Goal: Book appointment/travel/reservation

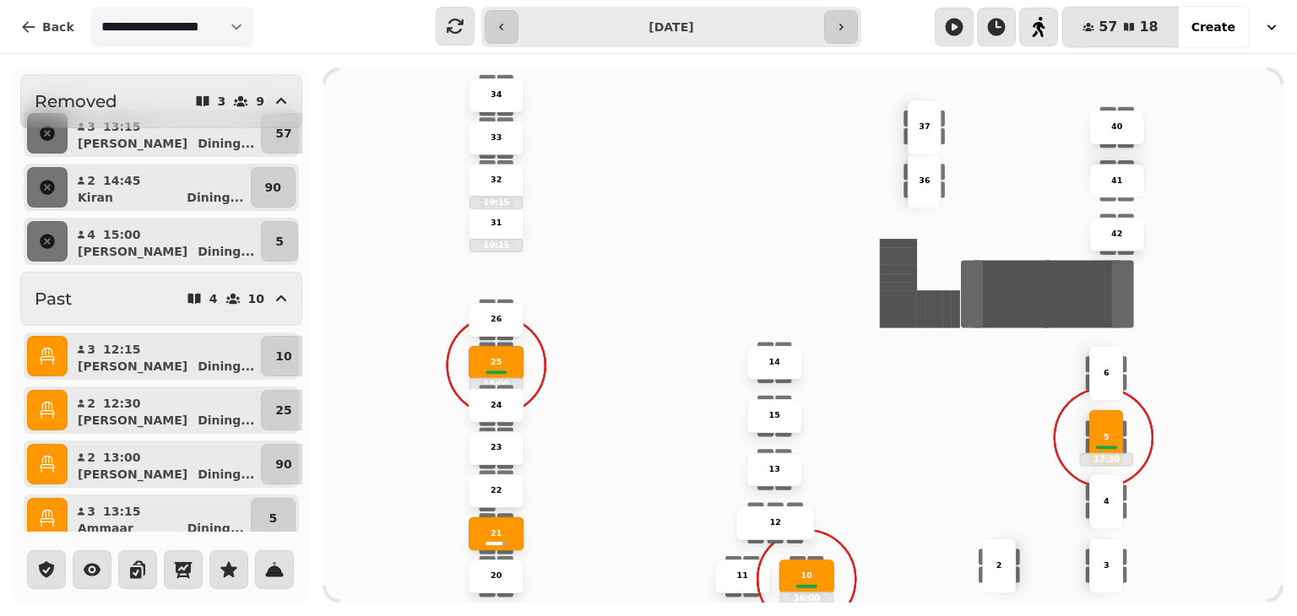
scroll to position [799, 0]
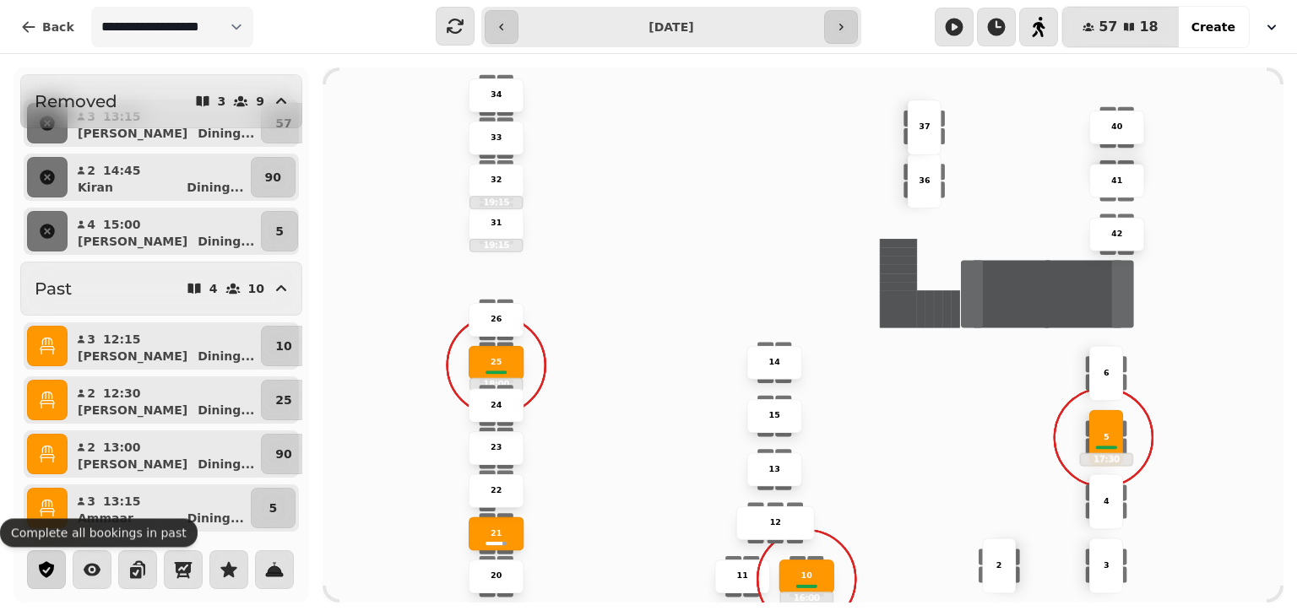
click at [46, 578] on icon "button" at bounding box center [46, 570] width 20 height 20
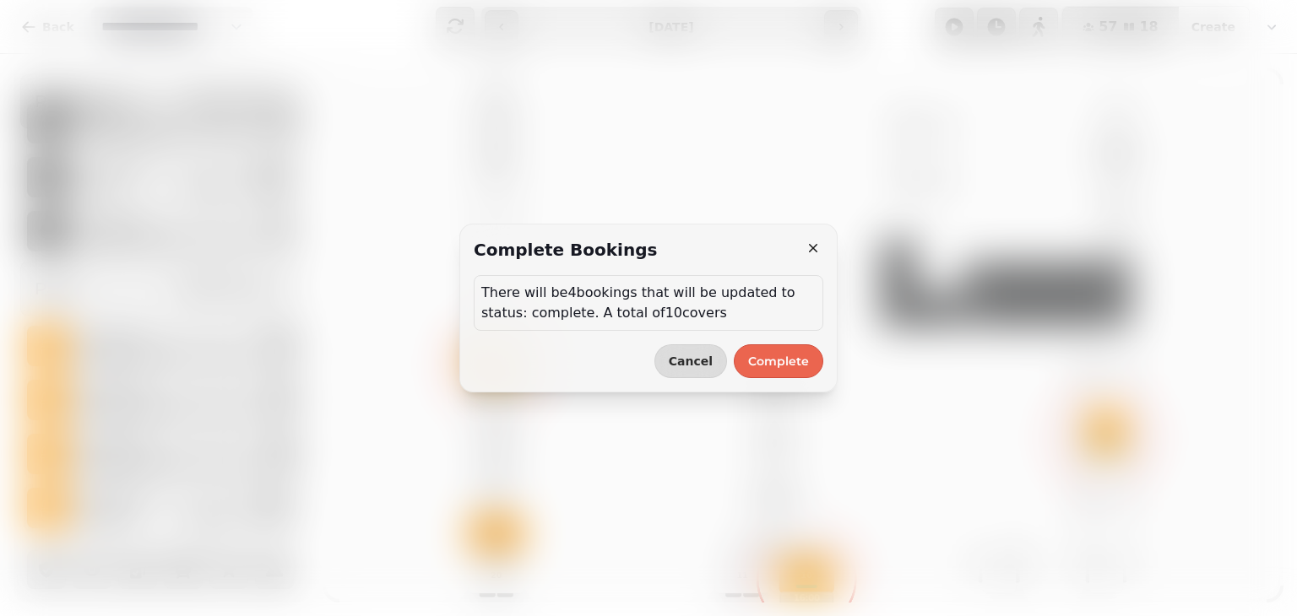
click at [770, 363] on span "Complete" at bounding box center [778, 362] width 61 height 12
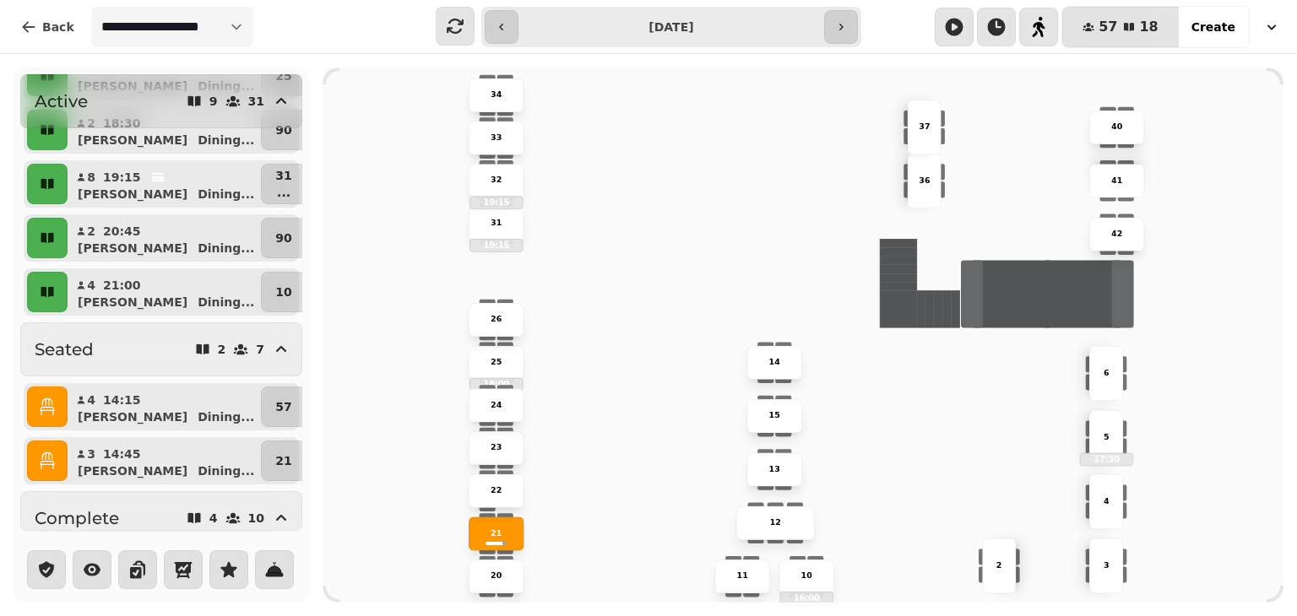
scroll to position [385, 0]
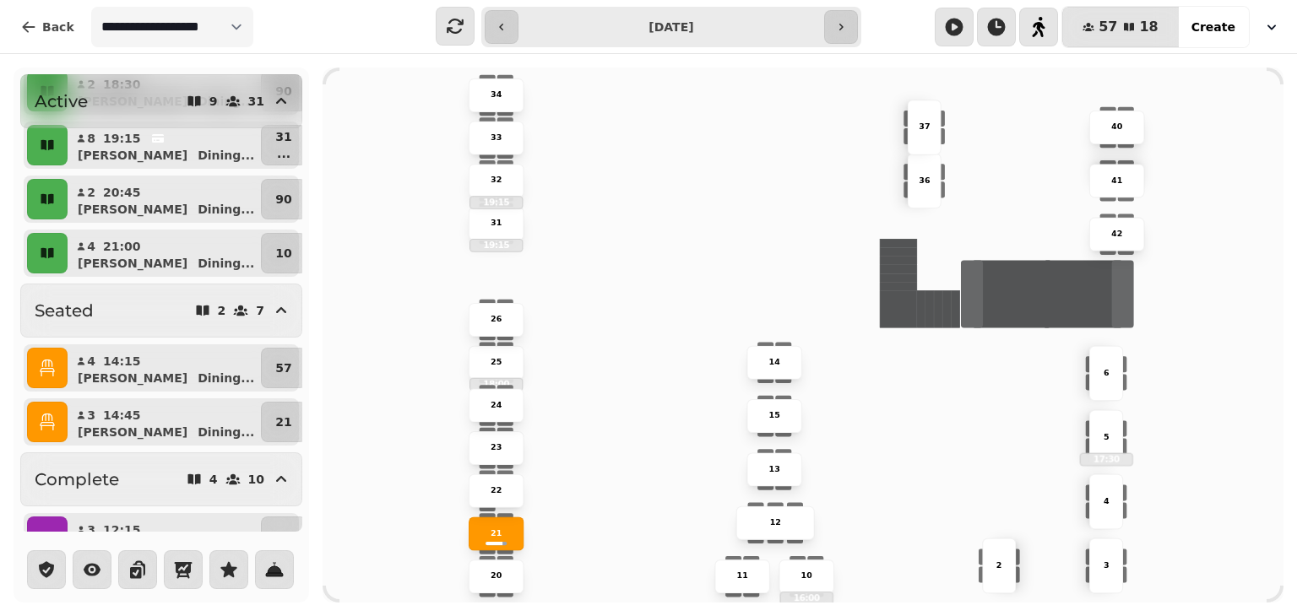
click at [43, 428] on icon "button" at bounding box center [47, 422] width 17 height 17
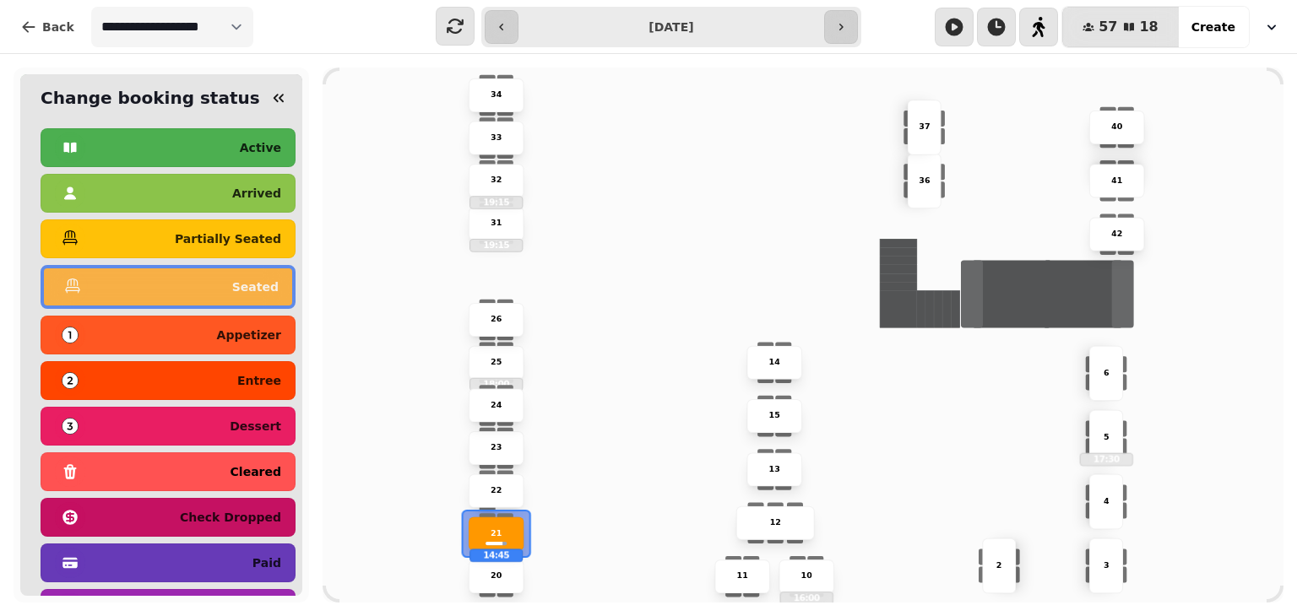
scroll to position [91, 0]
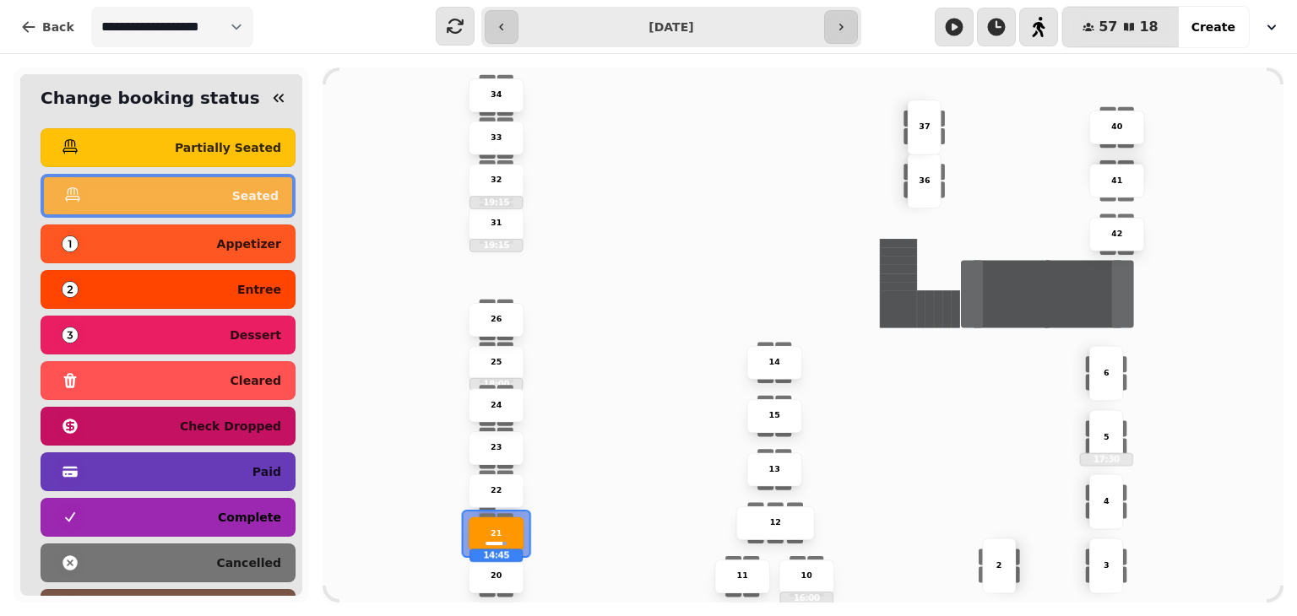
click at [234, 512] on p "complete" at bounding box center [249, 518] width 63 height 12
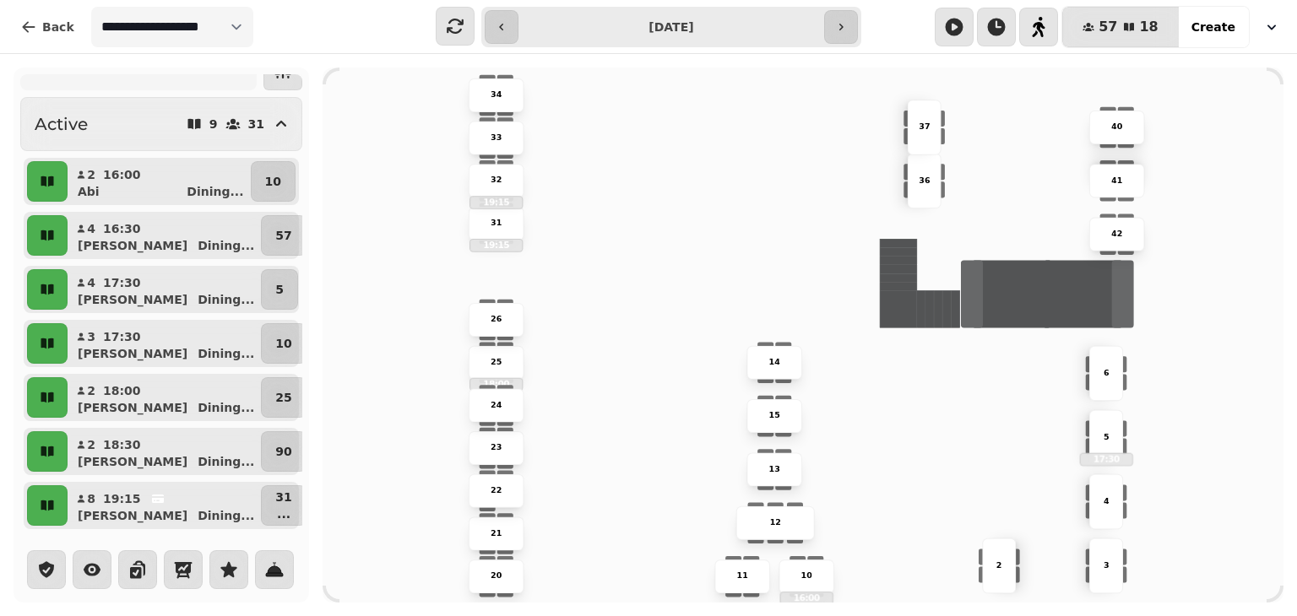
scroll to position [27, 0]
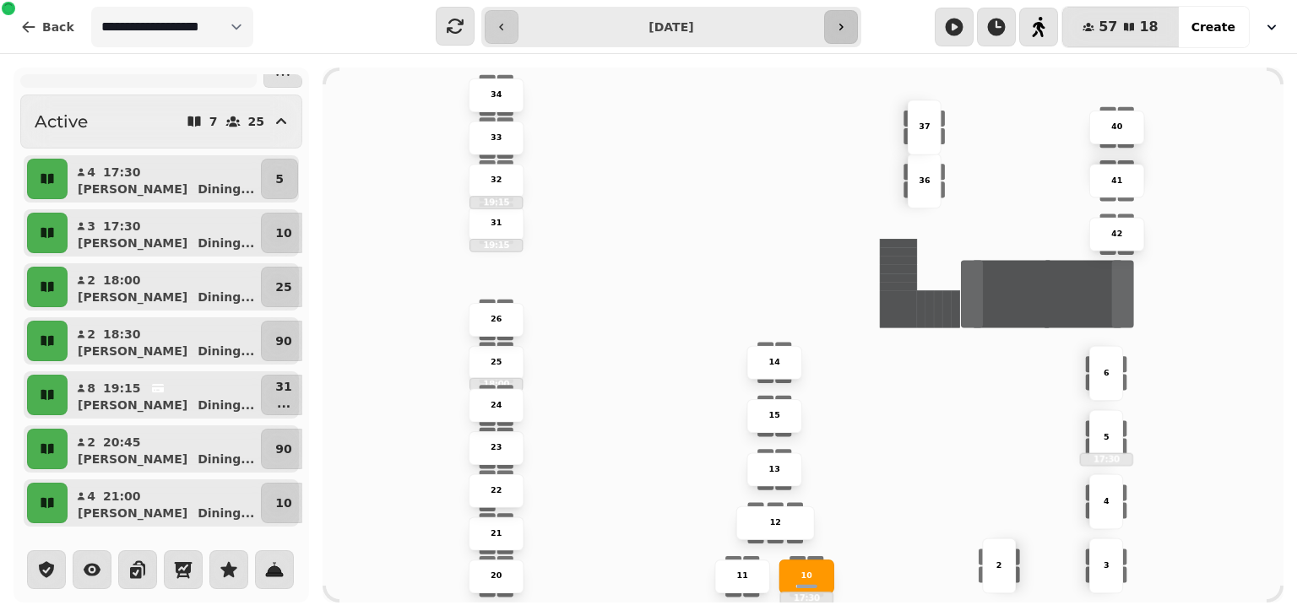
click at [842, 26] on icon "button" at bounding box center [841, 27] width 4 height 7
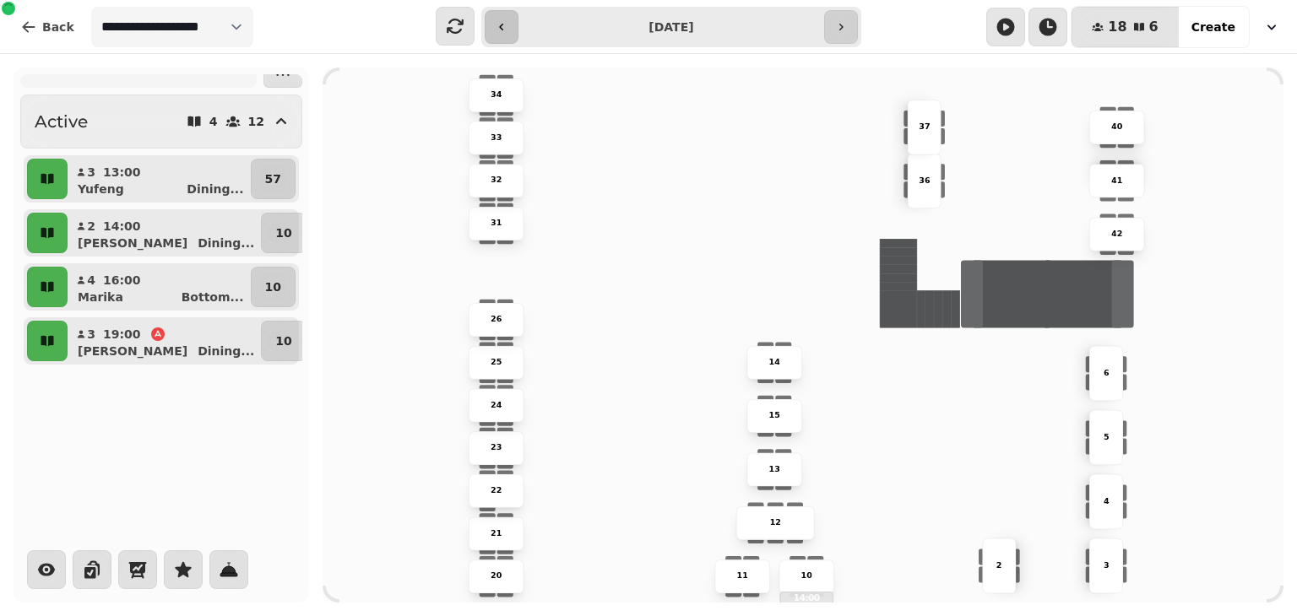
click at [500, 39] on button "button" at bounding box center [502, 27] width 34 height 34
type input "**********"
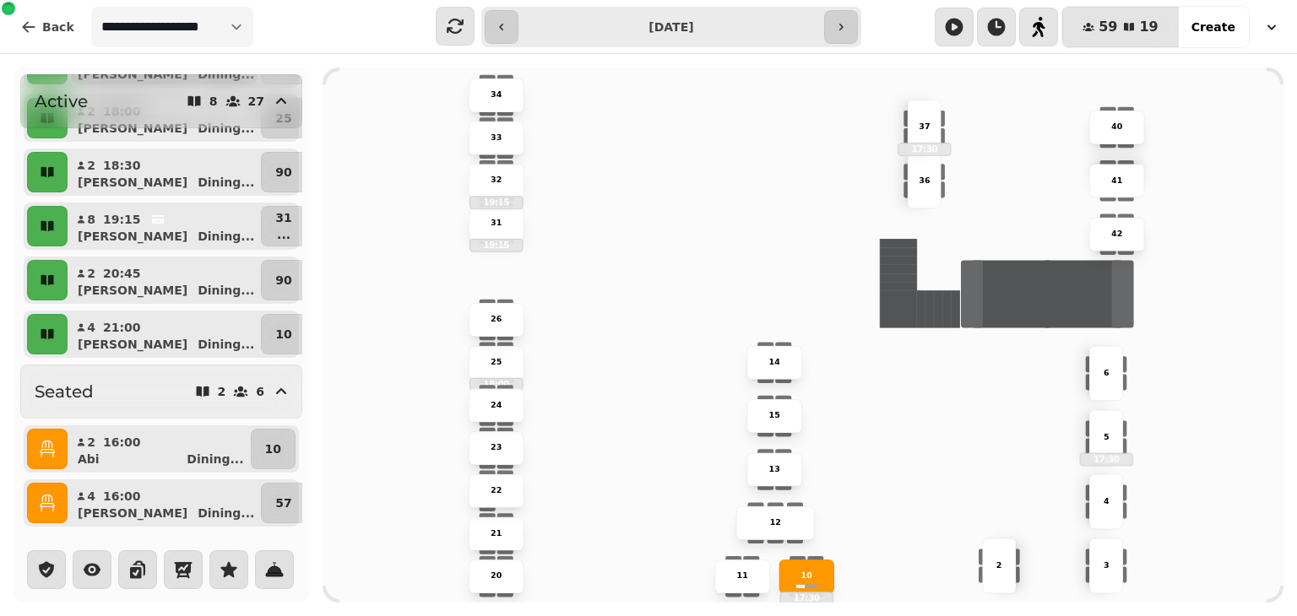
scroll to position [263, 0]
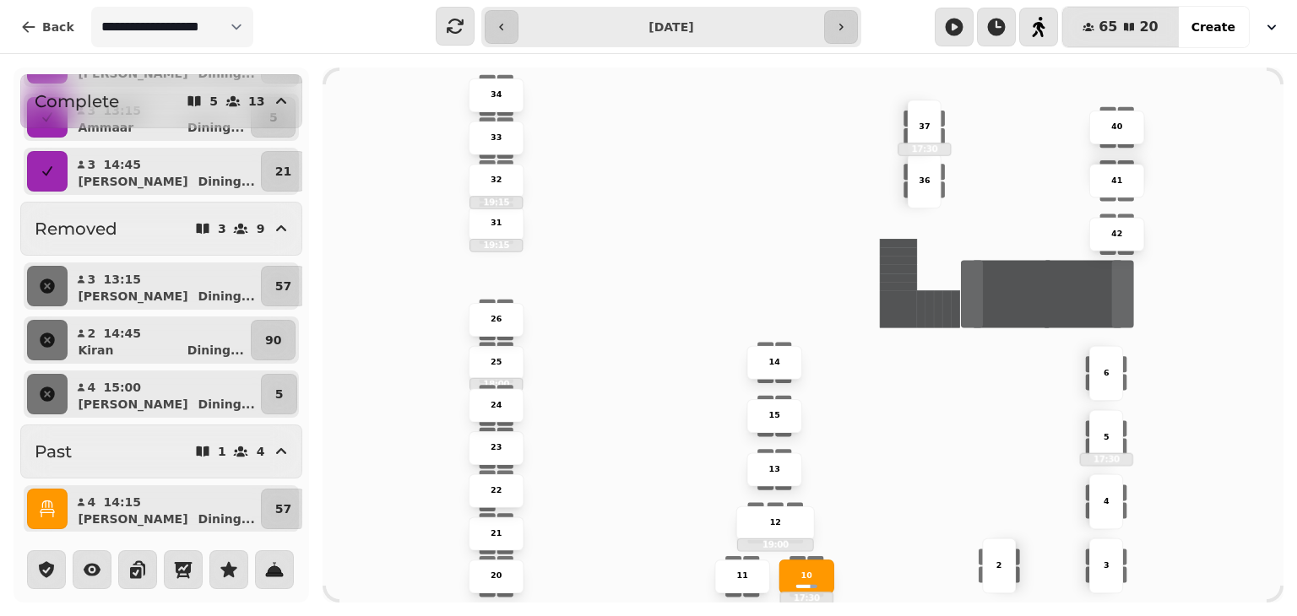
scroll to position [968, 0]
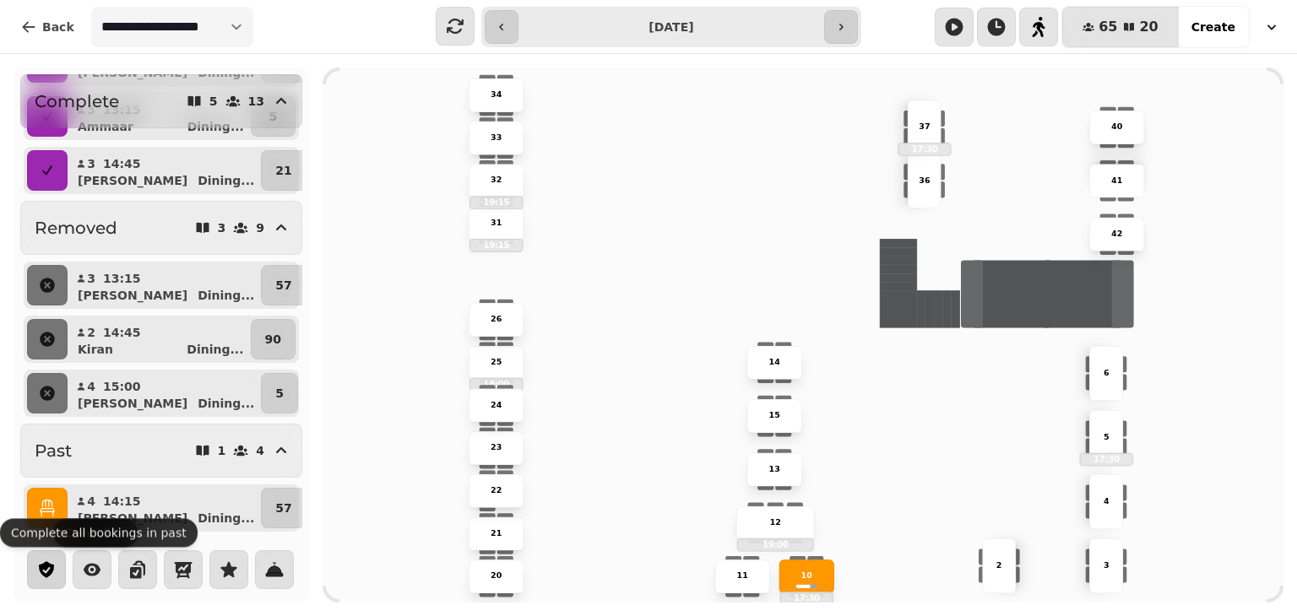
click at [57, 573] on button "button" at bounding box center [46, 570] width 39 height 39
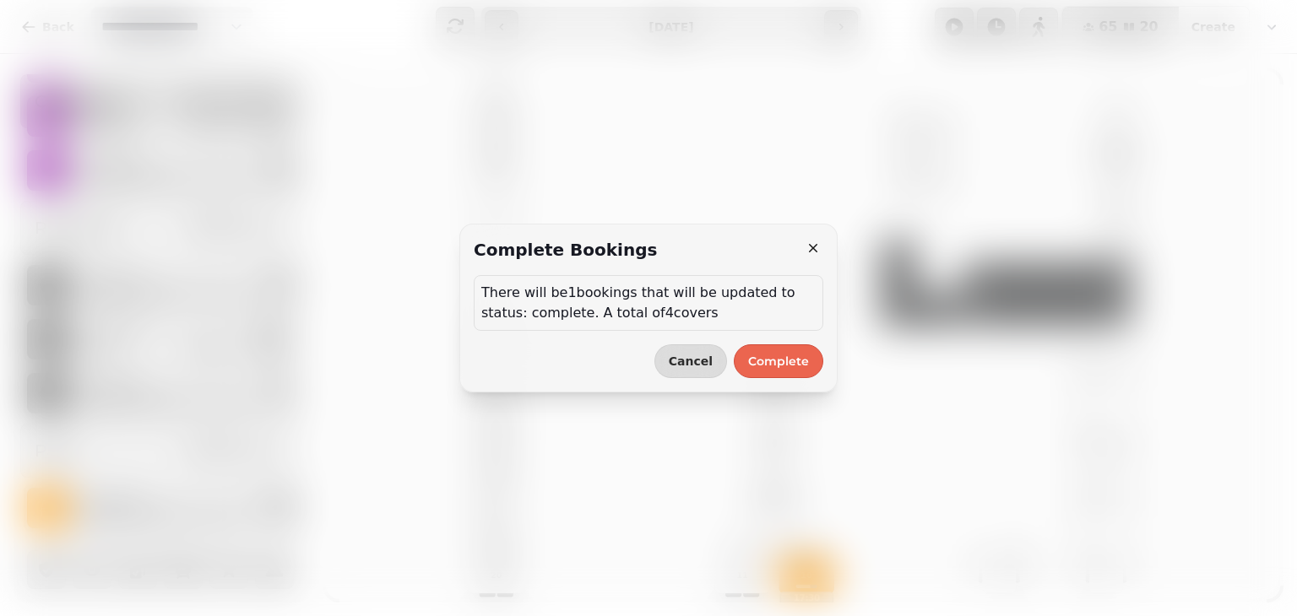
click at [780, 359] on span "Complete" at bounding box center [778, 362] width 61 height 12
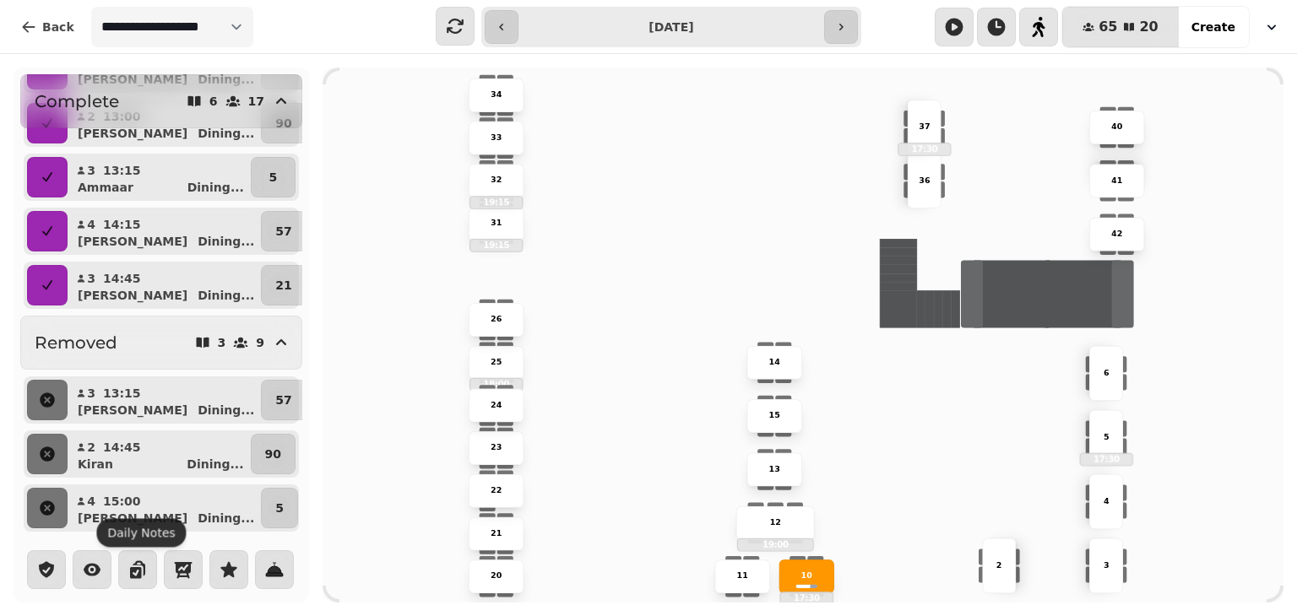
scroll to position [0, 0]
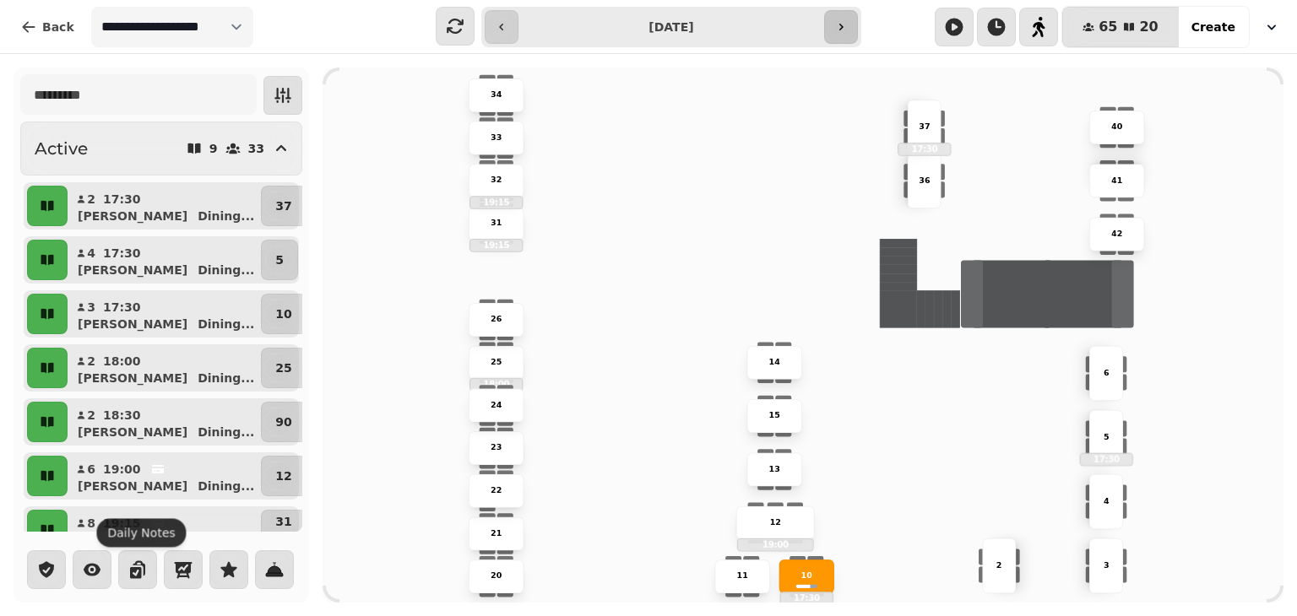
click at [835, 36] on button "button" at bounding box center [841, 27] width 34 height 34
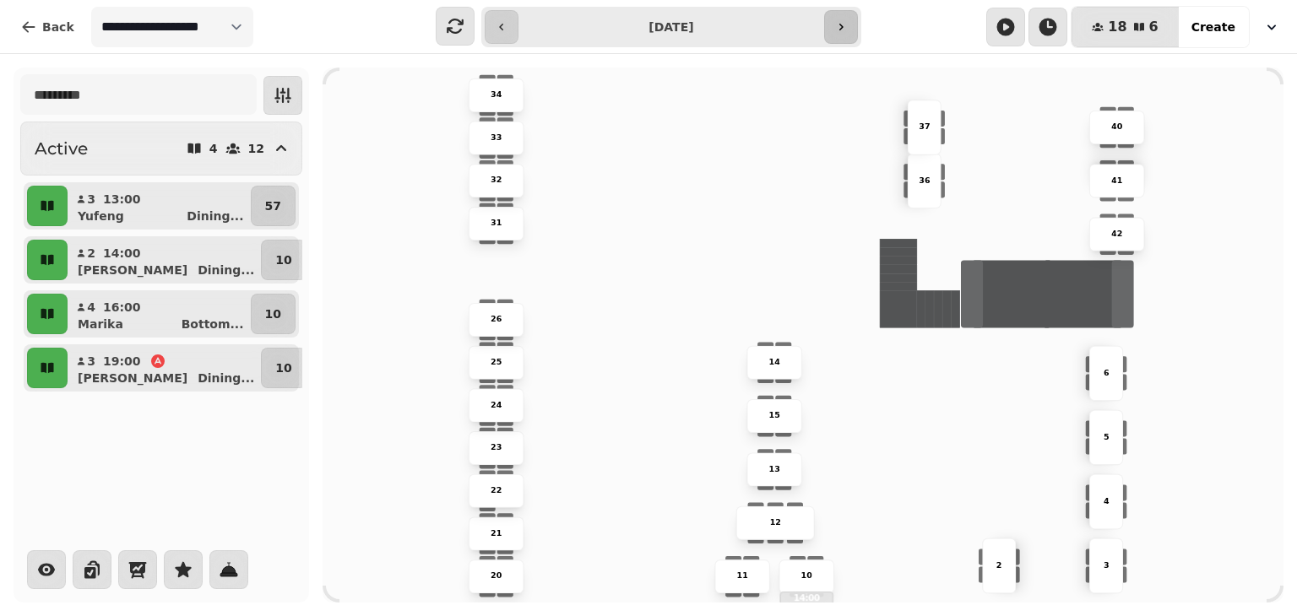
click at [835, 36] on button "button" at bounding box center [841, 27] width 34 height 34
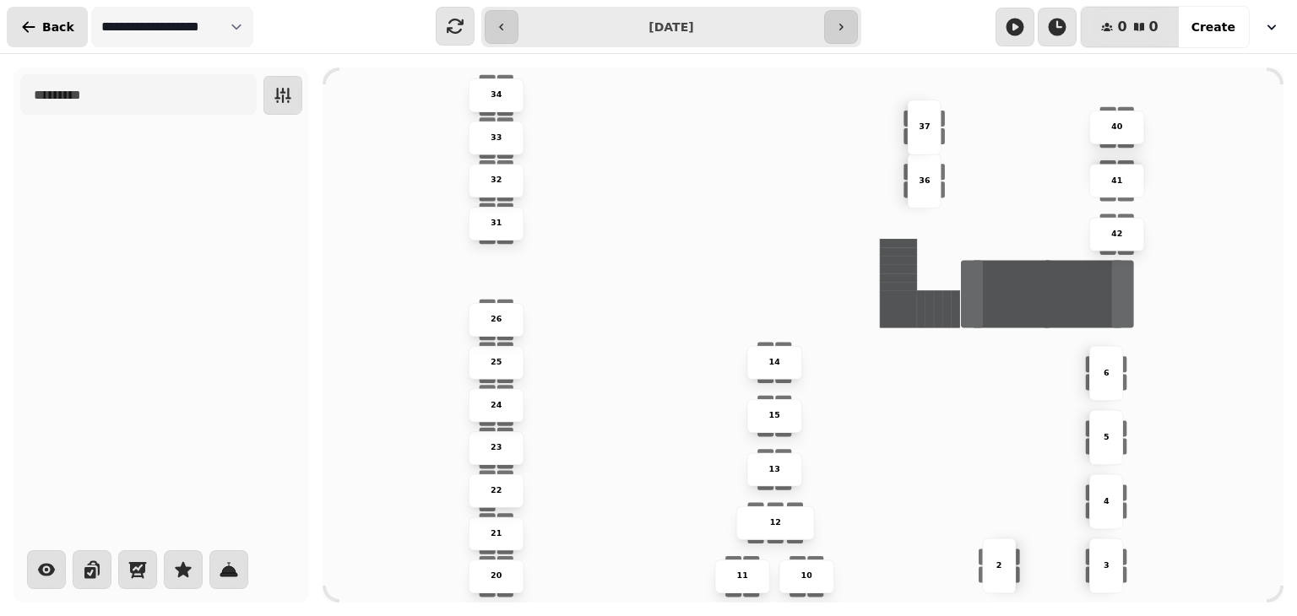
click at [50, 35] on button "Back" at bounding box center [47, 27] width 81 height 41
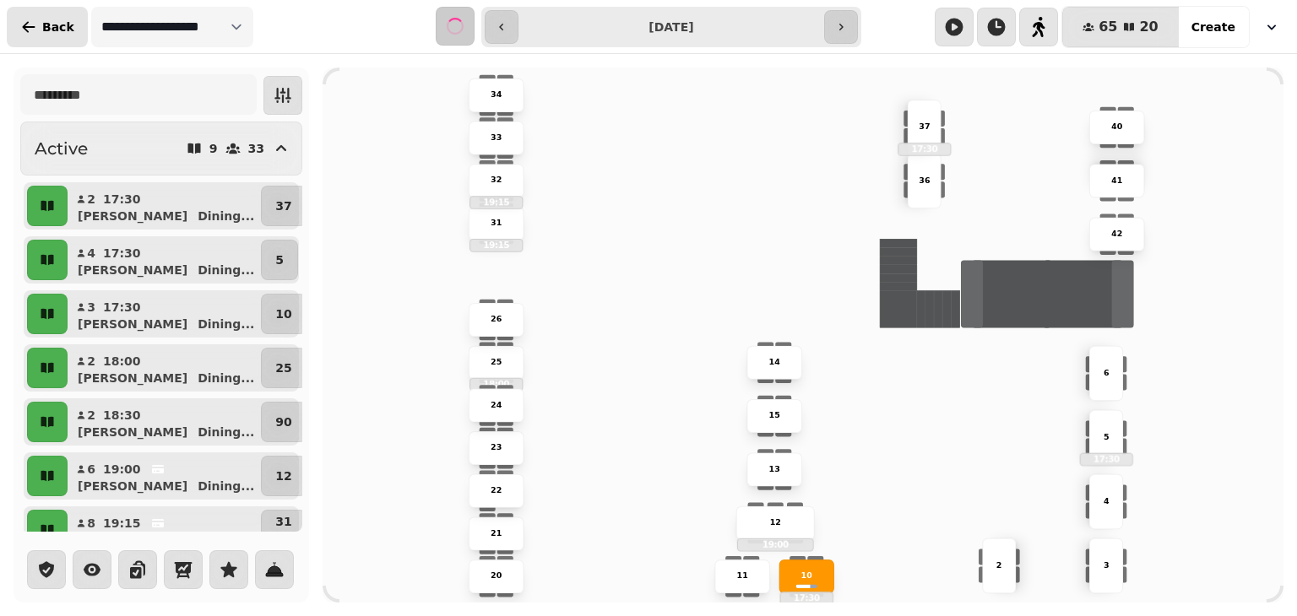
type input "**********"
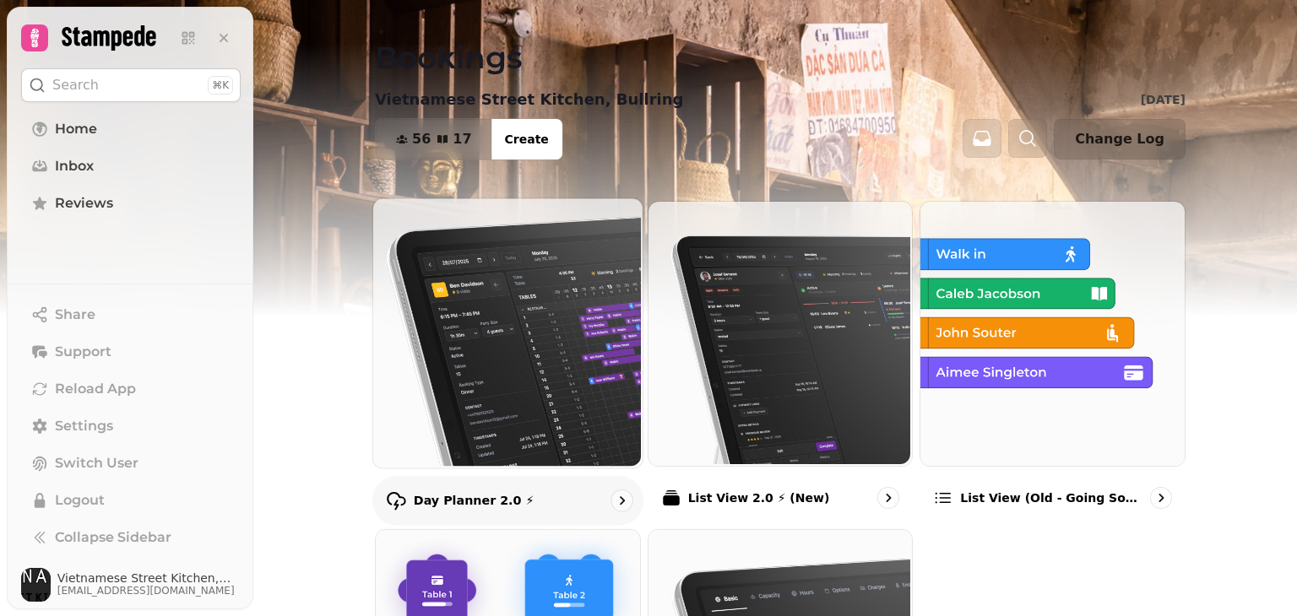
click at [589, 303] on img at bounding box center [506, 331] width 269 height 269
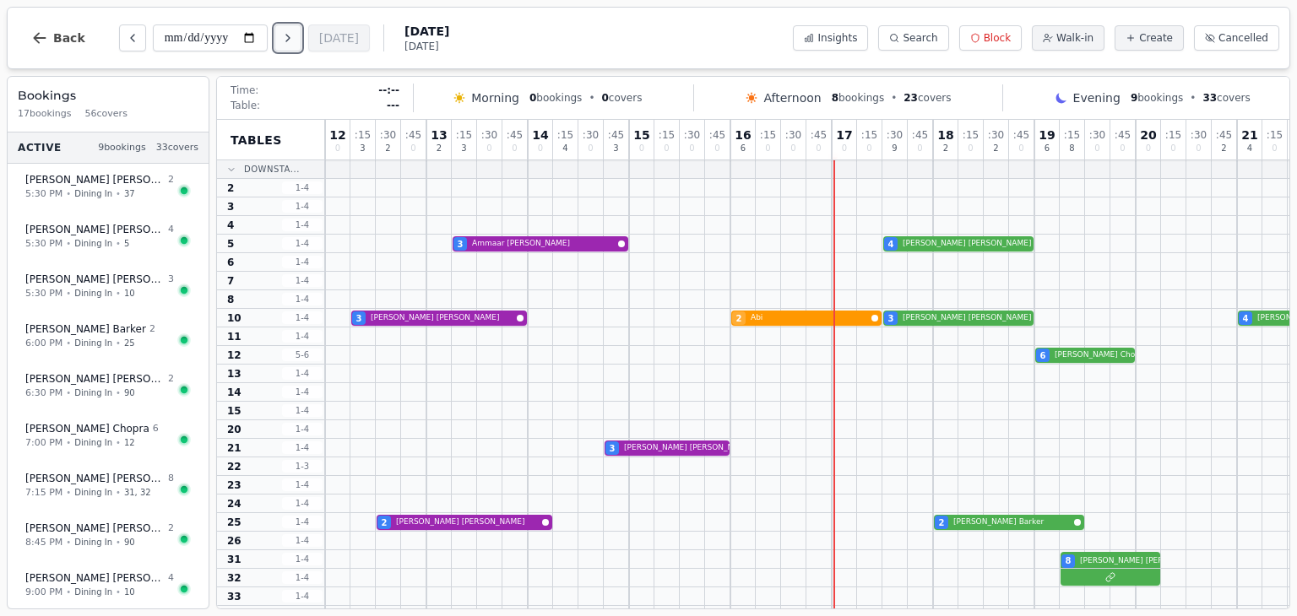
click at [288, 43] on icon "Next day" at bounding box center [288, 38] width 14 height 14
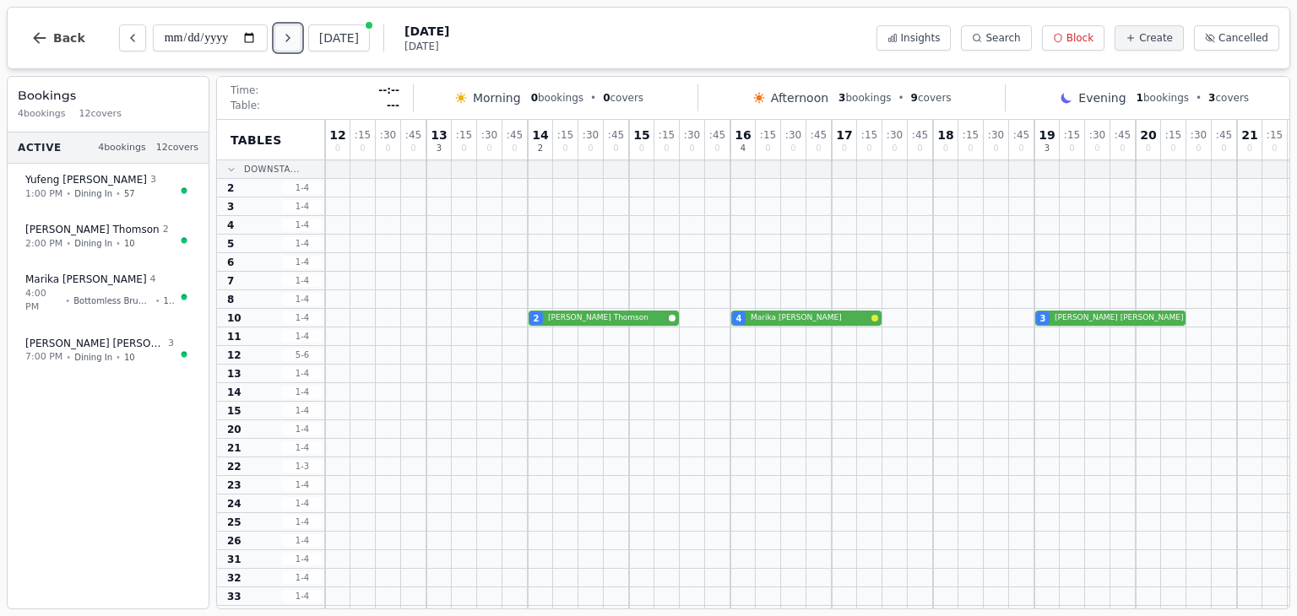
click at [288, 43] on icon "Next day" at bounding box center [288, 38] width 14 height 14
type input "**********"
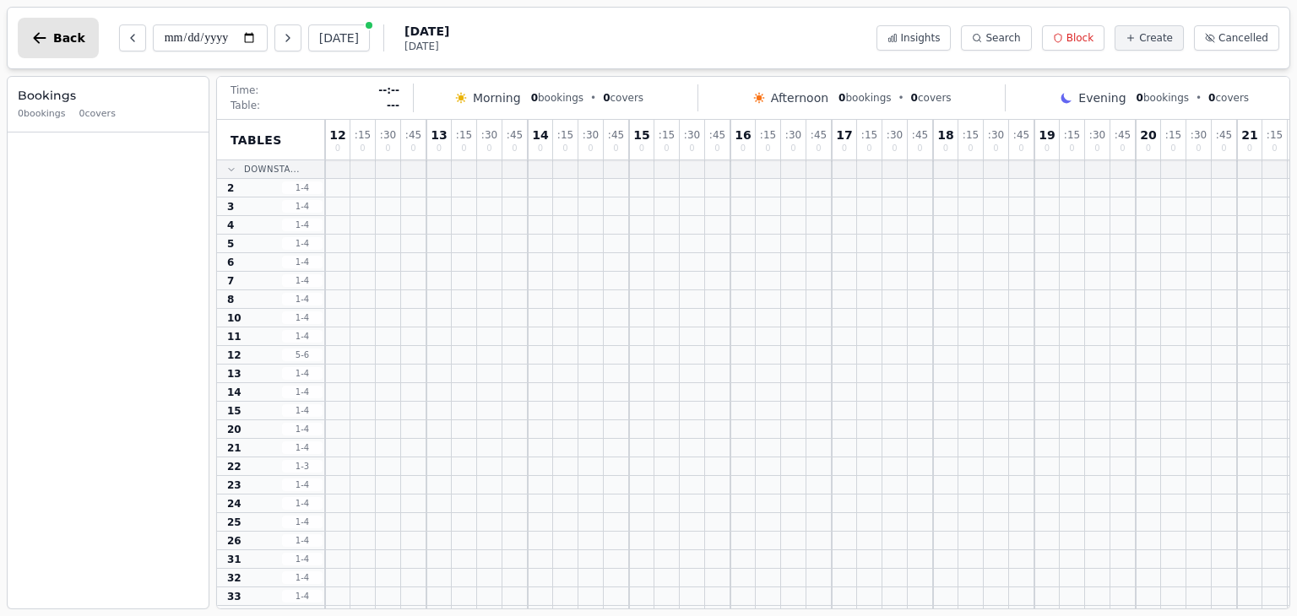
click at [80, 36] on span "Back" at bounding box center [69, 38] width 32 height 12
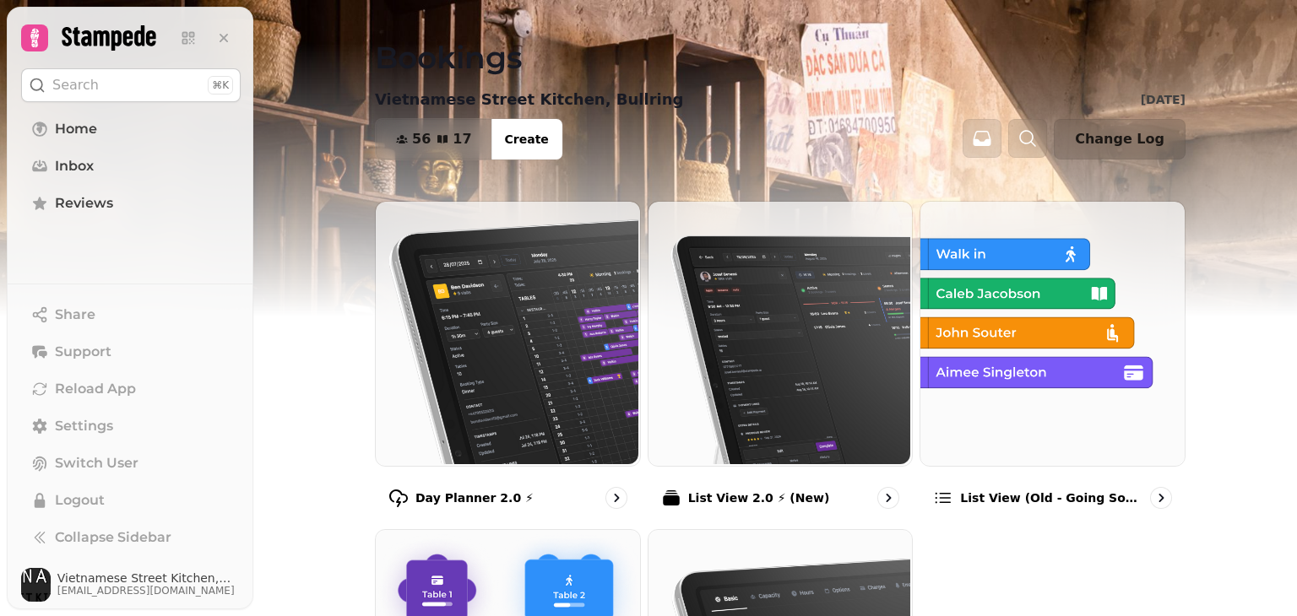
click at [80, 36] on icon at bounding box center [109, 37] width 95 height 25
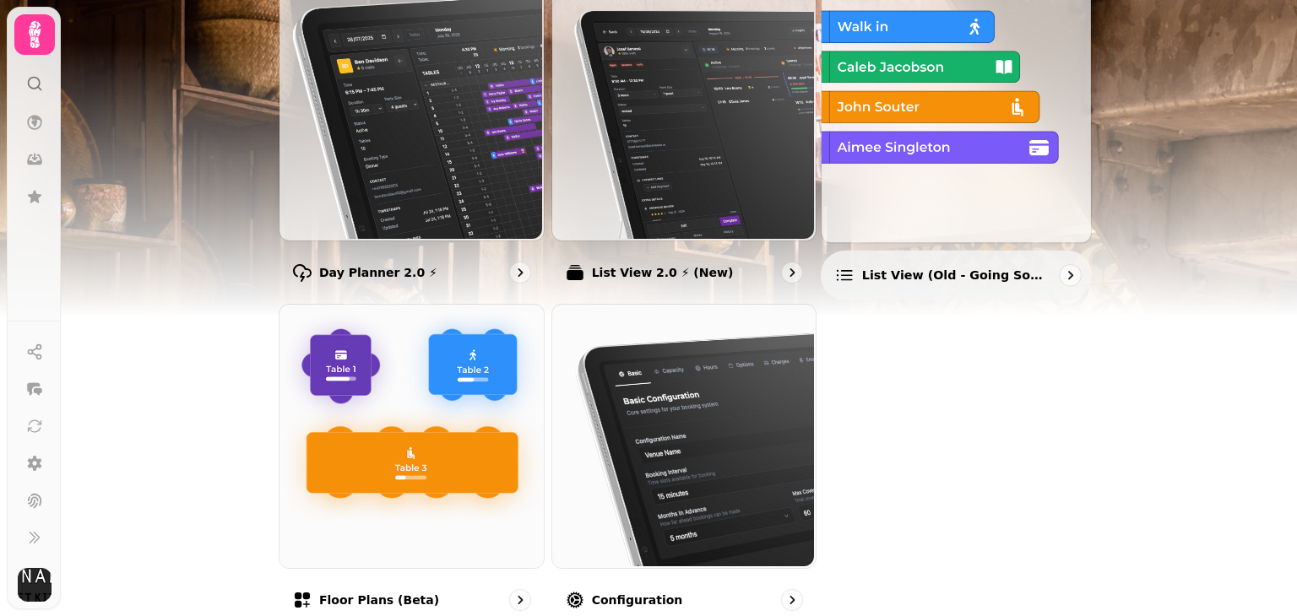
scroll to position [287, 0]
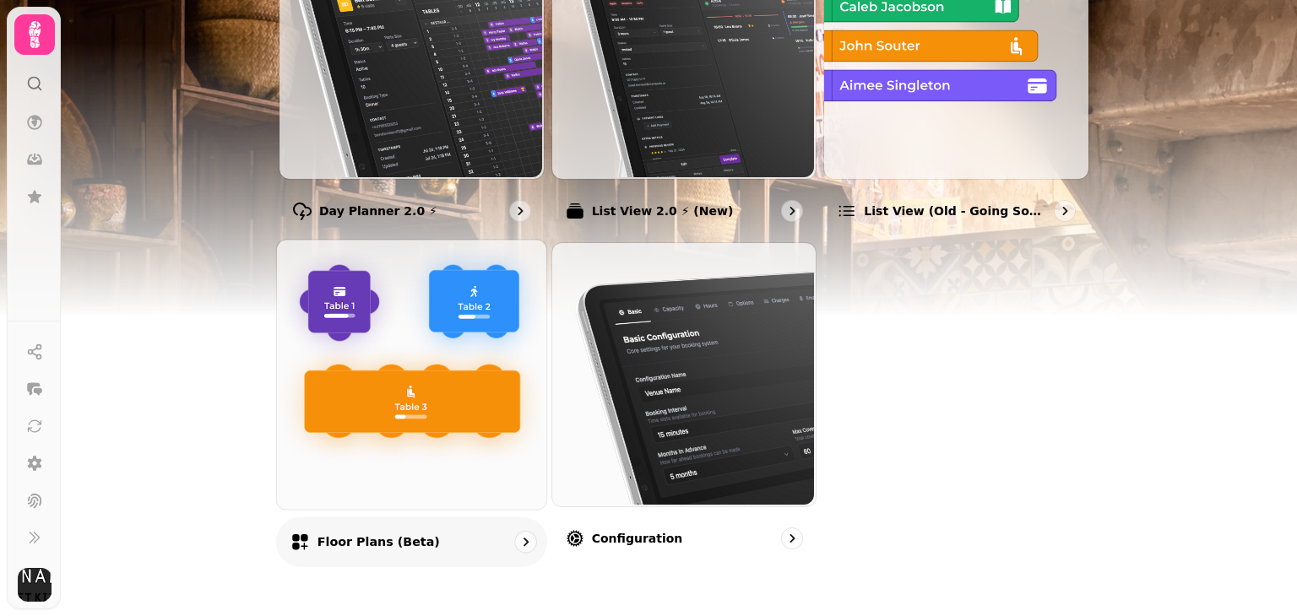
click at [404, 350] on img at bounding box center [409, 372] width 269 height 269
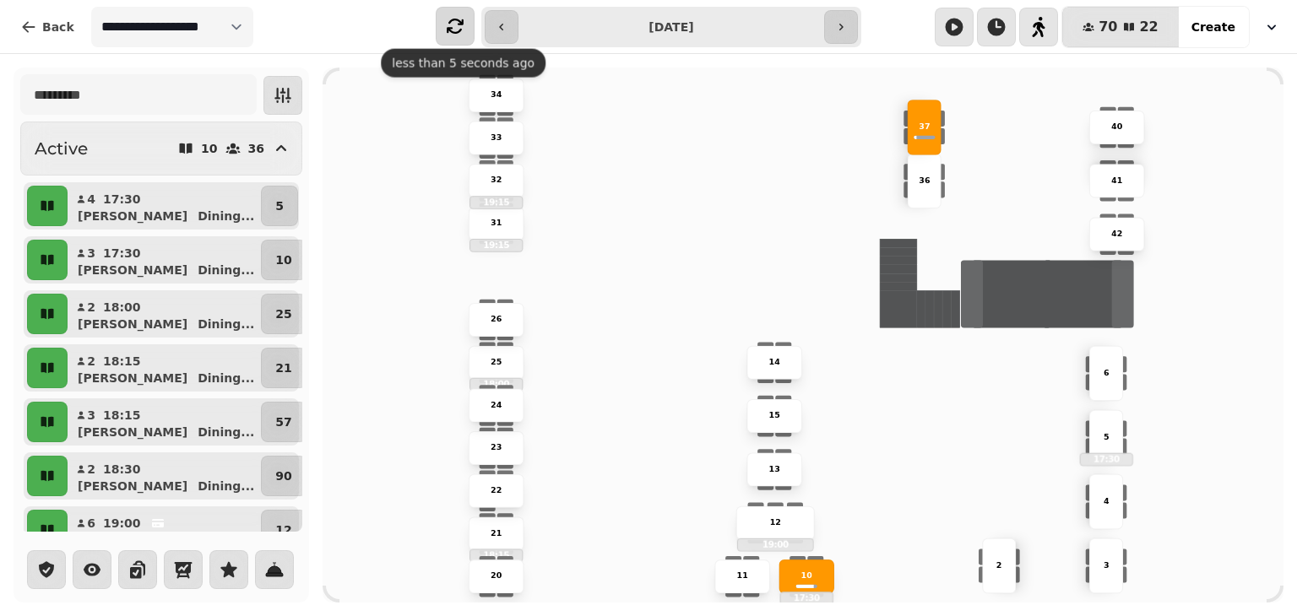
click at [470, 24] on button "button" at bounding box center [455, 26] width 39 height 39
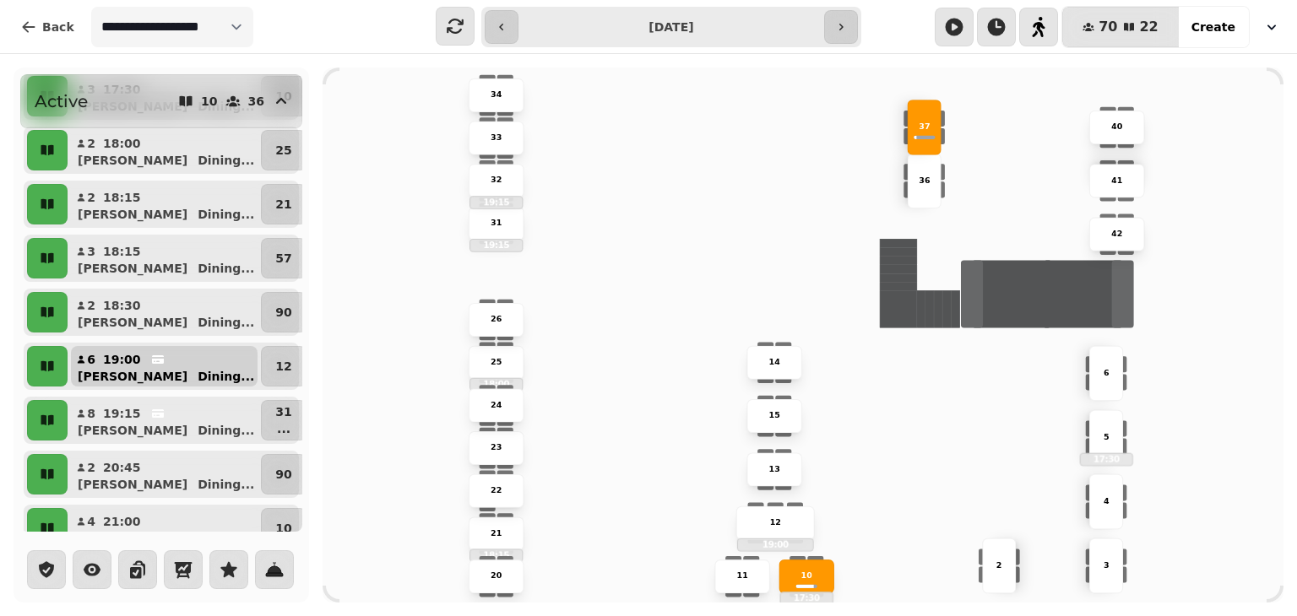
scroll to position [195, 0]
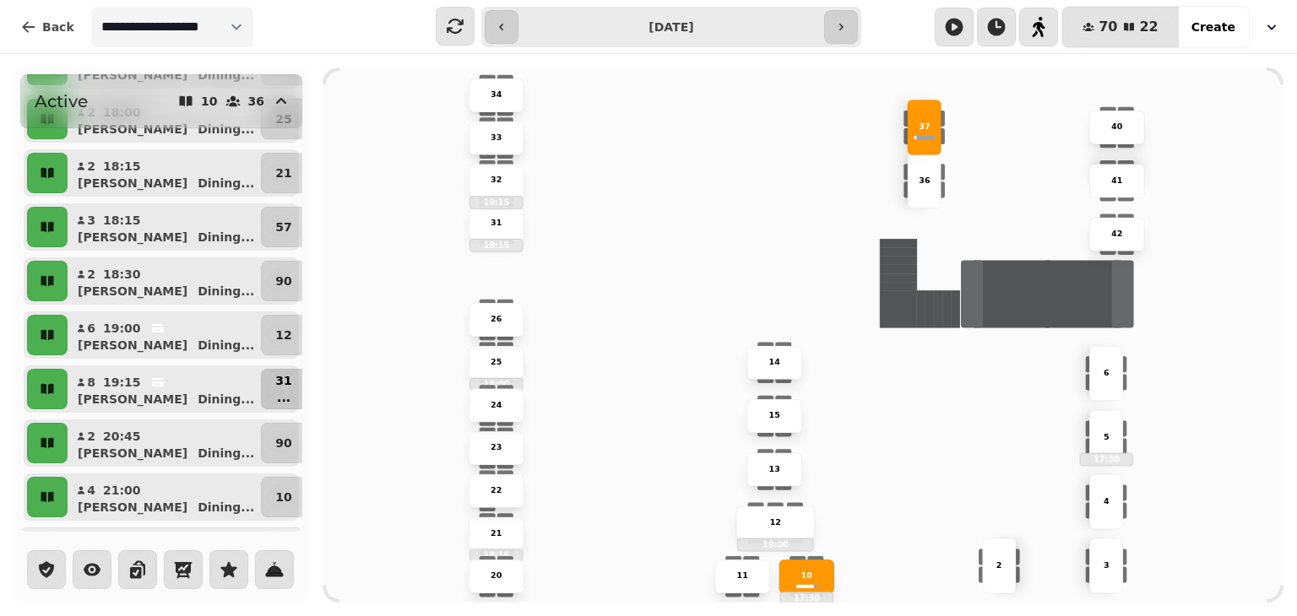
click at [280, 385] on p "31" at bounding box center [283, 380] width 16 height 17
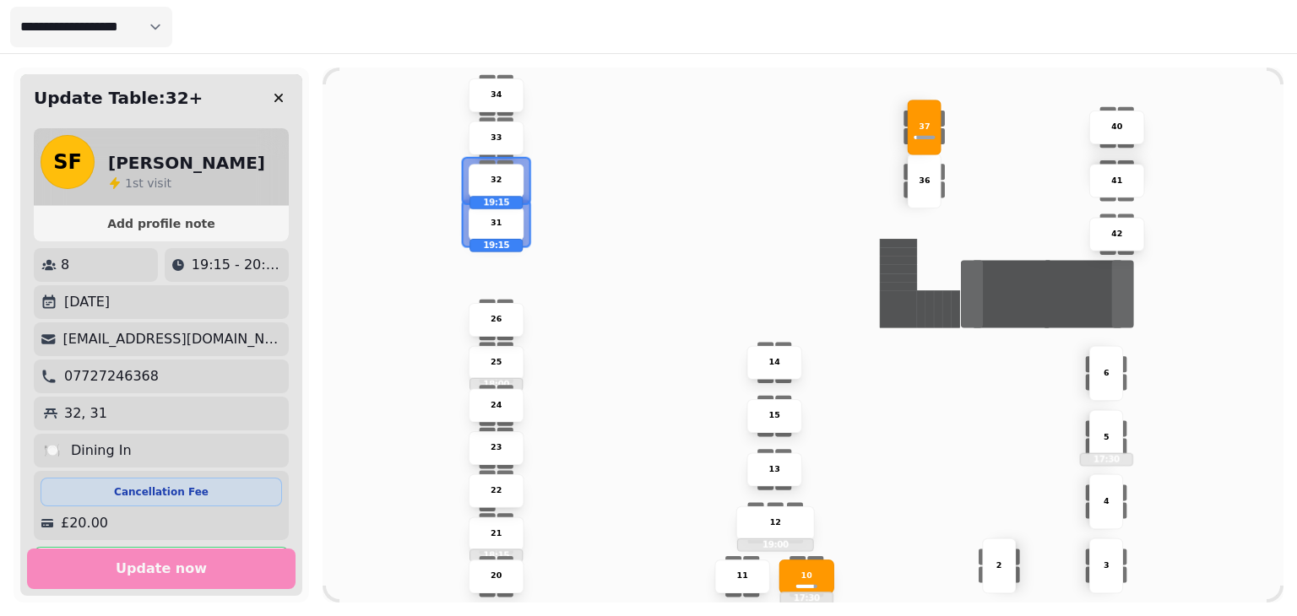
scroll to position [14, 0]
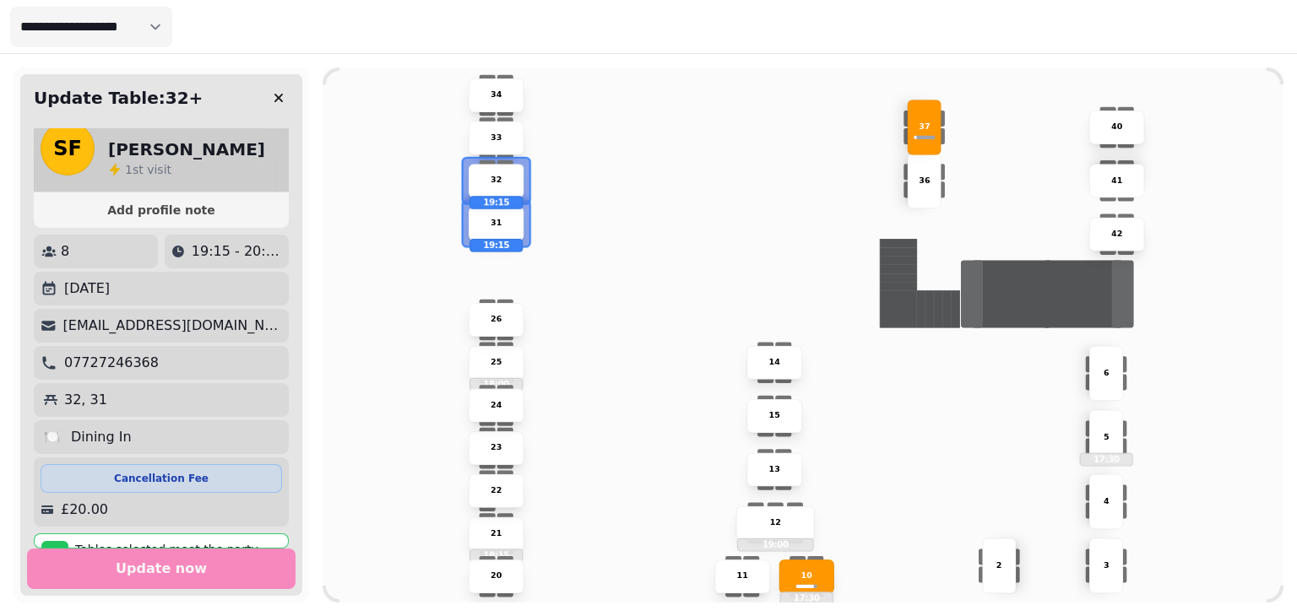
click at [499, 185] on p "32" at bounding box center [496, 181] width 11 height 12
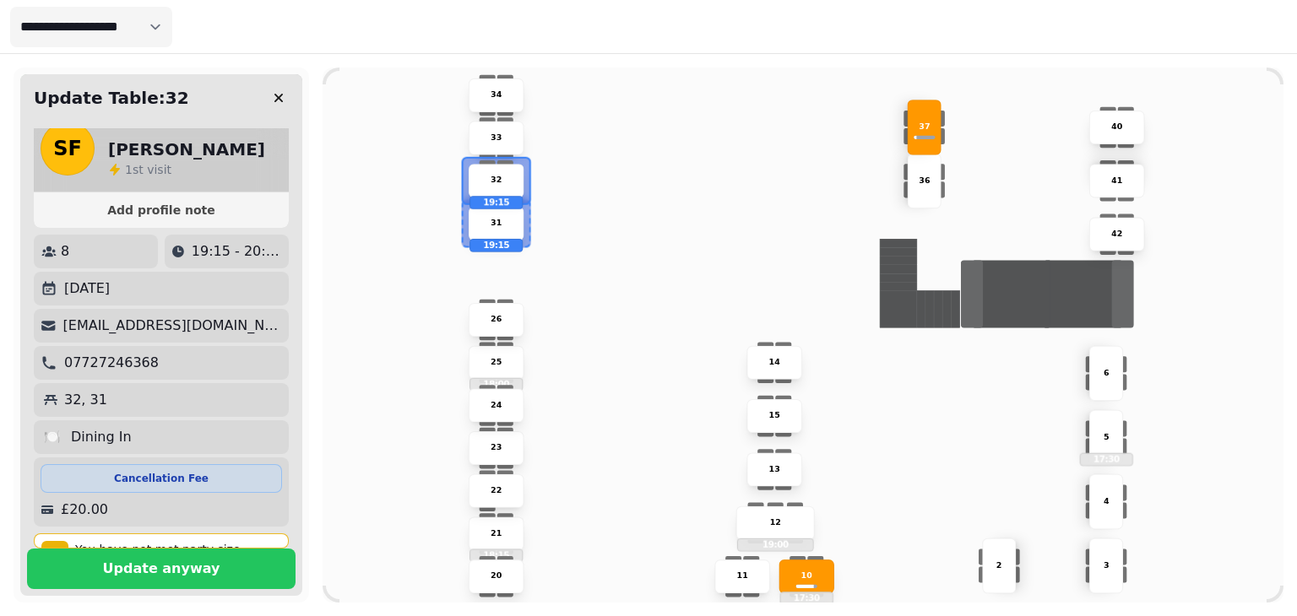
click at [495, 230] on div "31 19:15" at bounding box center [496, 224] width 55 height 34
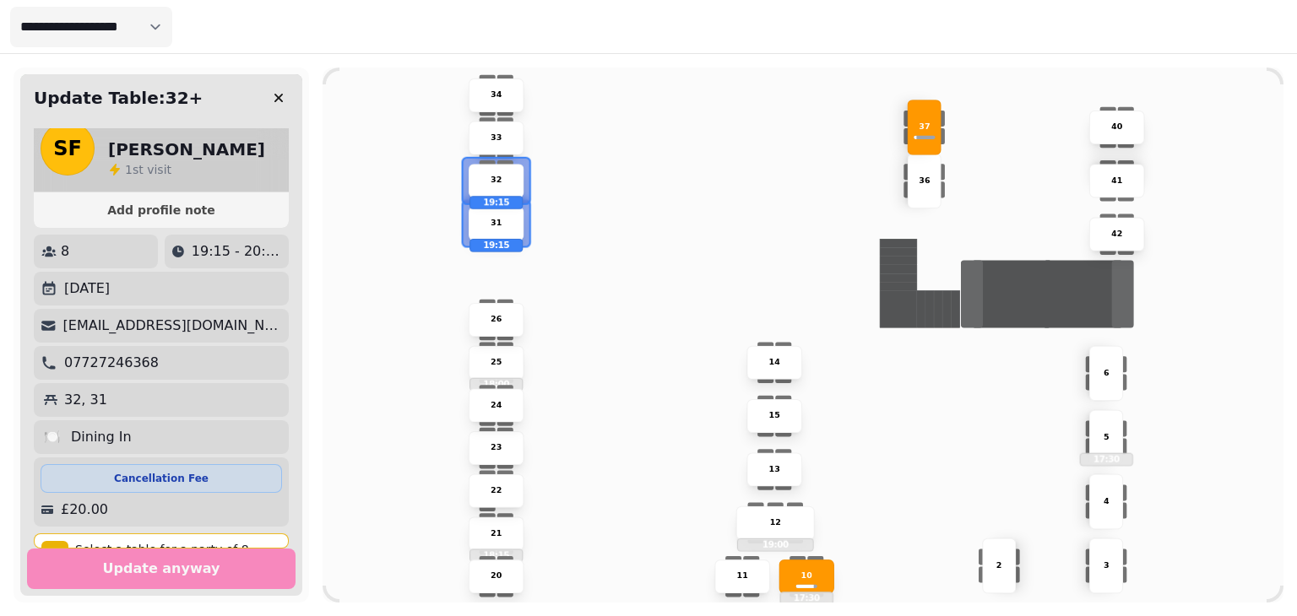
click at [495, 230] on div "31 19:15" at bounding box center [496, 224] width 55 height 34
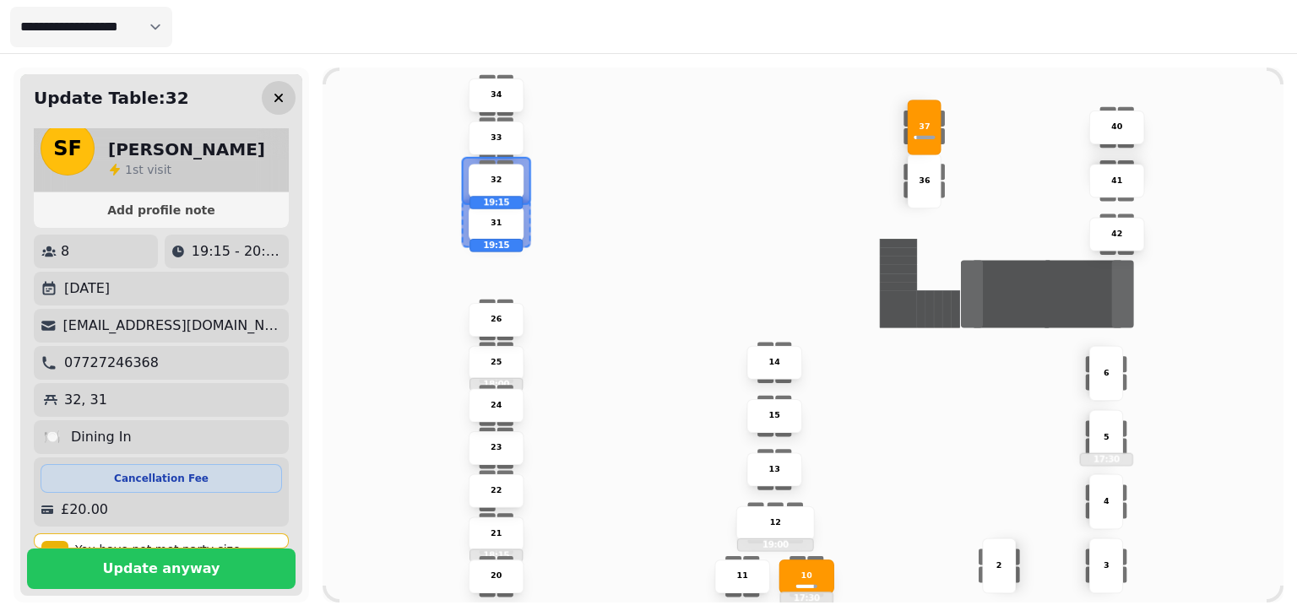
click at [277, 100] on icon "button" at bounding box center [278, 98] width 17 height 17
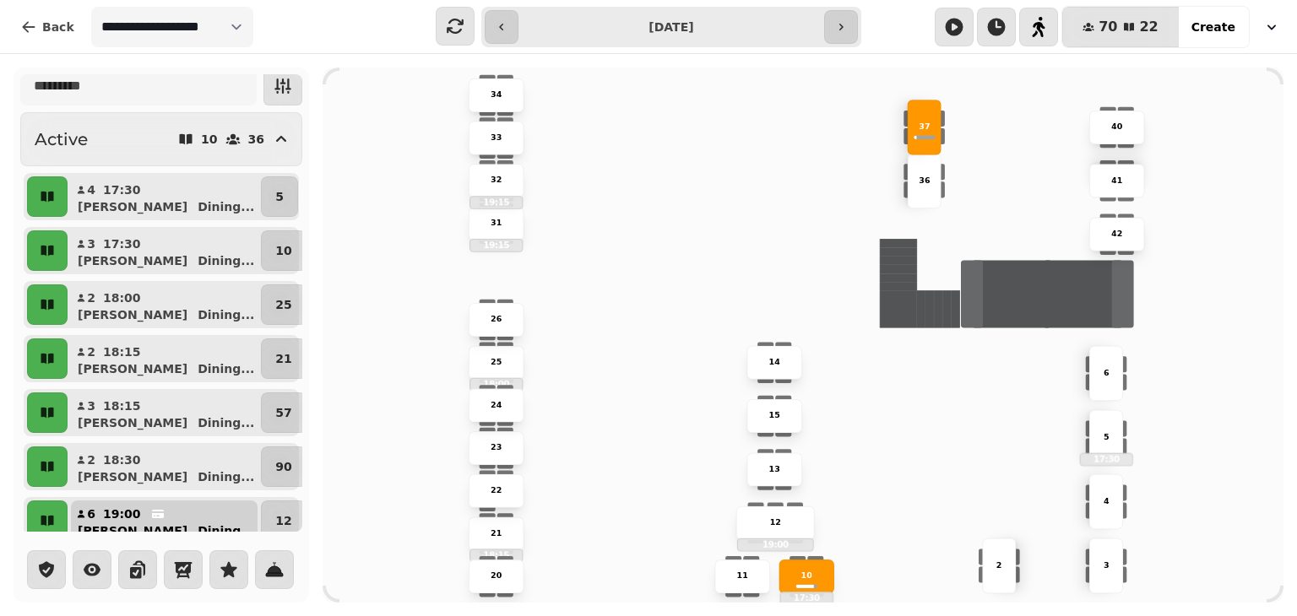
scroll to position [7, 0]
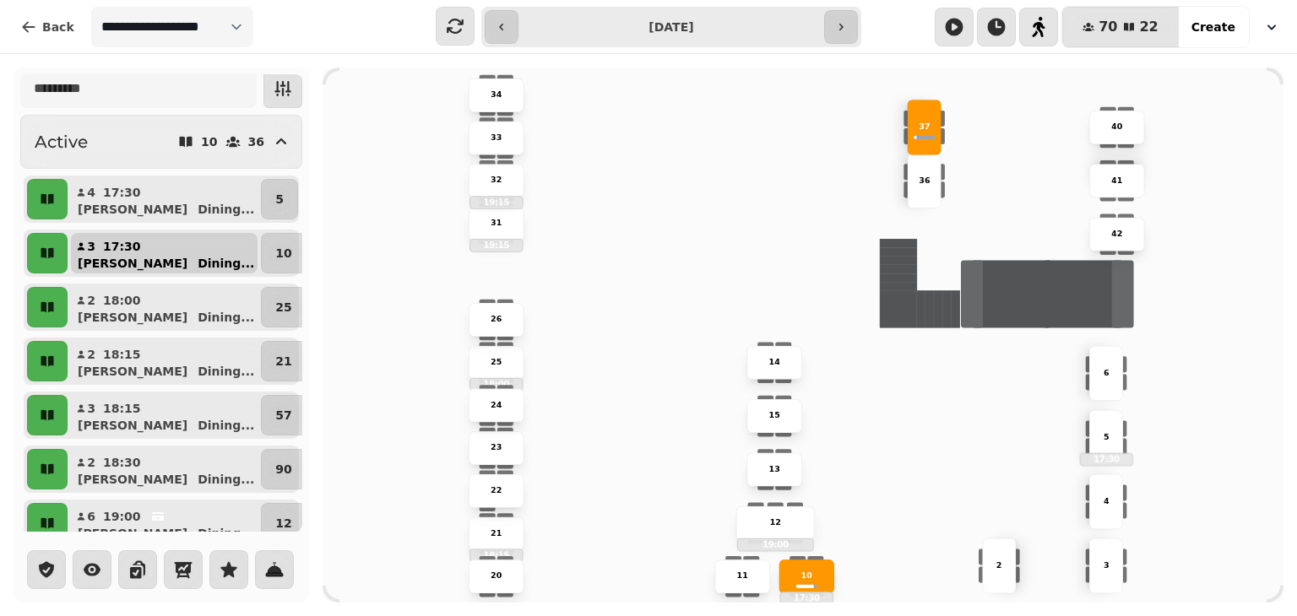
click at [168, 244] on button "3 17:30 James Dining ..." at bounding box center [164, 253] width 187 height 41
select select "**********"
select select "*"
select select "****"
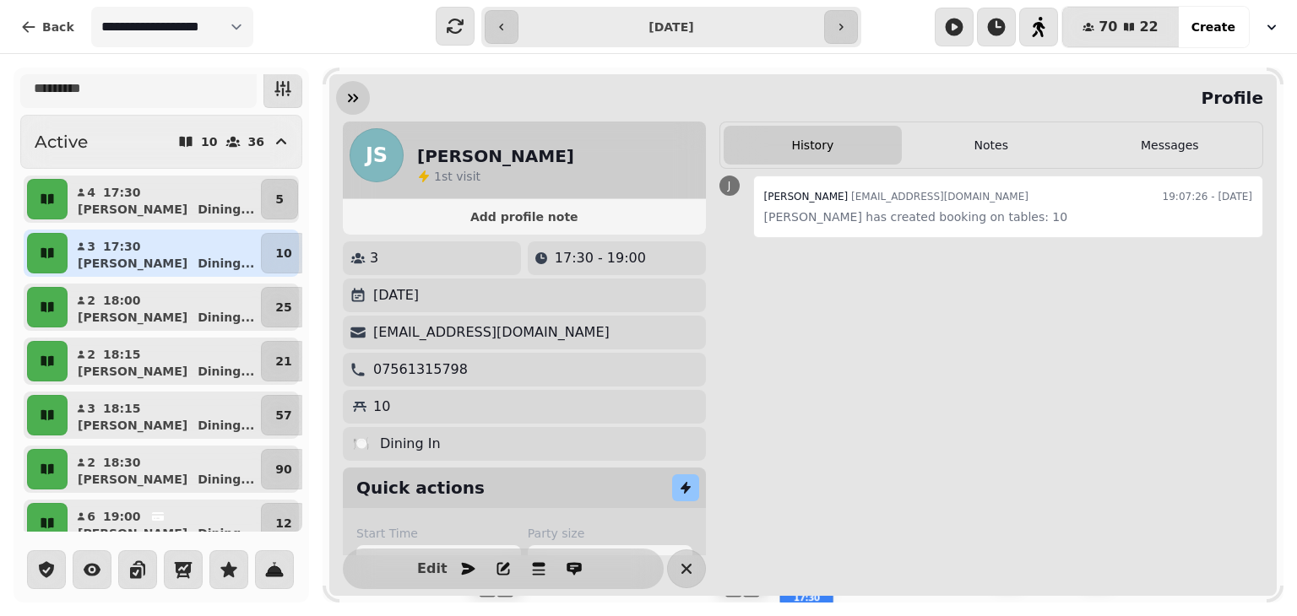
click at [354, 95] on icon "button" at bounding box center [353, 98] width 10 height 8
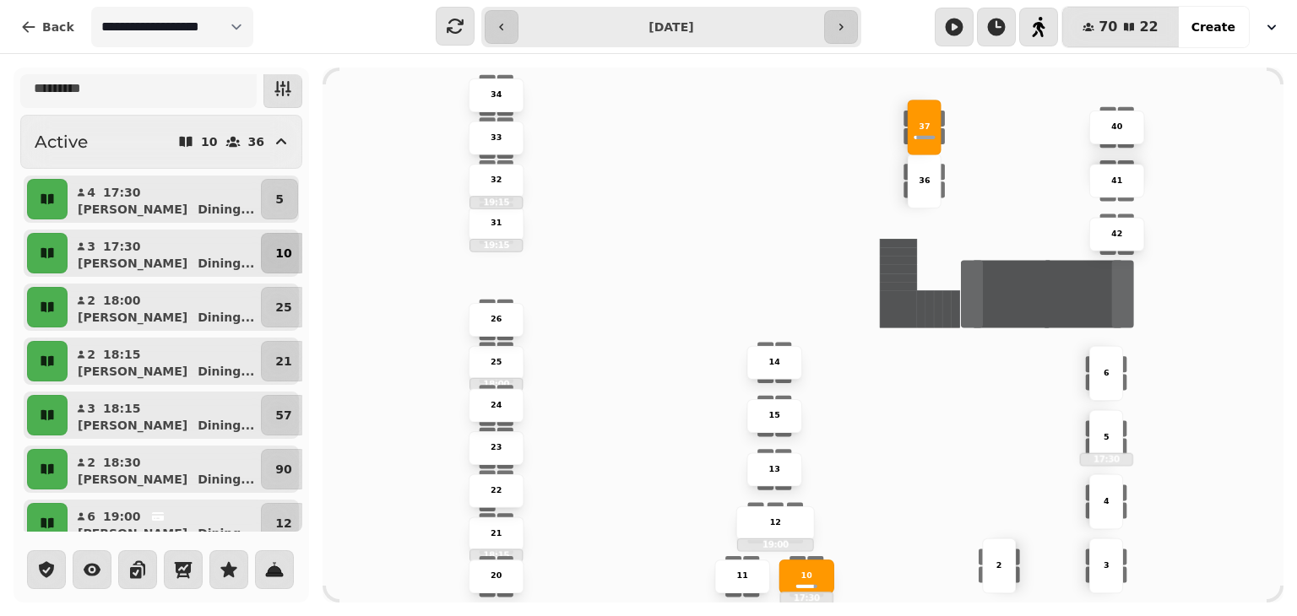
click at [278, 249] on p "10" at bounding box center [283, 253] width 16 height 17
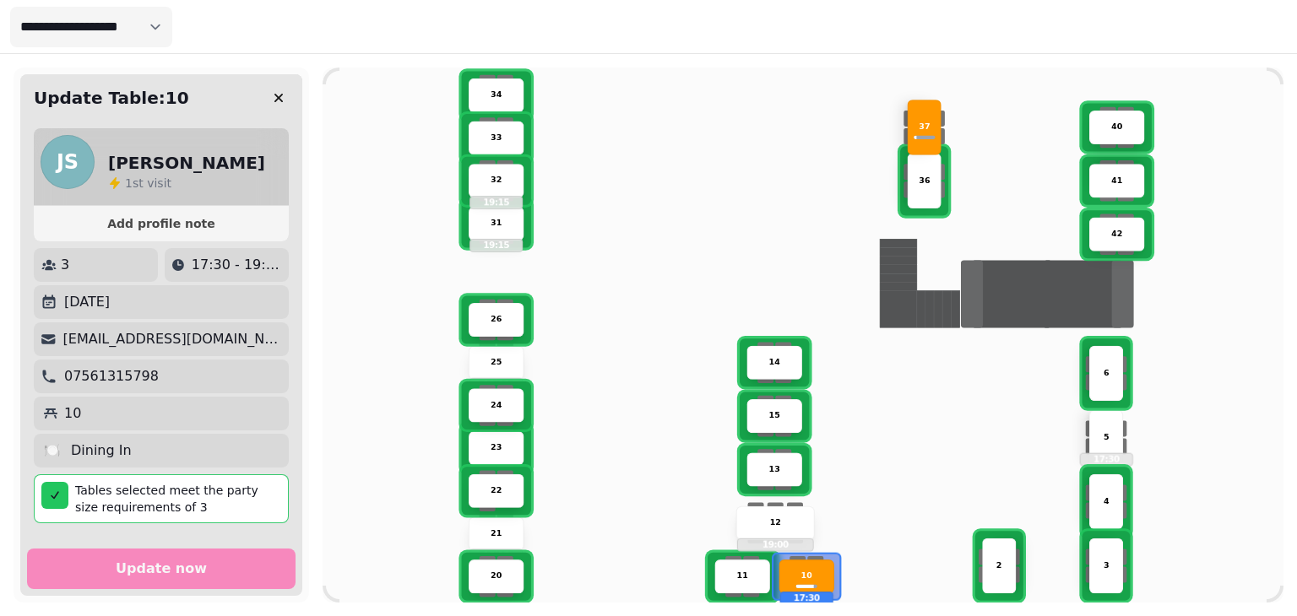
click at [1102, 374] on div "6" at bounding box center [1105, 373] width 53 height 12
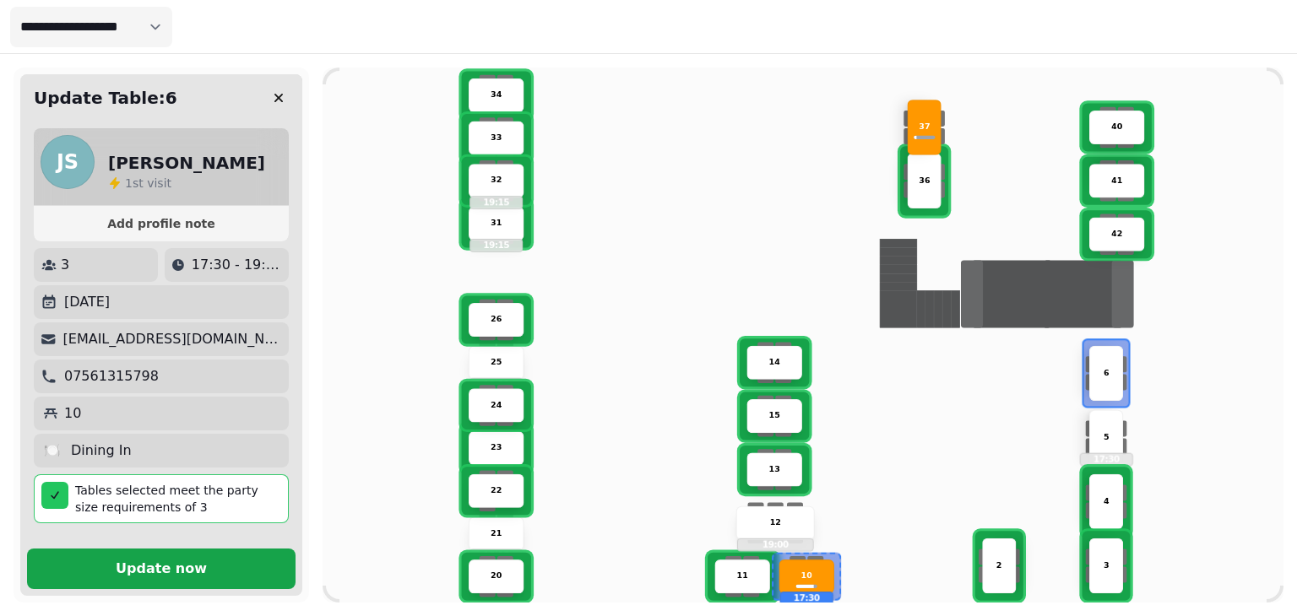
click at [237, 563] on span "Update now" at bounding box center [161, 569] width 228 height 14
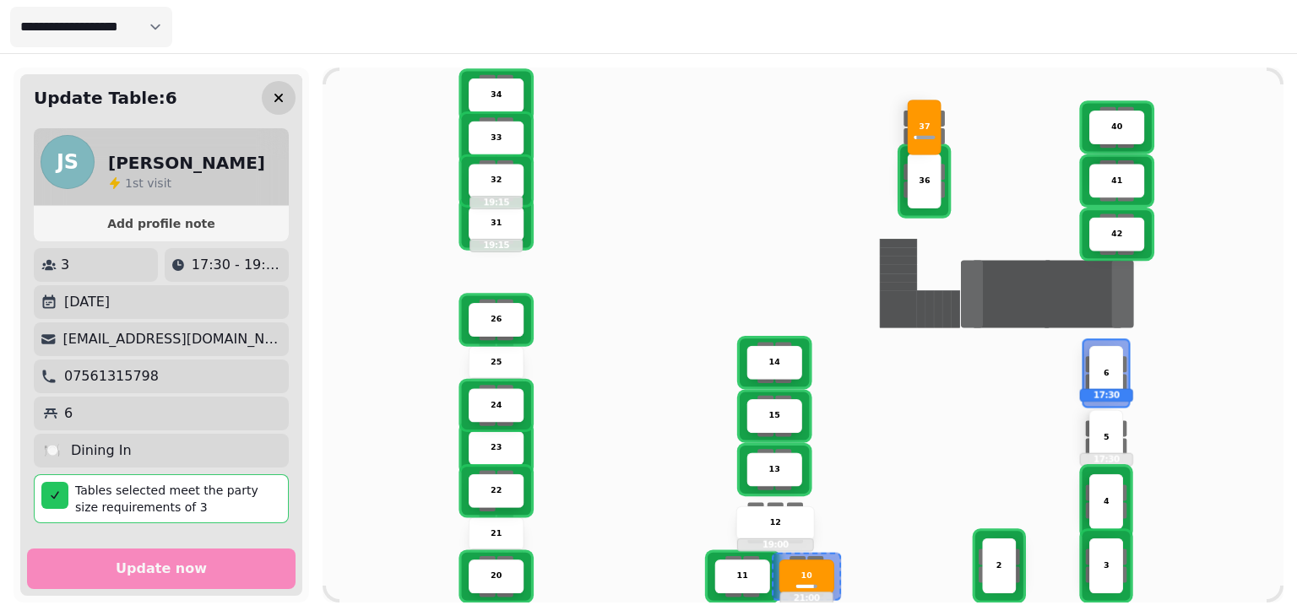
click at [283, 93] on icon "button" at bounding box center [278, 98] width 17 height 17
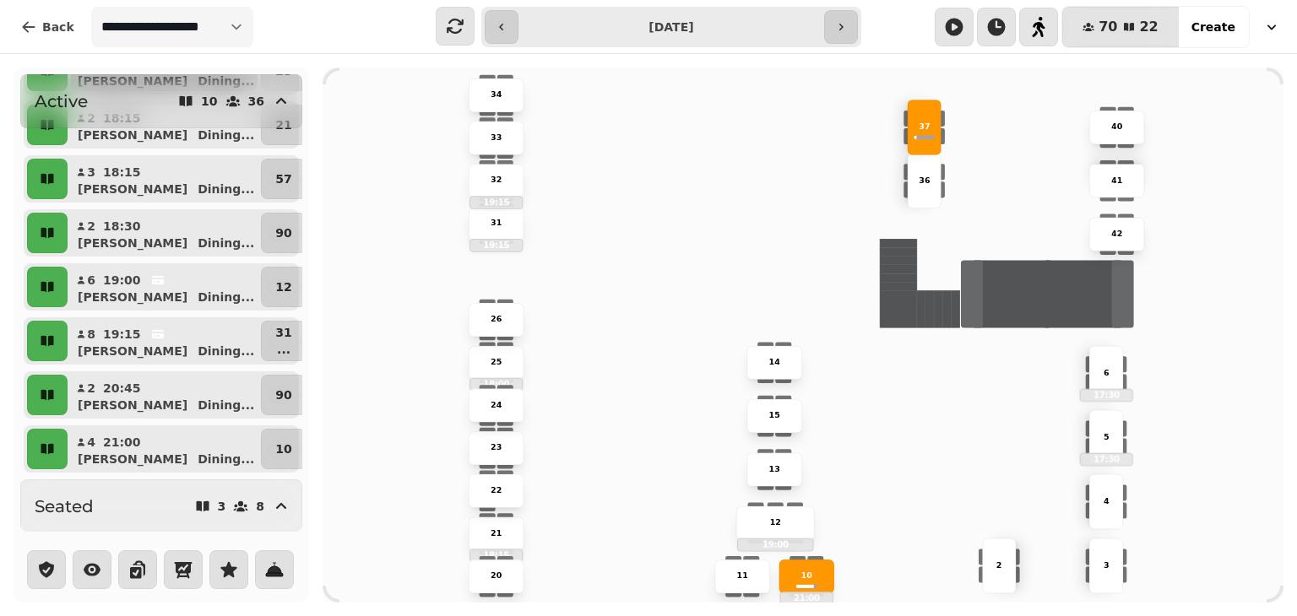
scroll to position [248, 0]
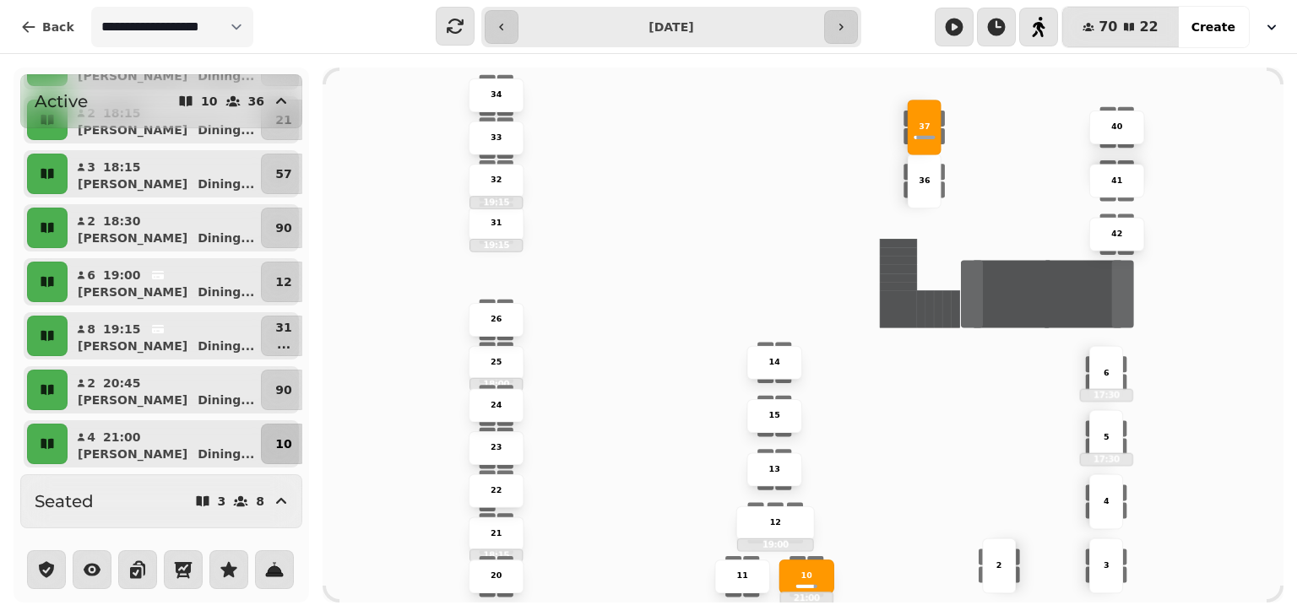
click at [269, 453] on button "10" at bounding box center [283, 444] width 45 height 41
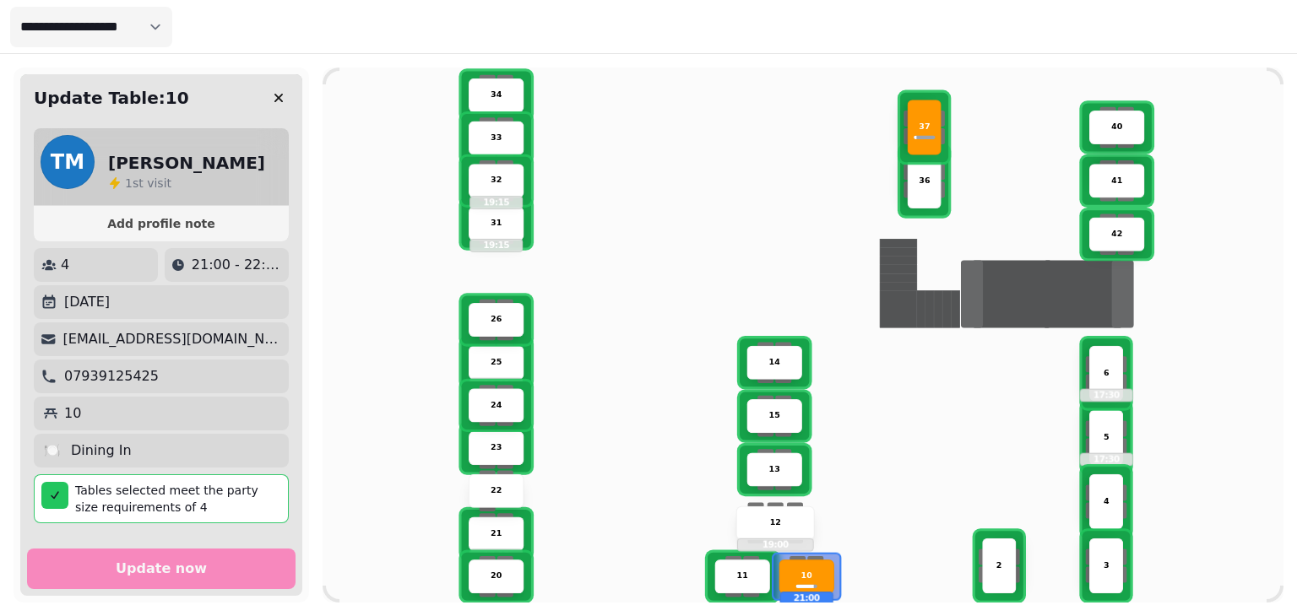
click at [1109, 566] on div "3" at bounding box center [1105, 566] width 53 height 12
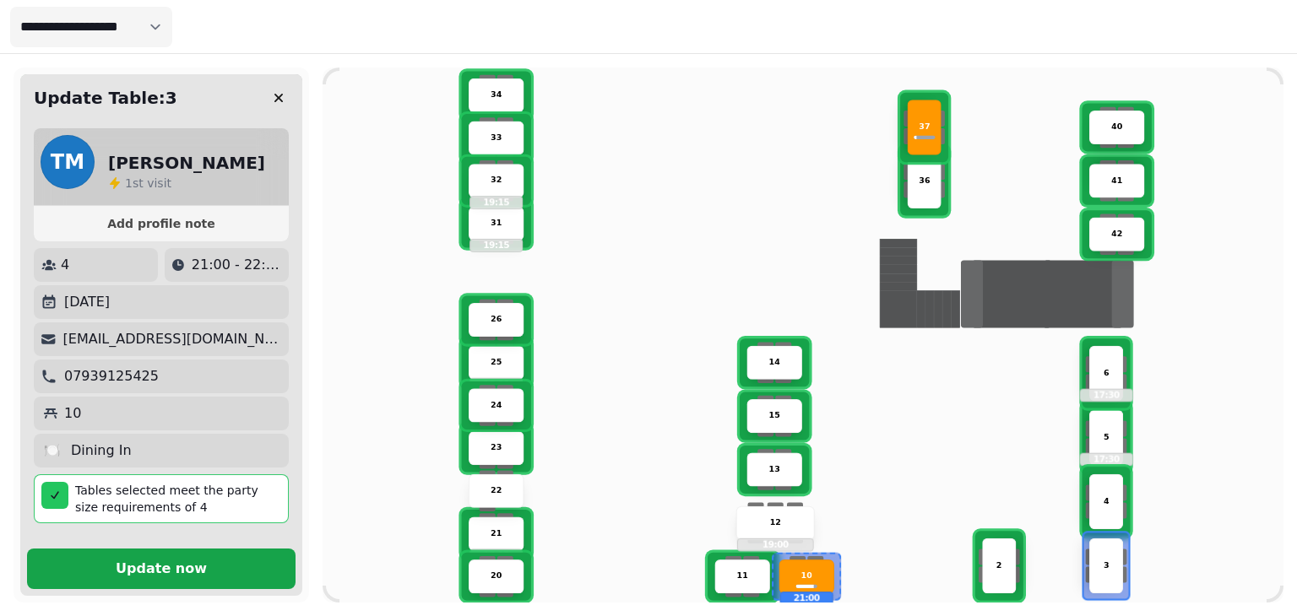
click at [241, 586] on button "Update now" at bounding box center [161, 569] width 269 height 41
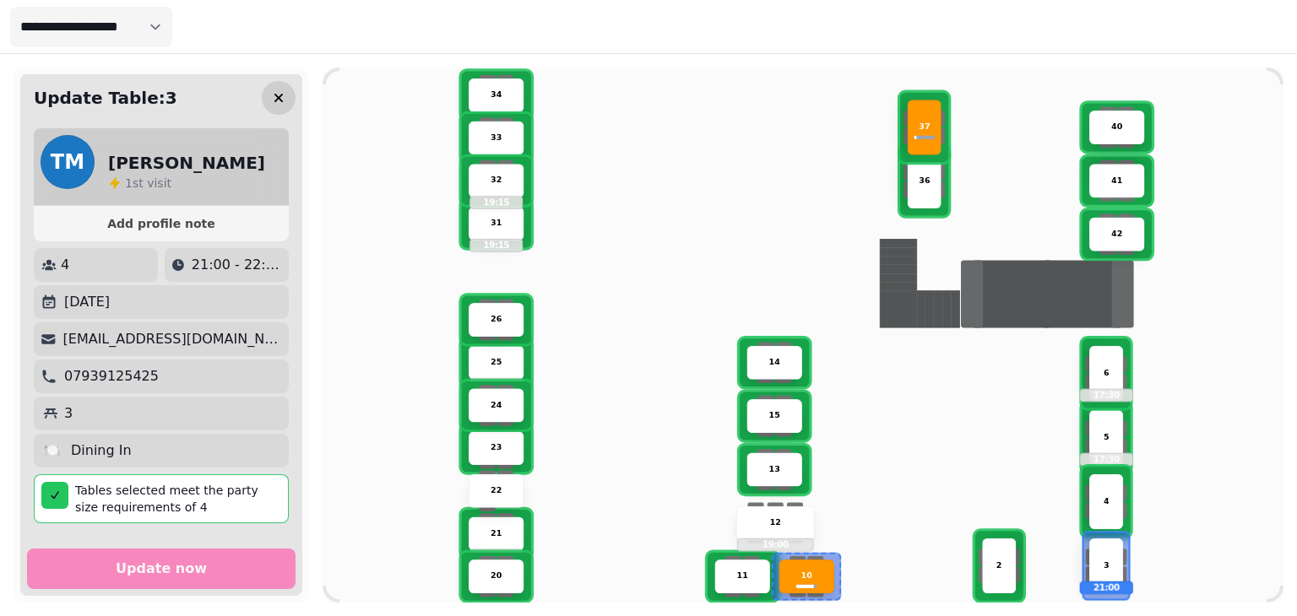
click at [280, 97] on icon "button" at bounding box center [278, 98] width 17 height 17
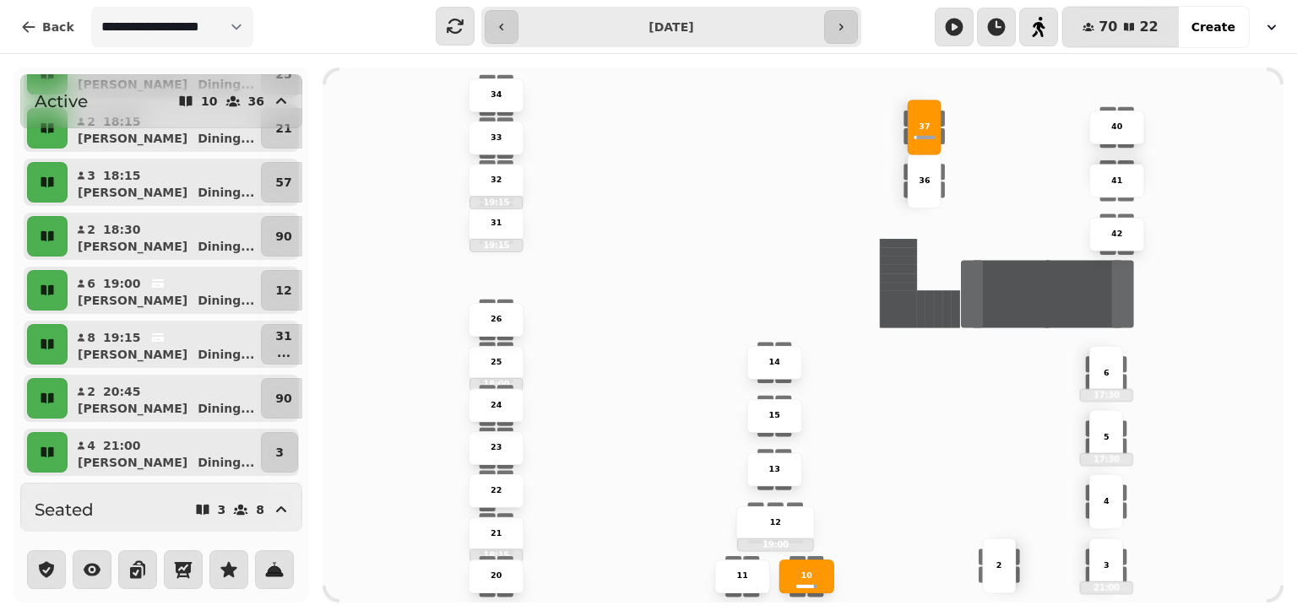
scroll to position [240, 0]
click at [193, 350] on div "Shauna Dining ..." at bounding box center [170, 354] width 173 height 17
select select "**********"
select select "*"
select select "****"
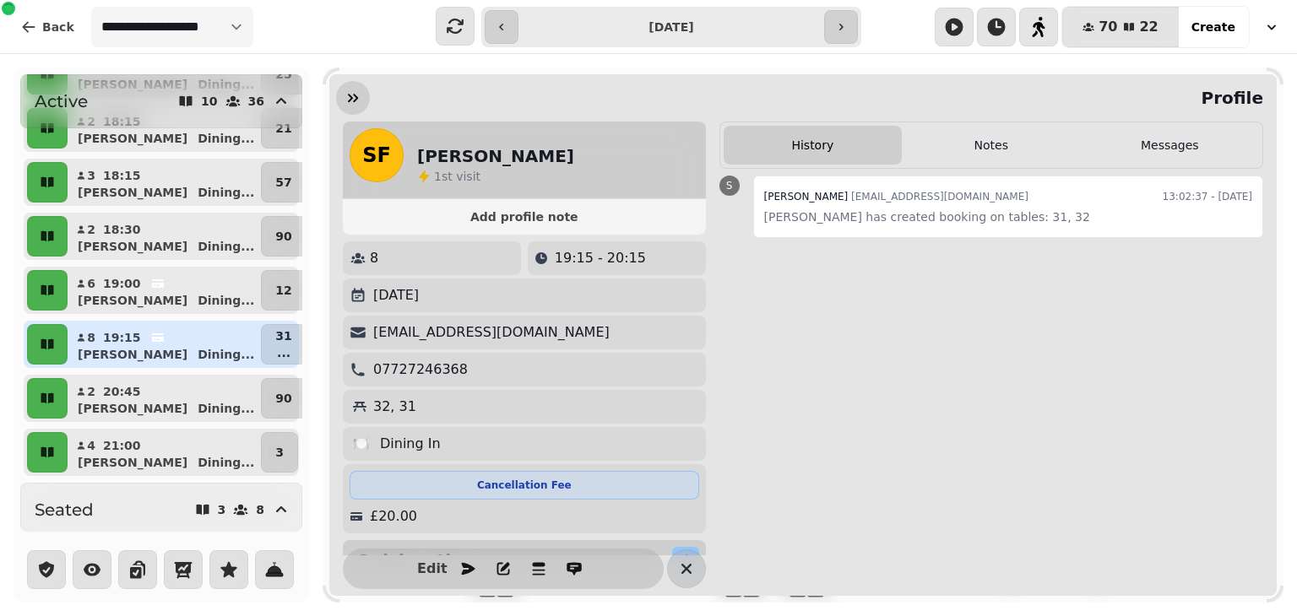
click at [339, 97] on button "button" at bounding box center [353, 98] width 34 height 34
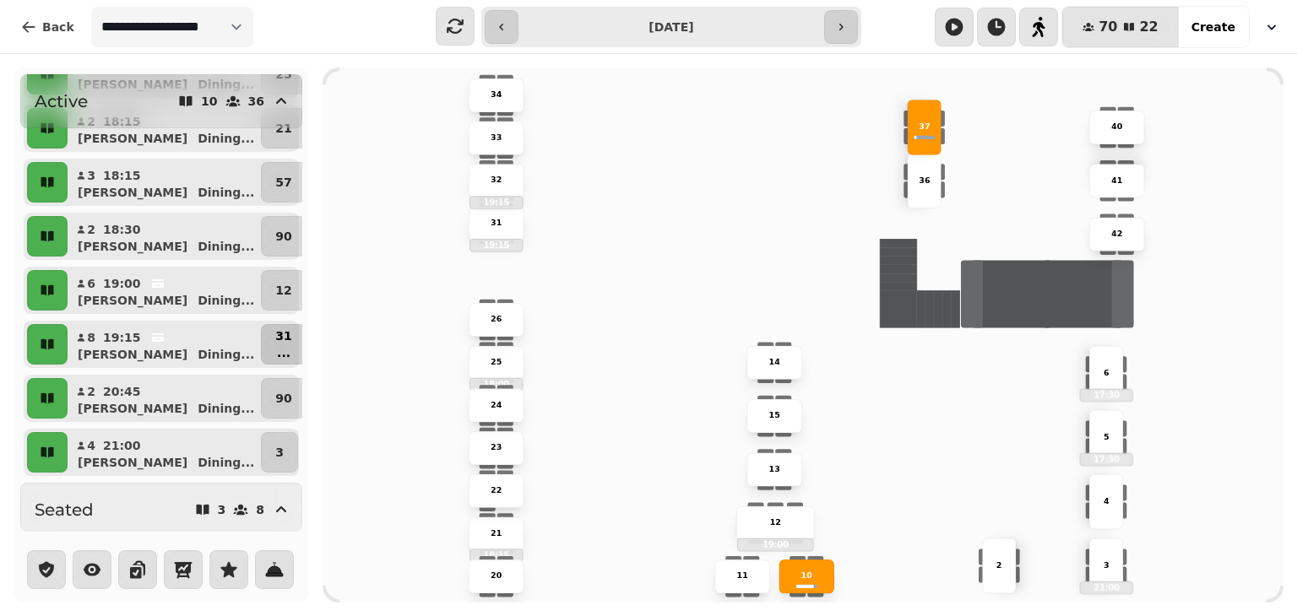
click at [275, 350] on p "..." at bounding box center [283, 353] width 16 height 17
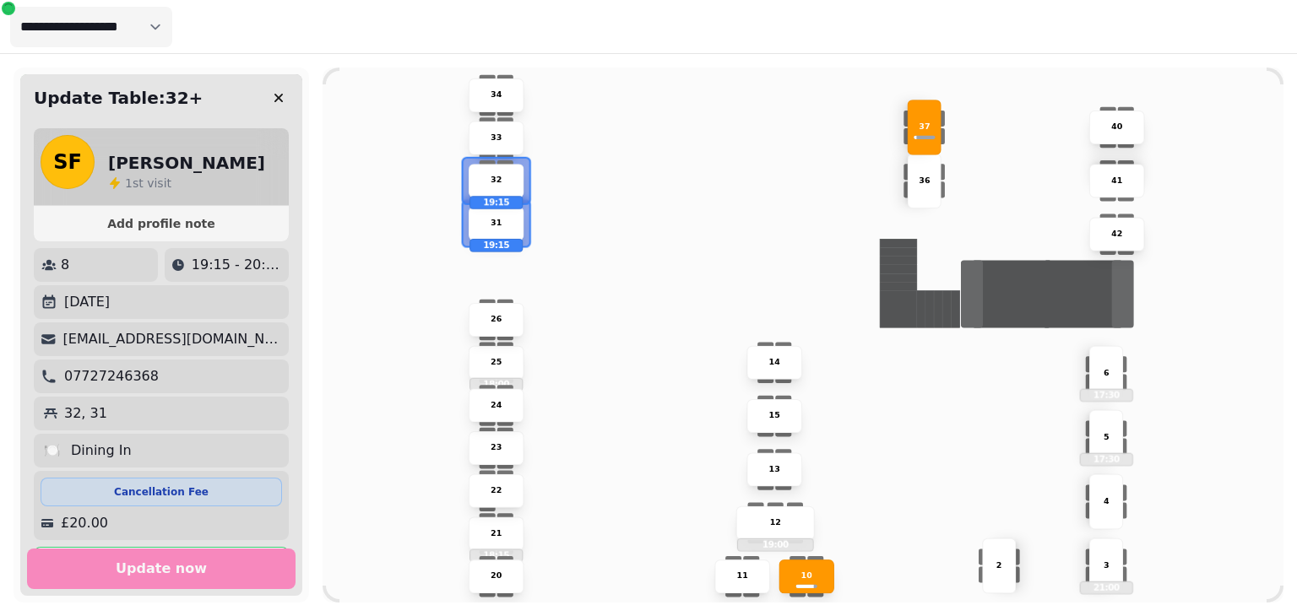
click at [735, 579] on div "11" at bounding box center [742, 577] width 53 height 12
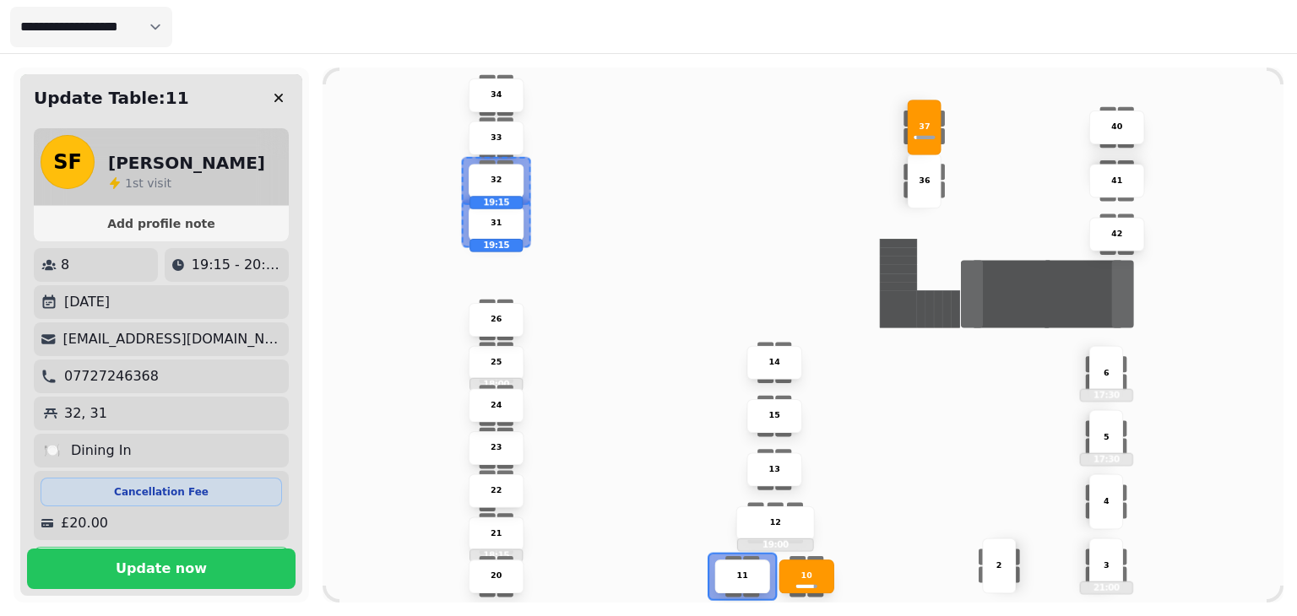
click at [800, 578] on div "10" at bounding box center [806, 577] width 53 height 12
click at [486, 187] on div "32 19:15" at bounding box center [496, 181] width 55 height 34
click at [486, 225] on div "31" at bounding box center [496, 224] width 53 height 12
click at [734, 585] on div "11" at bounding box center [741, 577] width 55 height 34
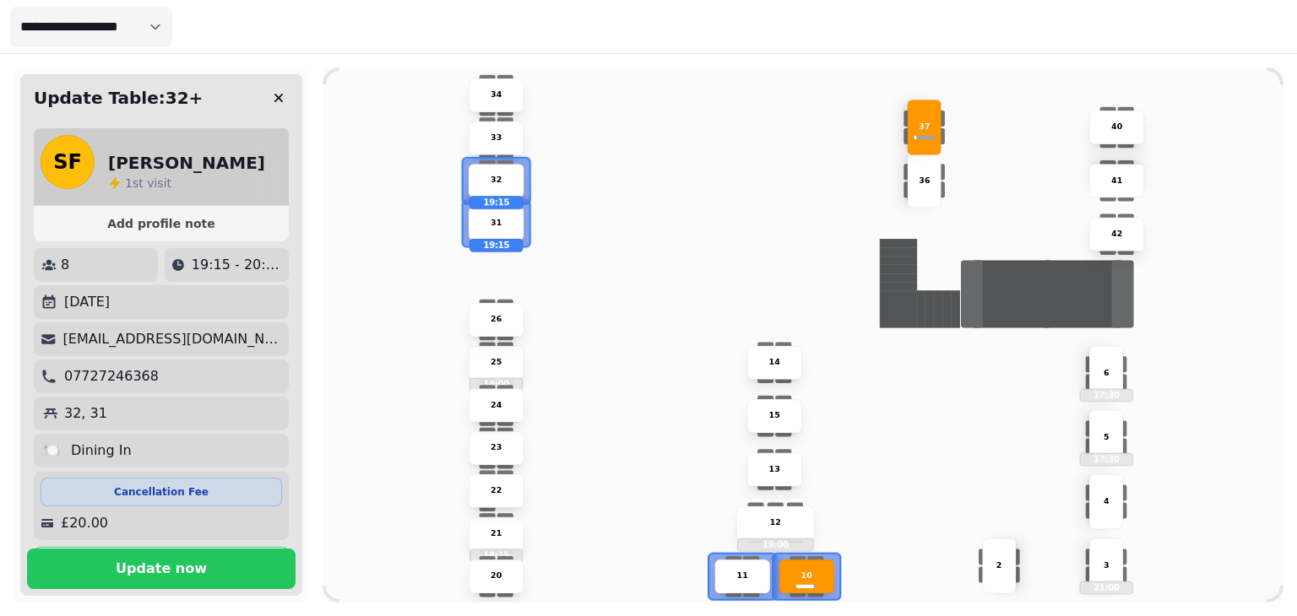
click at [822, 582] on div "10" at bounding box center [806, 577] width 53 height 12
click at [494, 218] on p "31" at bounding box center [496, 224] width 11 height 12
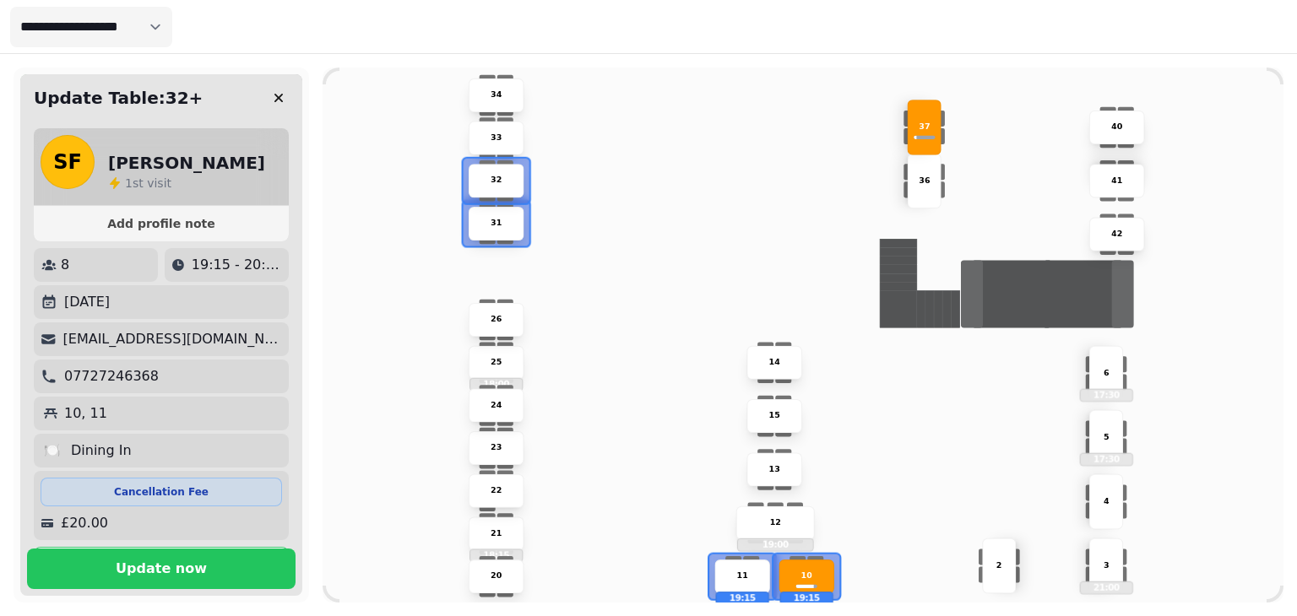
click at [494, 218] on p "31" at bounding box center [496, 224] width 11 height 12
click at [495, 189] on div "32" at bounding box center [496, 181] width 55 height 34
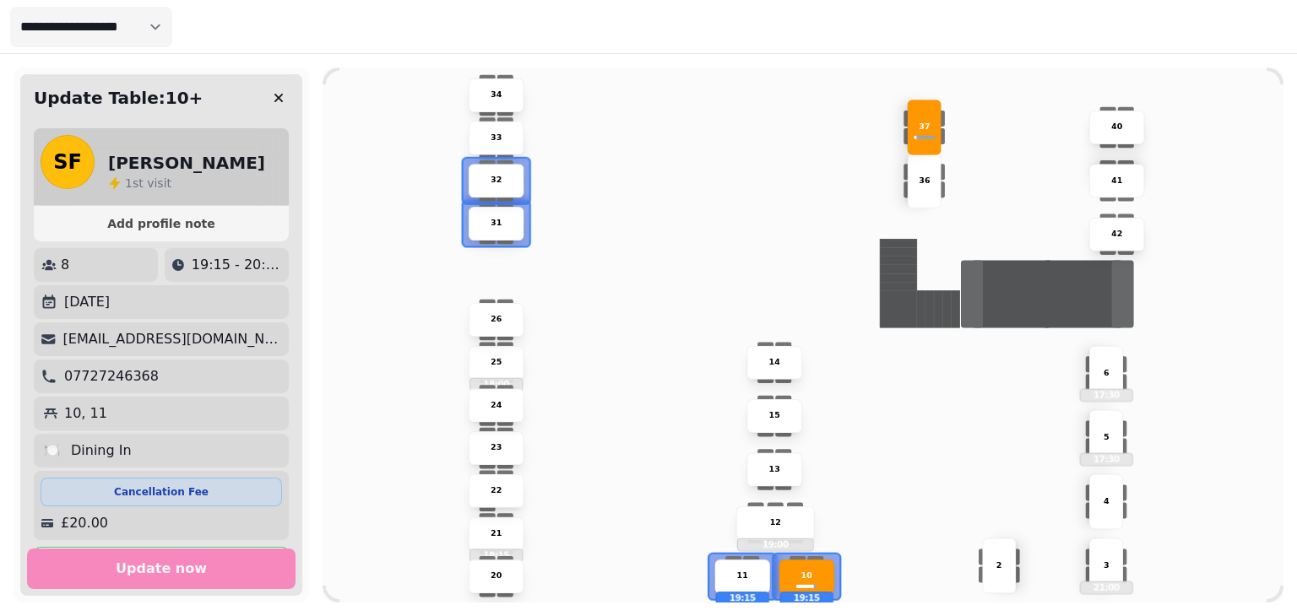
click at [495, 189] on div "32" at bounding box center [496, 181] width 55 height 34
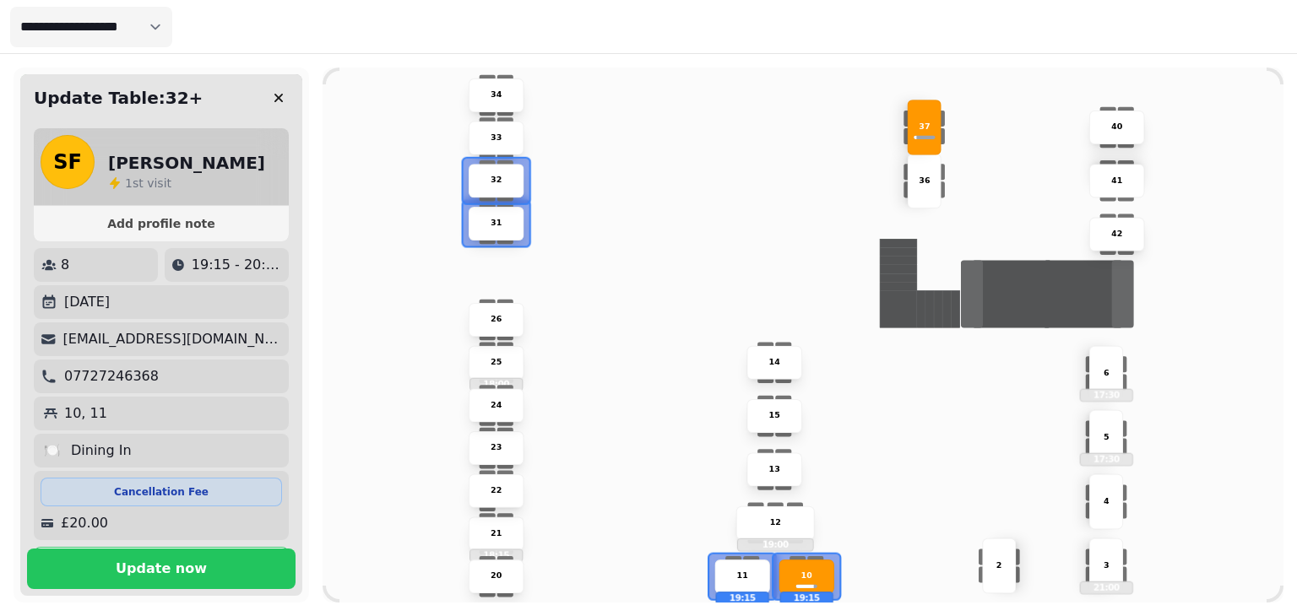
click at [495, 189] on div "32" at bounding box center [496, 181] width 55 height 34
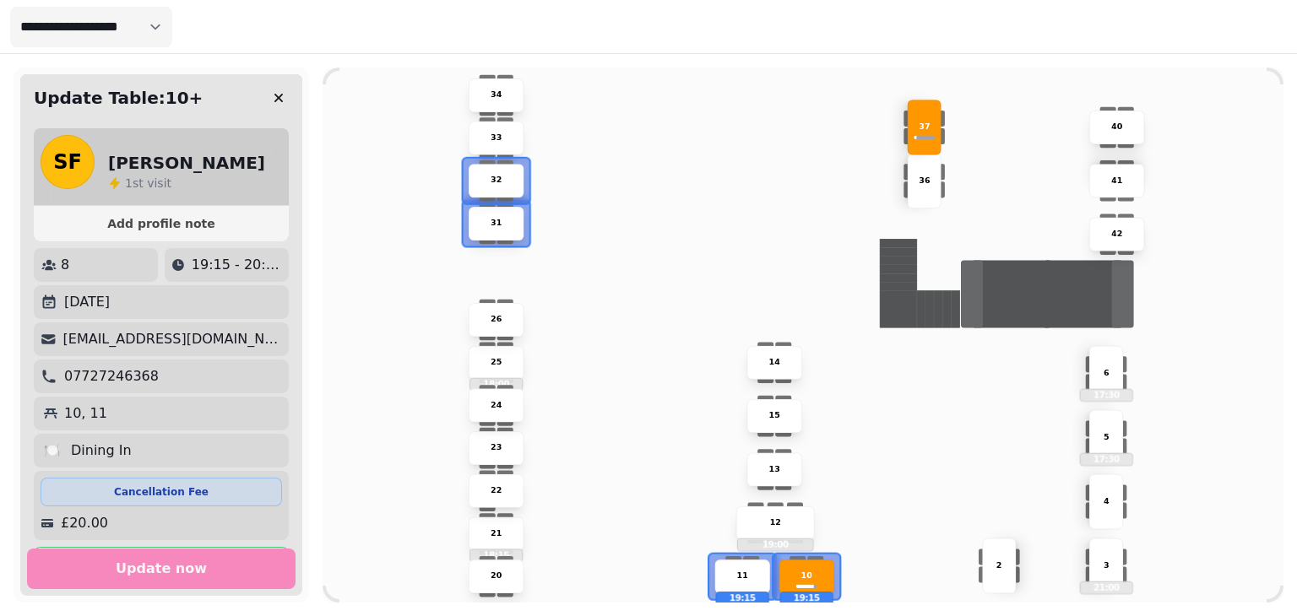
click at [740, 571] on p "11" at bounding box center [742, 577] width 11 height 12
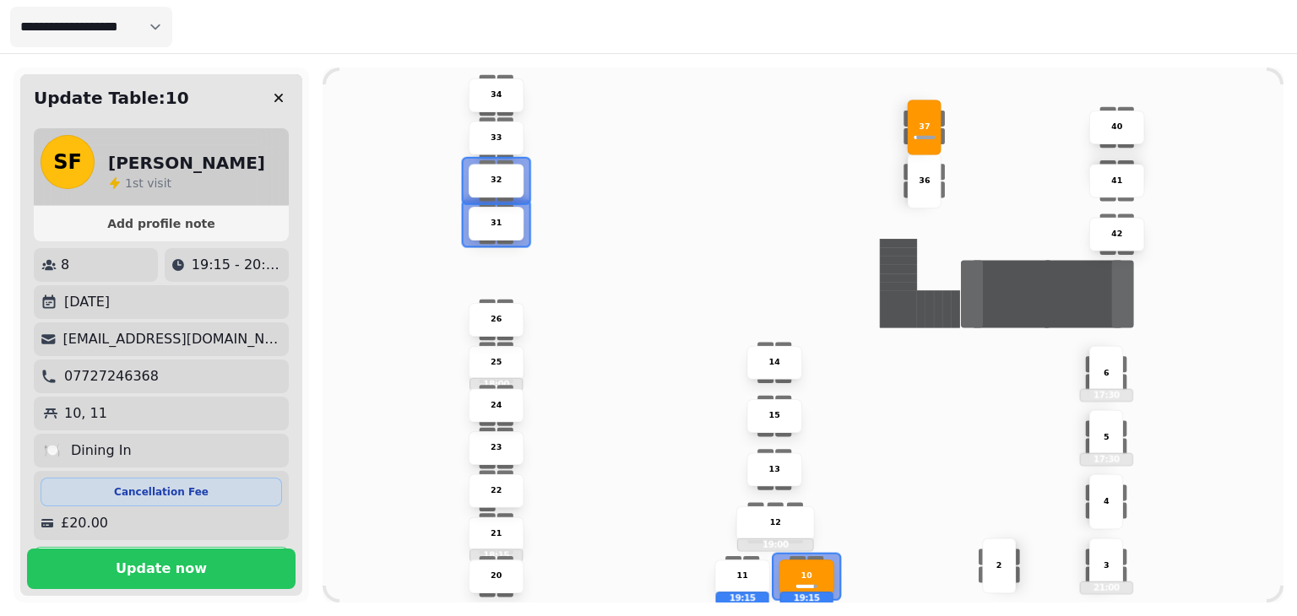
click at [740, 571] on p "11" at bounding box center [742, 577] width 11 height 12
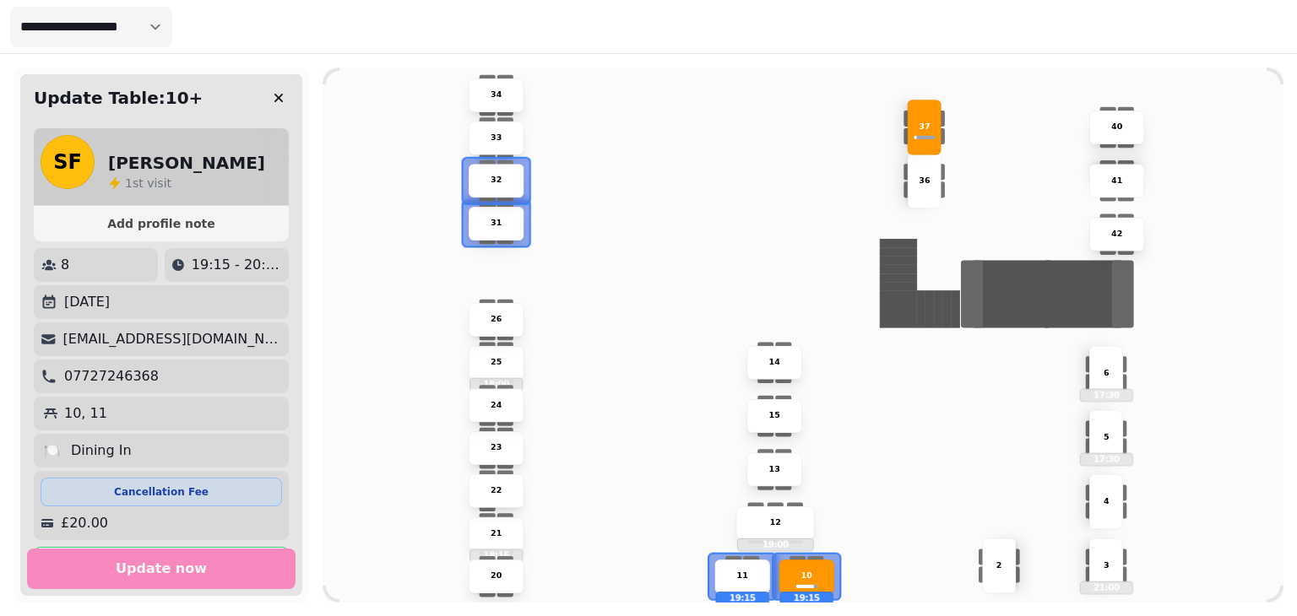
click at [825, 594] on p "19:15" at bounding box center [807, 598] width 52 height 11
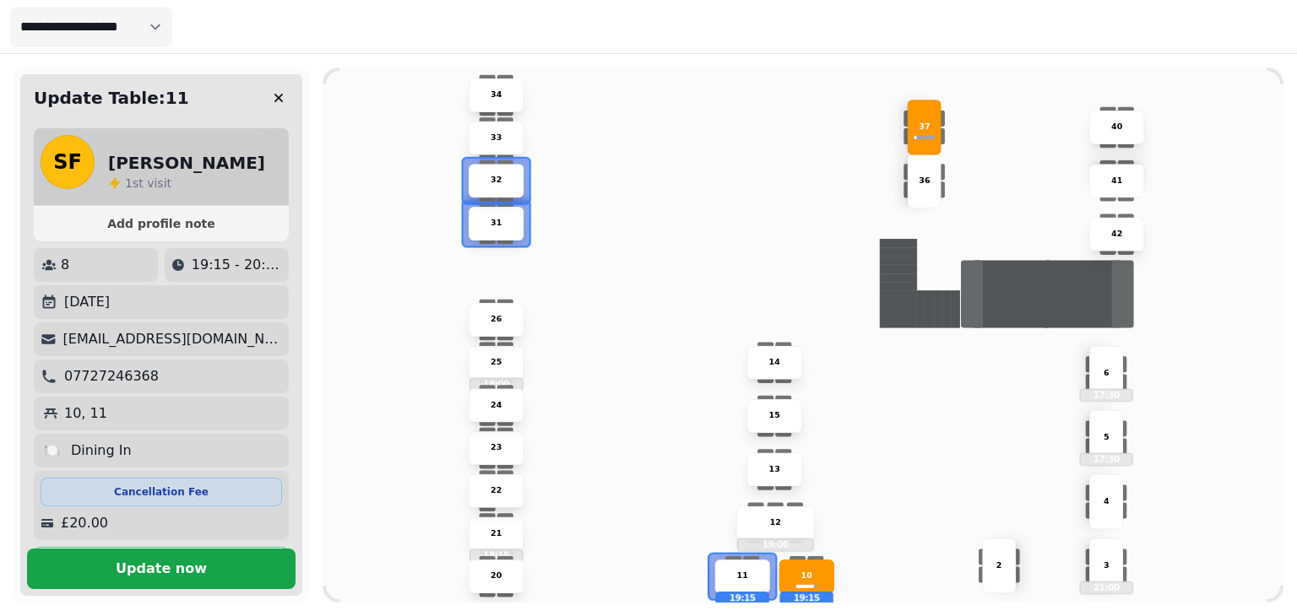
click at [214, 572] on span "Update now" at bounding box center [161, 569] width 228 height 14
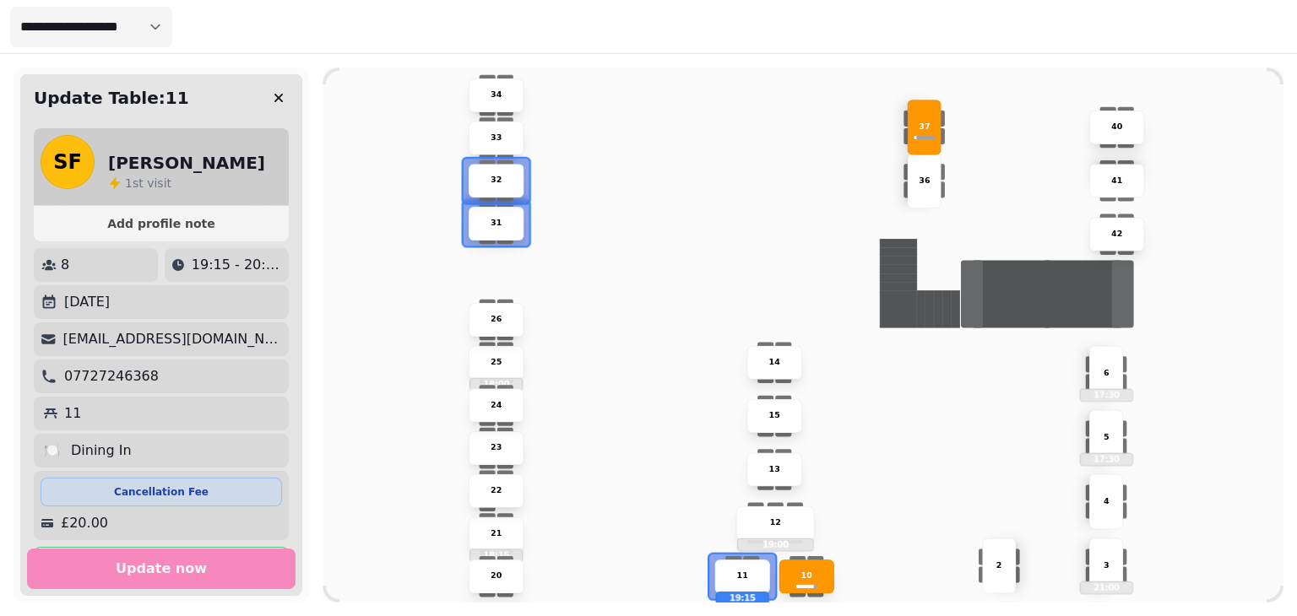
click at [817, 580] on div "10" at bounding box center [806, 577] width 53 height 12
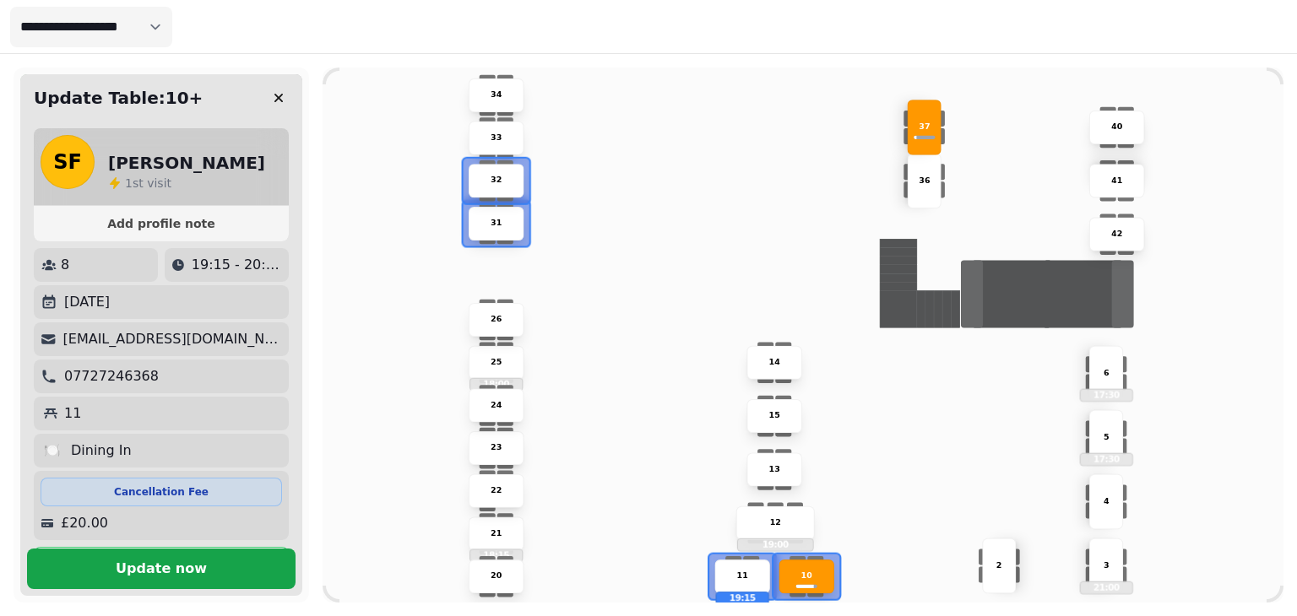
click at [207, 584] on button "Update now" at bounding box center [161, 569] width 269 height 41
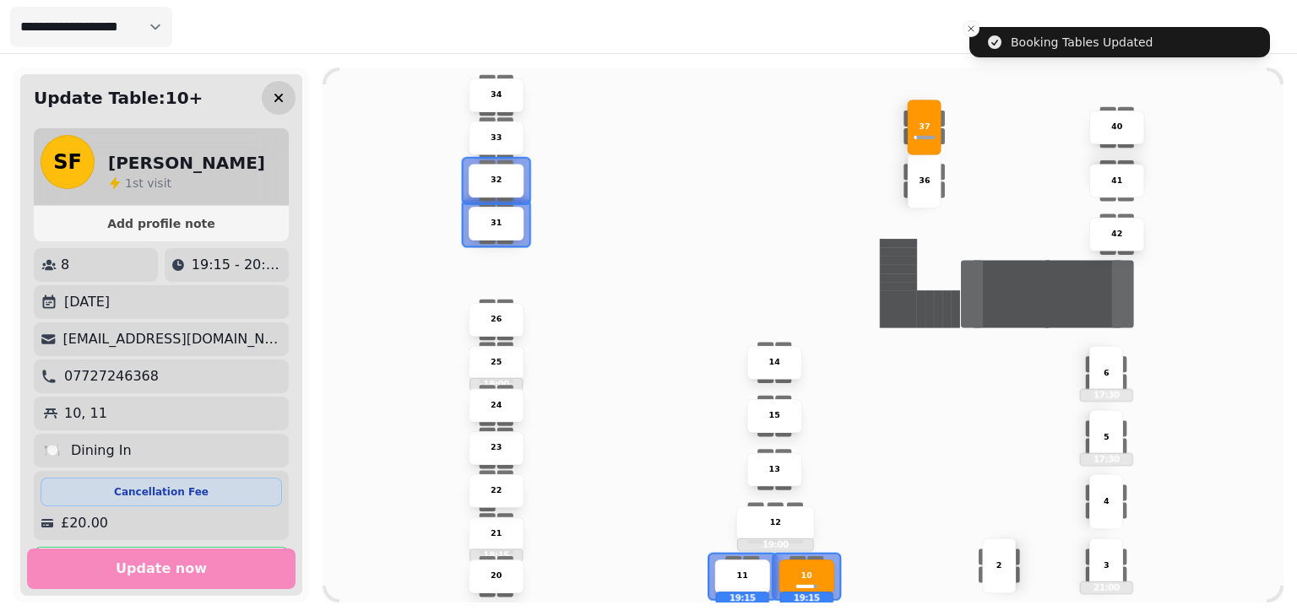
click at [278, 96] on icon "button" at bounding box center [278, 98] width 8 height 8
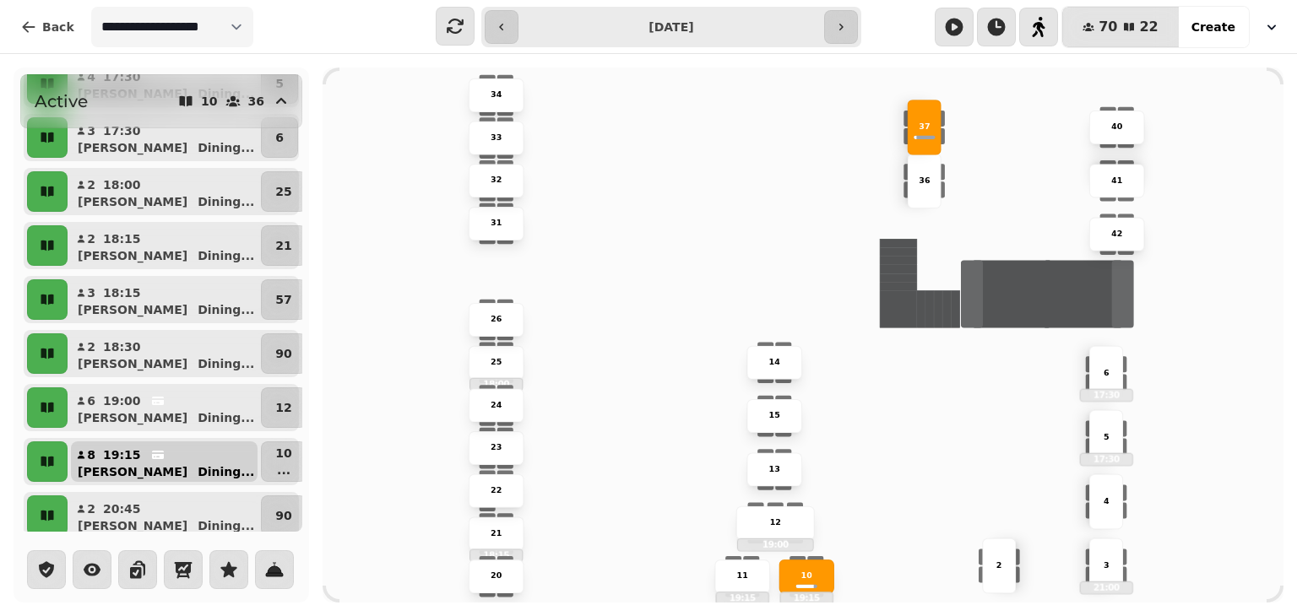
scroll to position [0, 0]
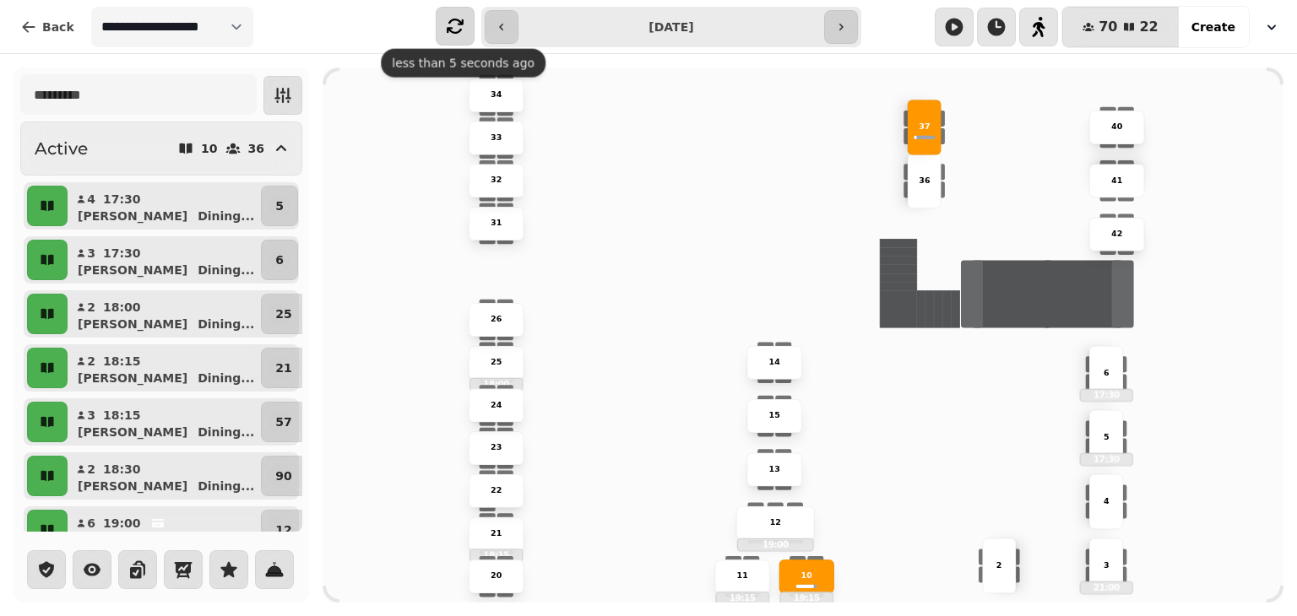
click at [454, 30] on icon "button" at bounding box center [455, 26] width 20 height 20
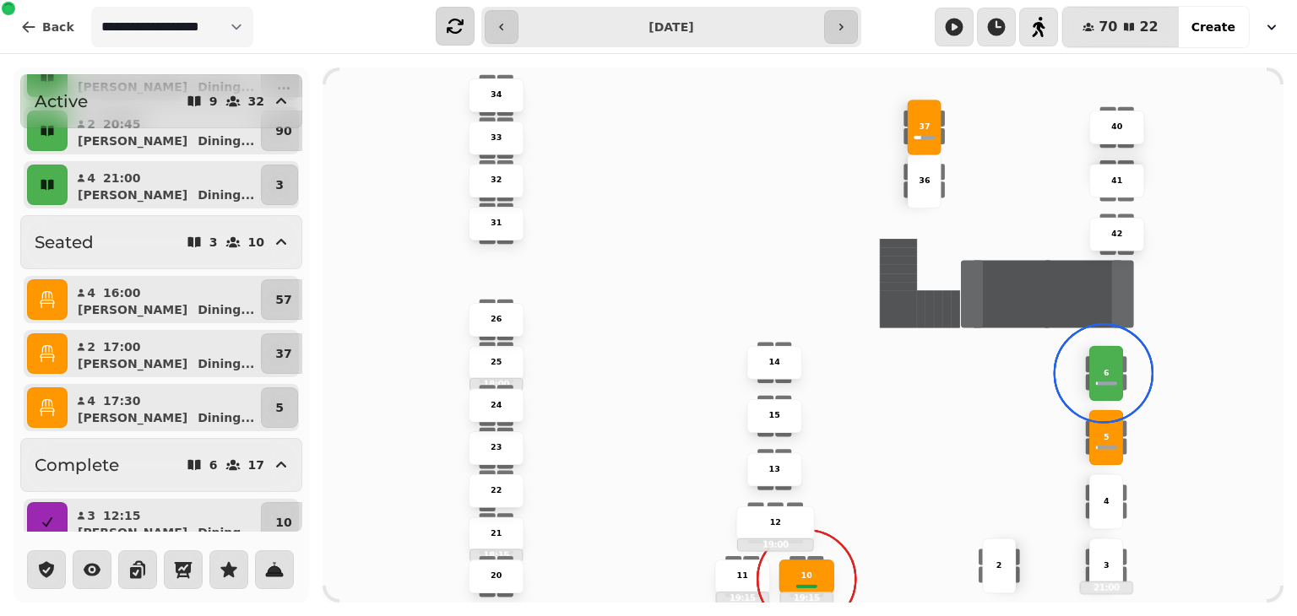
scroll to position [491, 0]
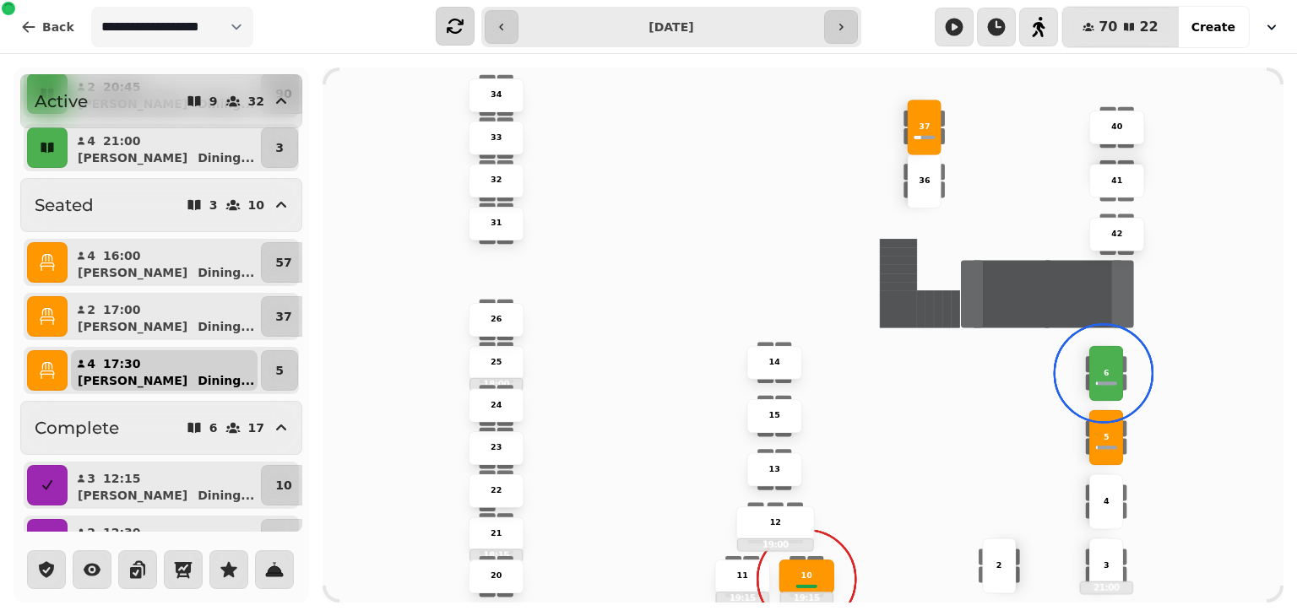
click at [153, 384] on div "Graham Dining ..." at bounding box center [170, 380] width 173 height 17
select select "**********"
select select "*"
select select "****"
select select "******"
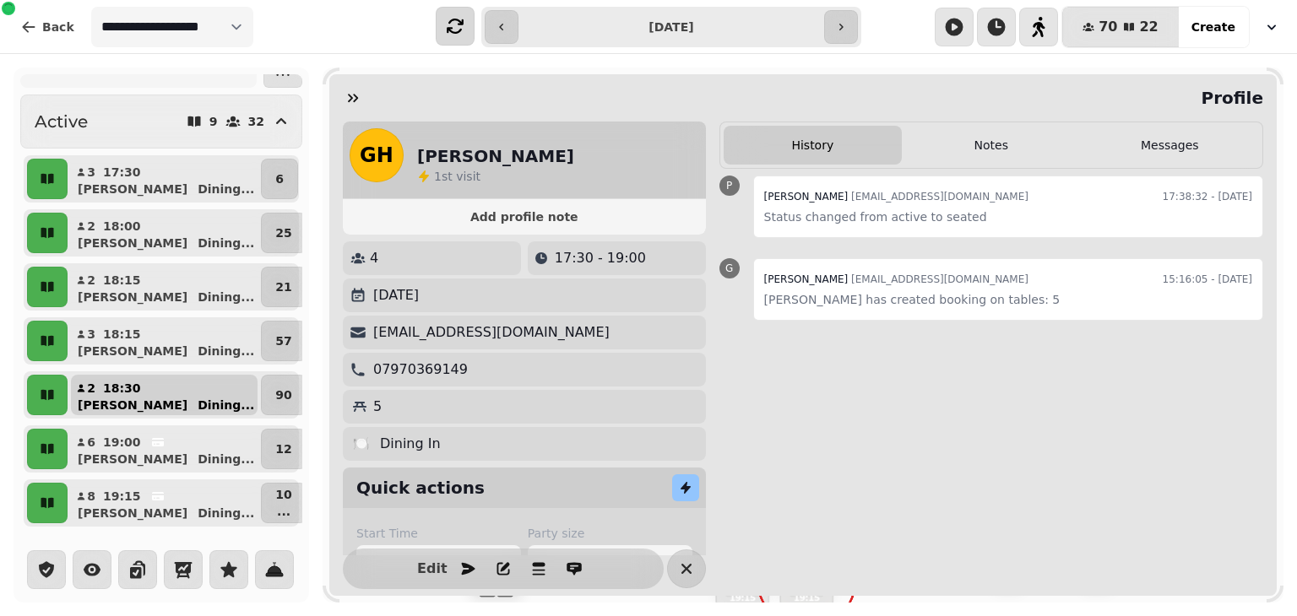
scroll to position [0, 0]
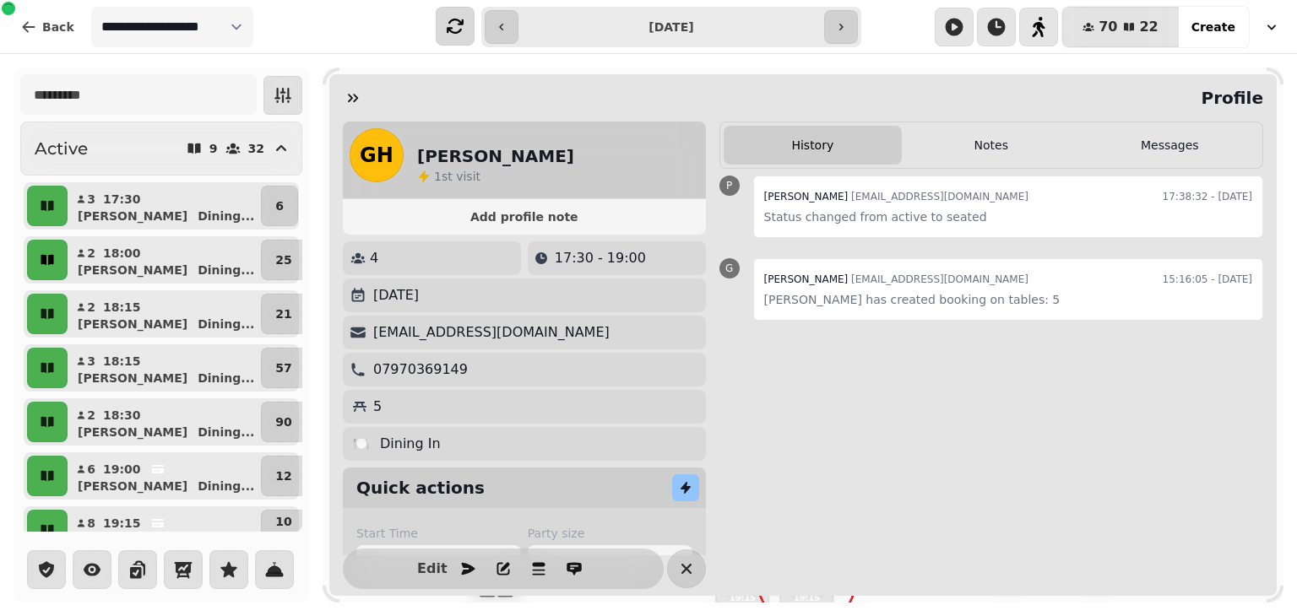
click at [49, 268] on icon "button" at bounding box center [47, 260] width 17 height 17
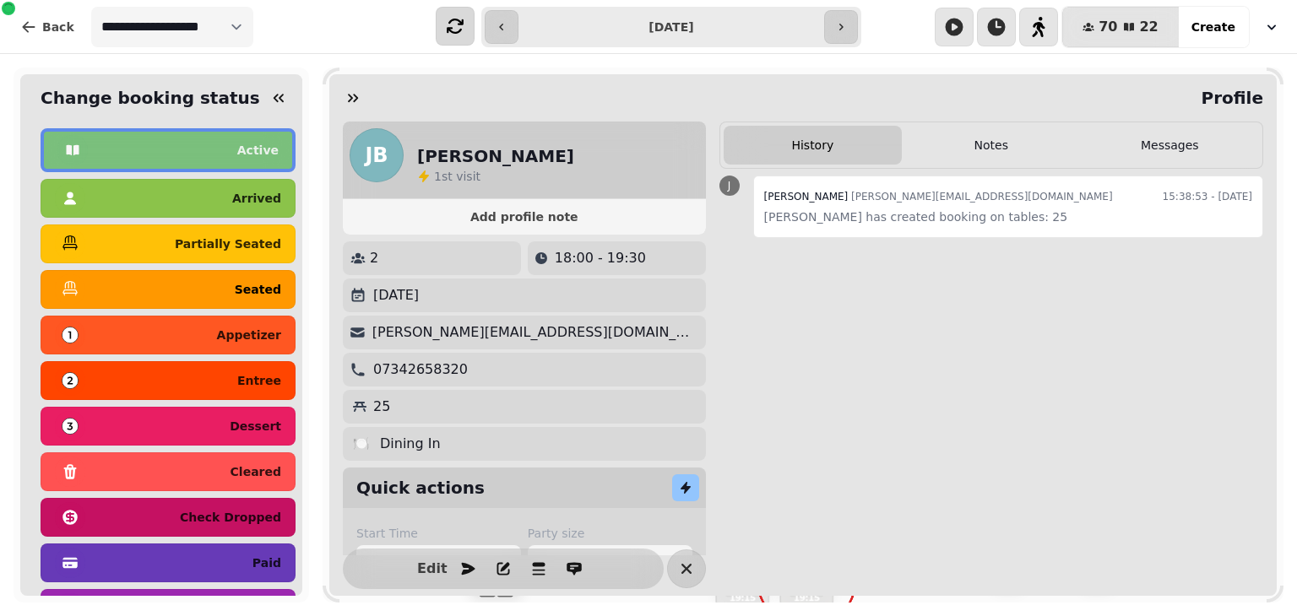
click at [220, 291] on div "seated" at bounding box center [168, 289] width 226 height 27
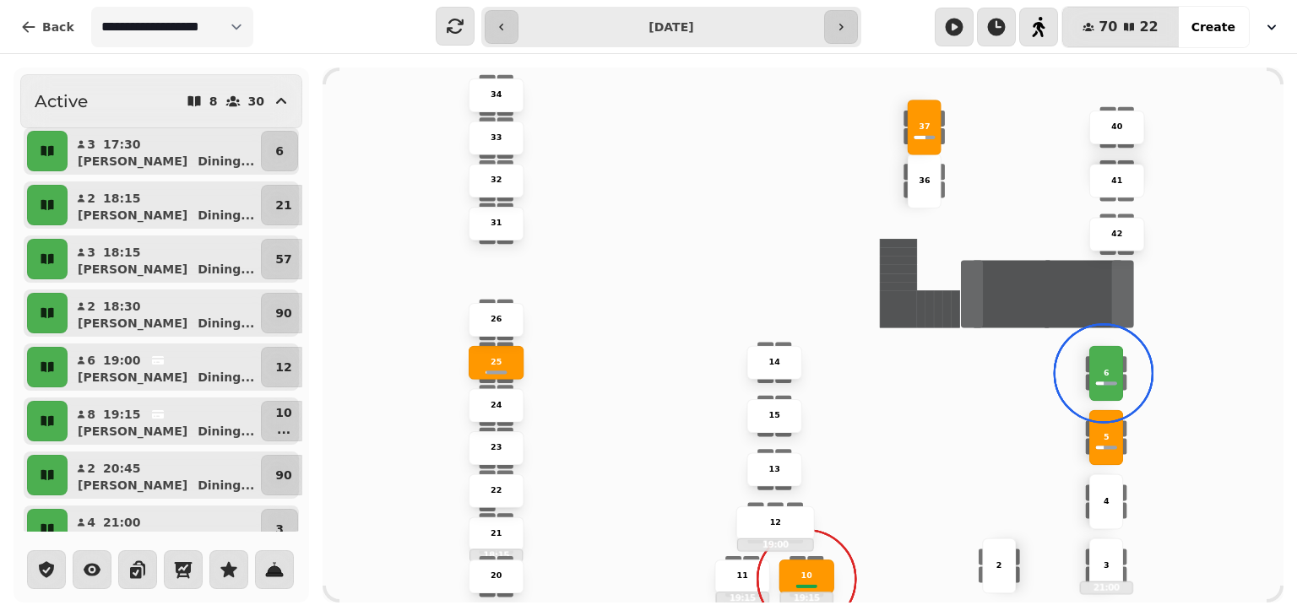
scroll to position [57, 0]
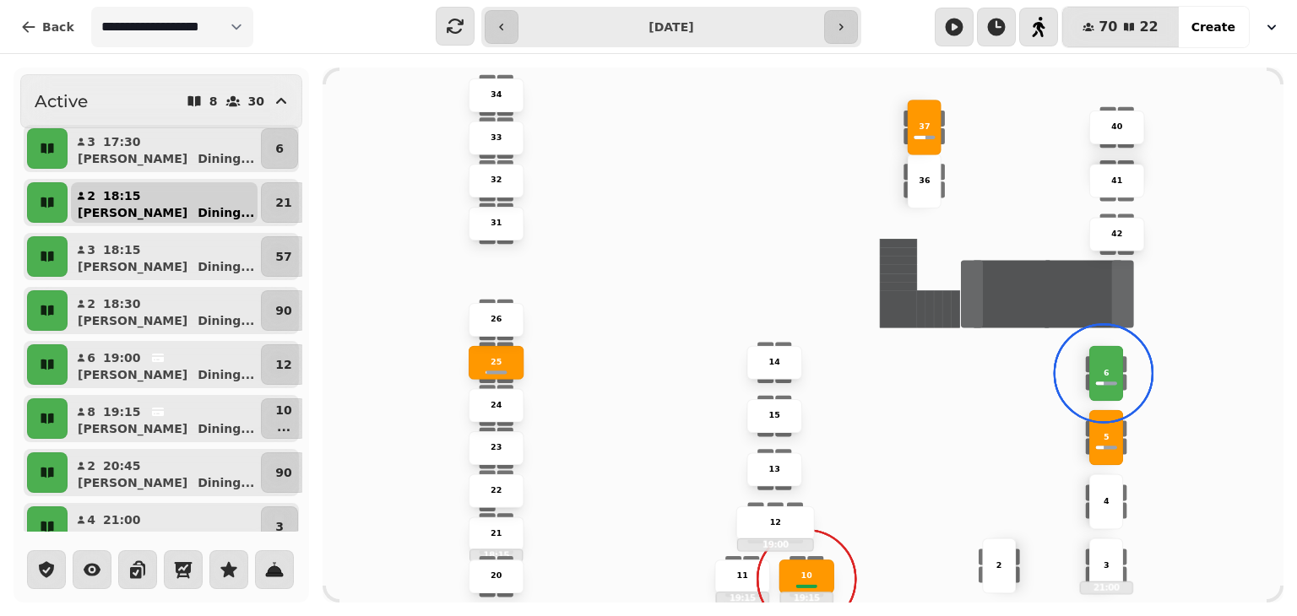
click at [118, 206] on div "John Dining ..." at bounding box center [170, 212] width 173 height 17
select select "**********"
select select "*"
select select "****"
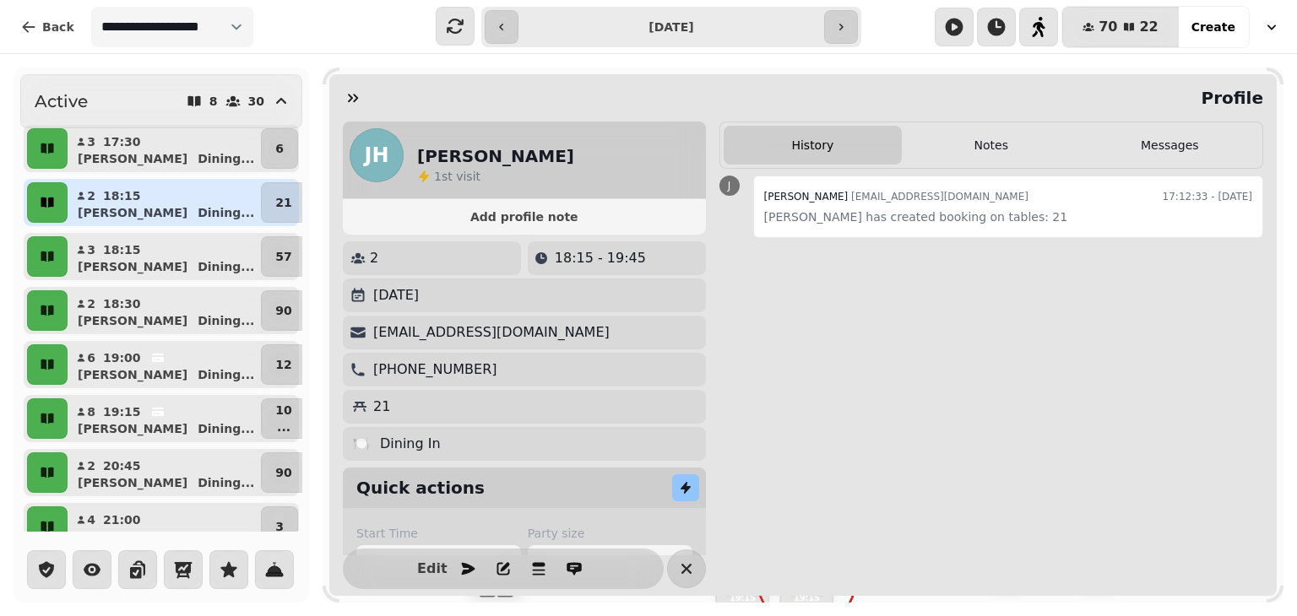
click at [46, 208] on icon "button" at bounding box center [47, 202] width 17 height 17
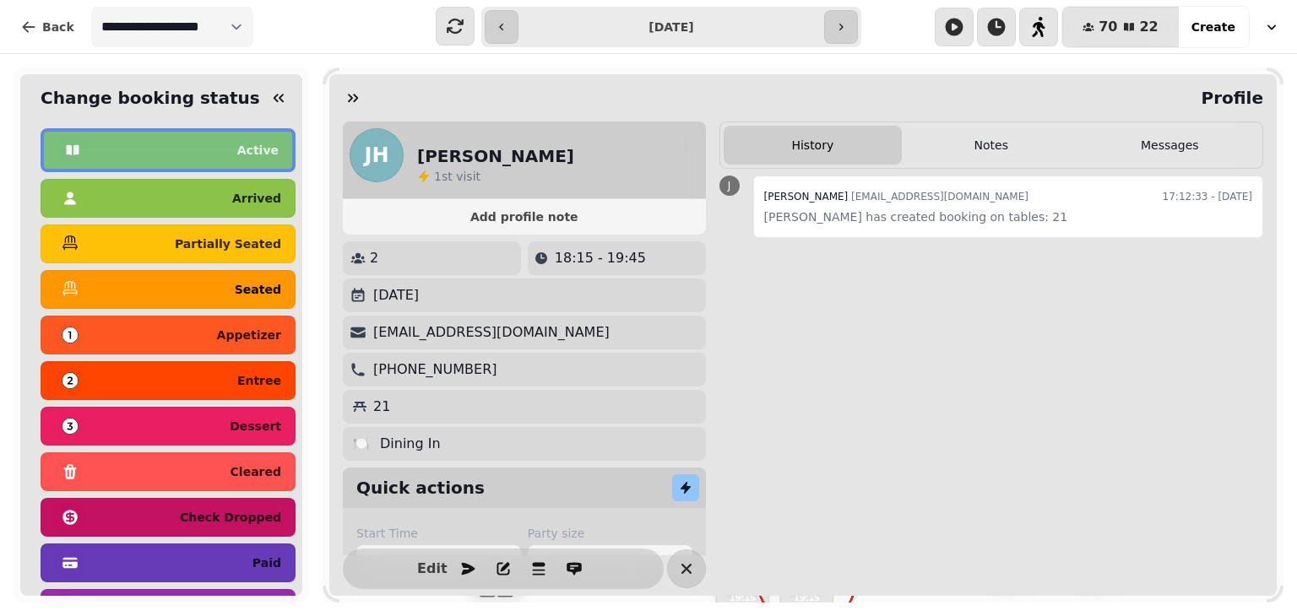
click at [138, 297] on div "seated" at bounding box center [168, 289] width 226 height 27
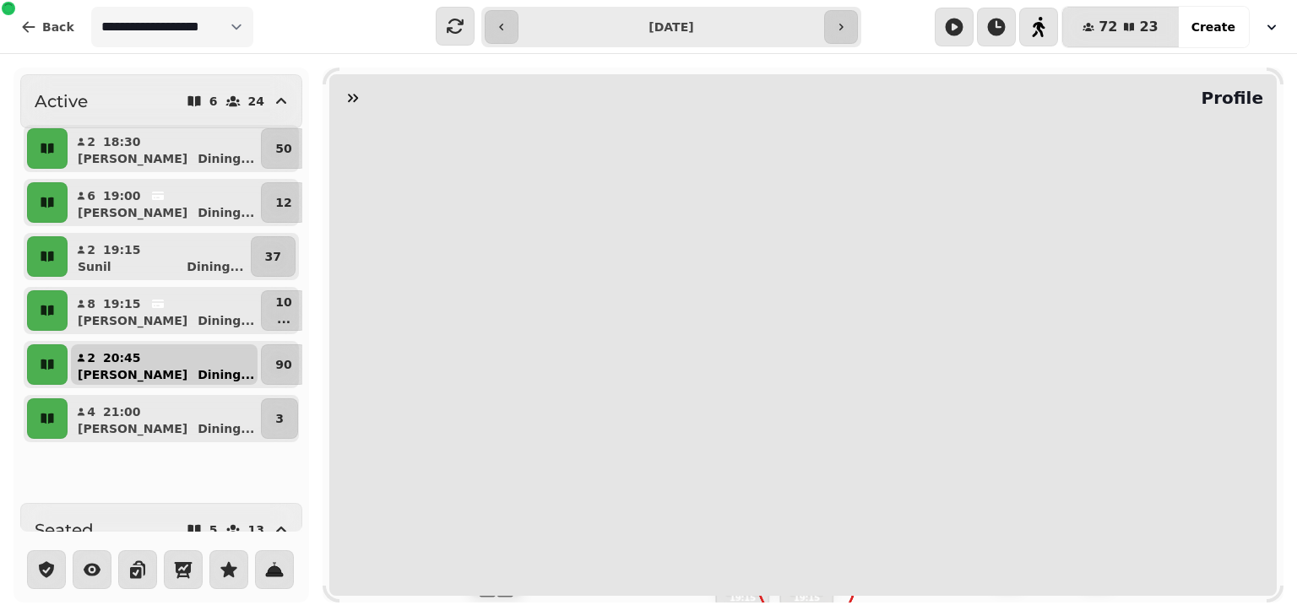
scroll to position [0, 0]
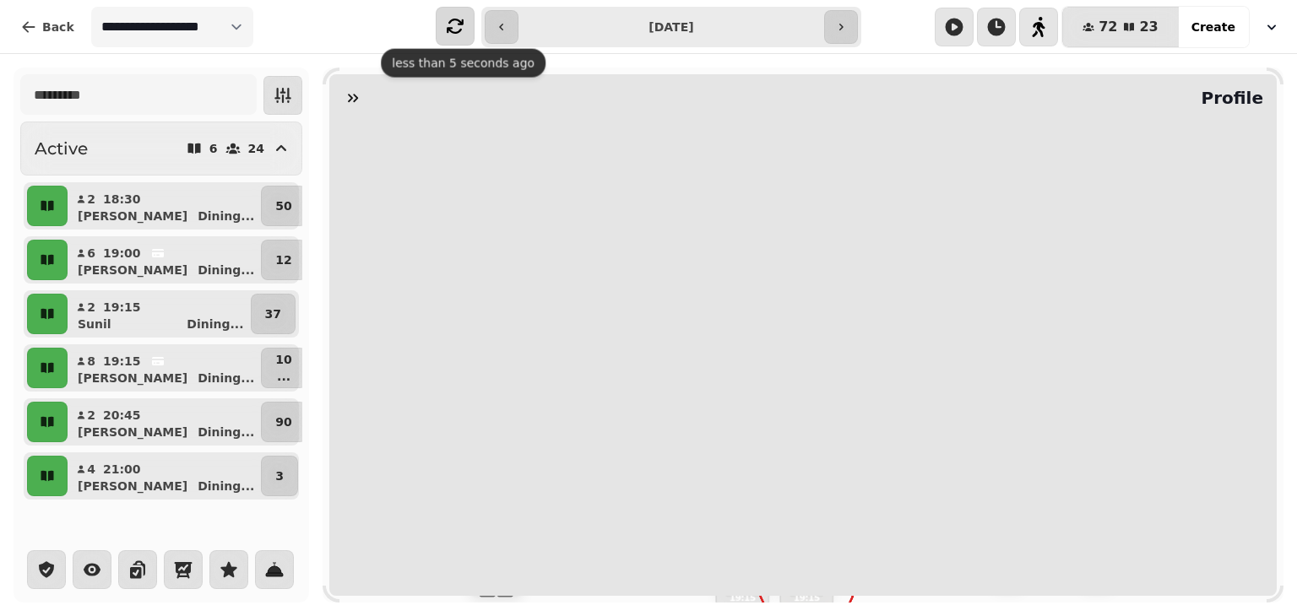
click at [459, 25] on icon "button" at bounding box center [455, 26] width 20 height 20
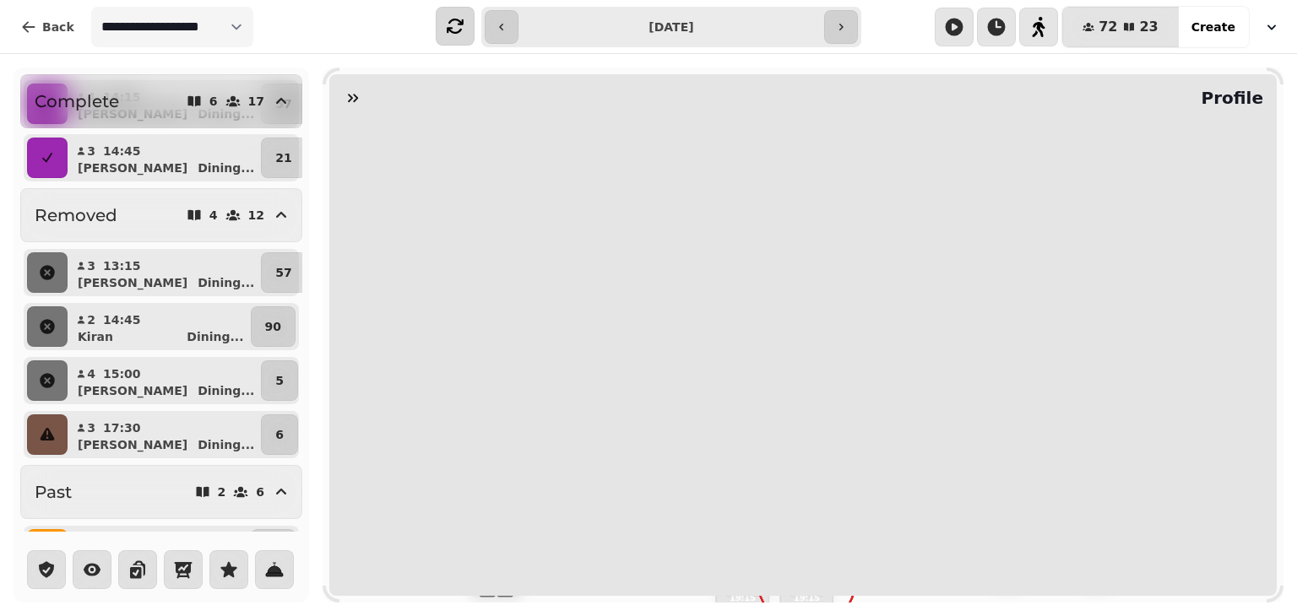
scroll to position [1184, 0]
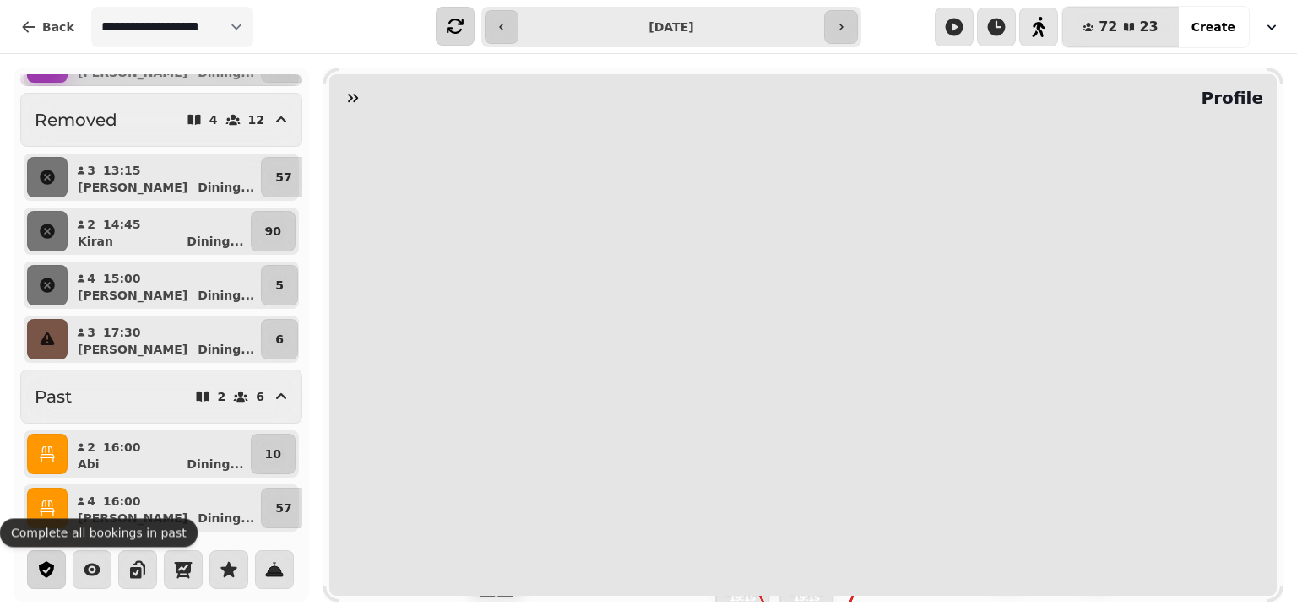
click at [44, 567] on icon "button" at bounding box center [46, 570] width 15 height 16
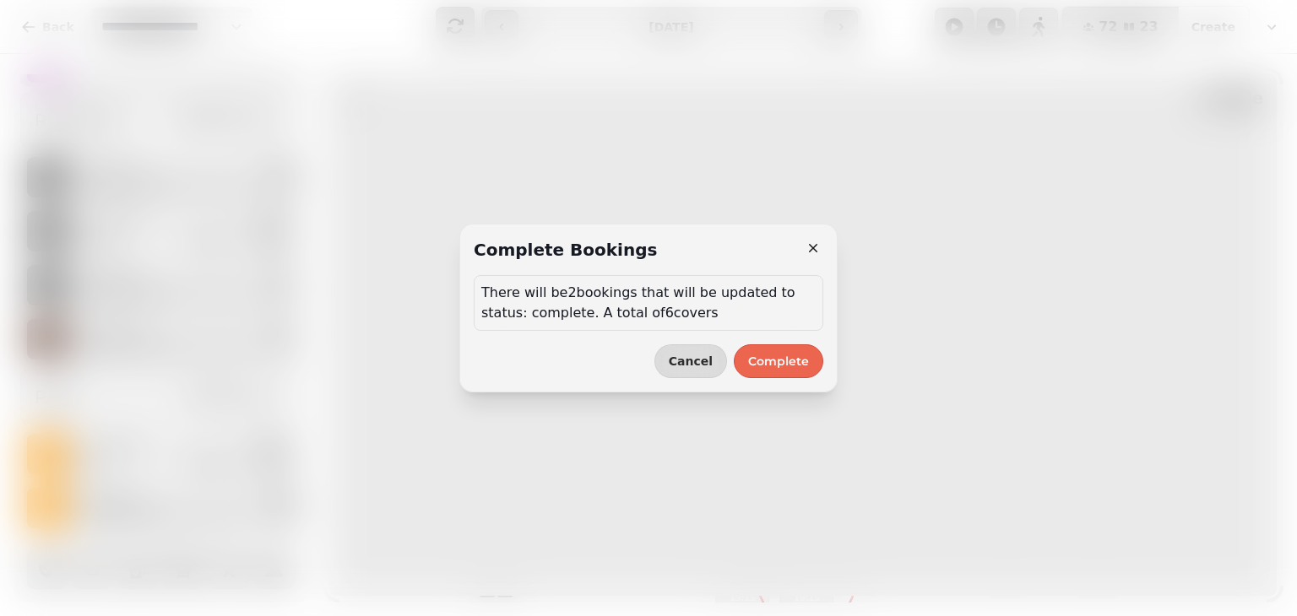
click at [792, 366] on span "Complete" at bounding box center [778, 362] width 61 height 12
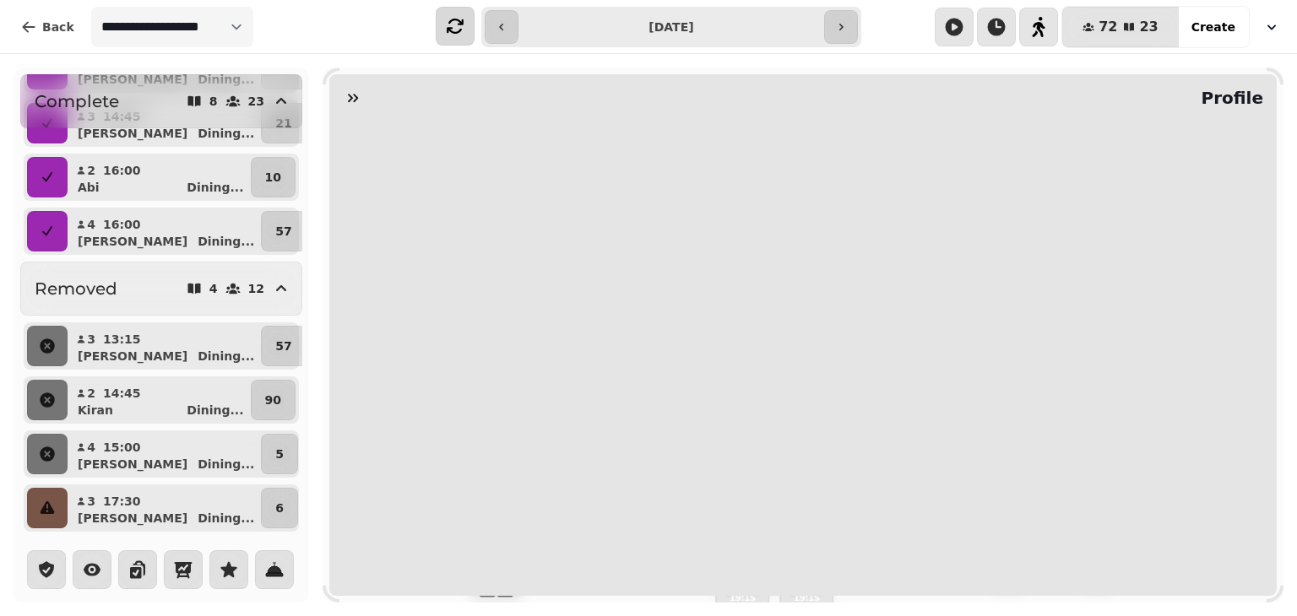
scroll to position [0, 0]
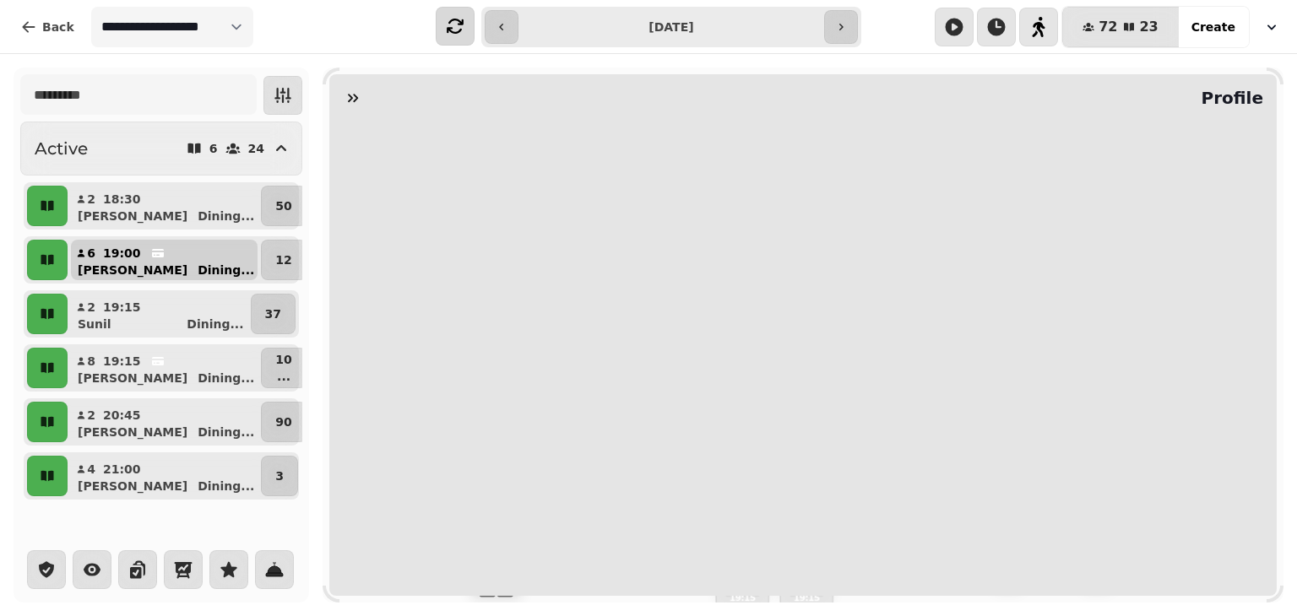
click at [174, 259] on button "6 19:00 Rakhee Dining ..." at bounding box center [164, 260] width 187 height 41
select select "**********"
select select "*"
select select "****"
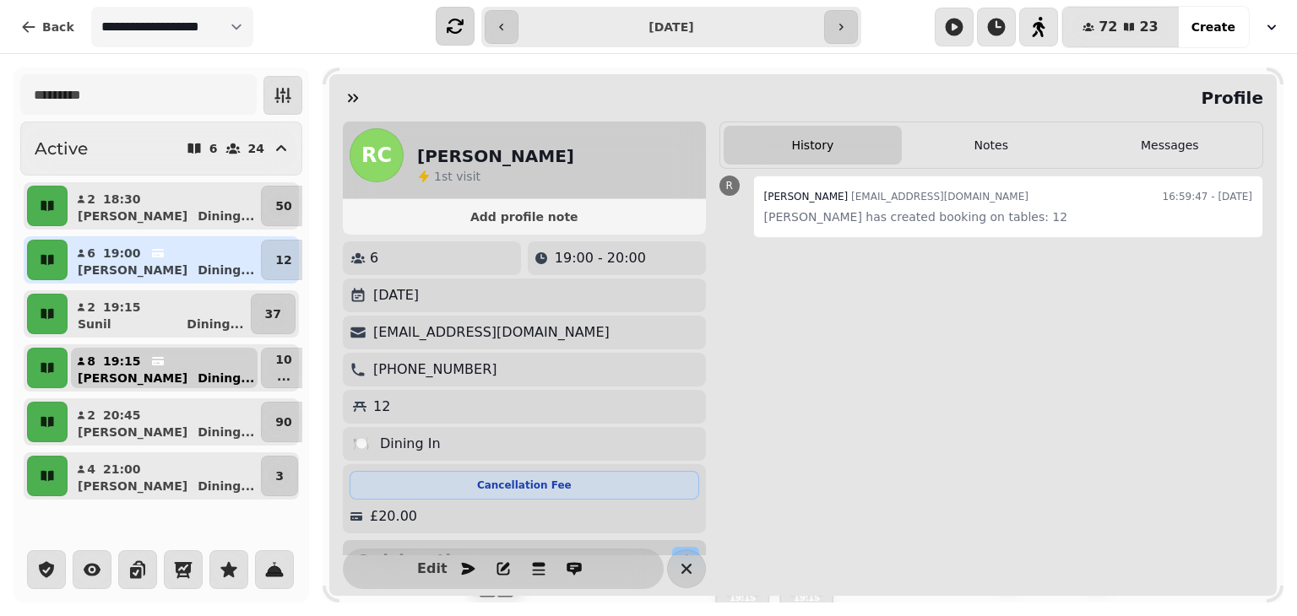
click at [171, 381] on div "Shauna Dining ..." at bounding box center [170, 378] width 173 height 17
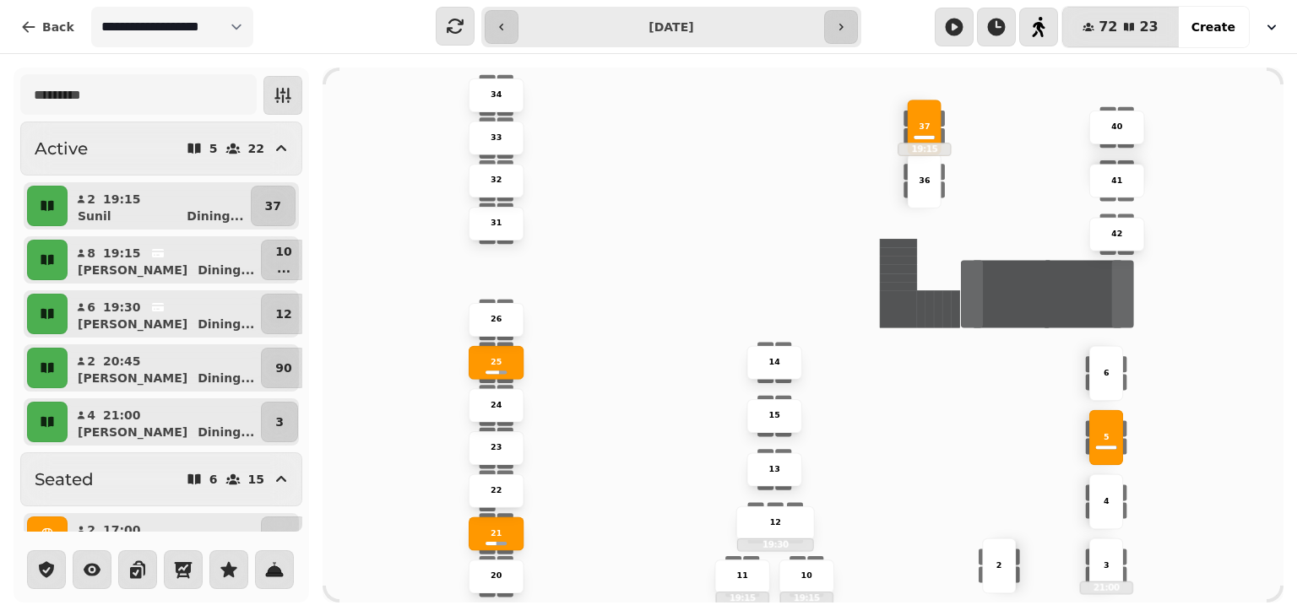
click at [660, 30] on input "**********" at bounding box center [671, 27] width 298 height 27
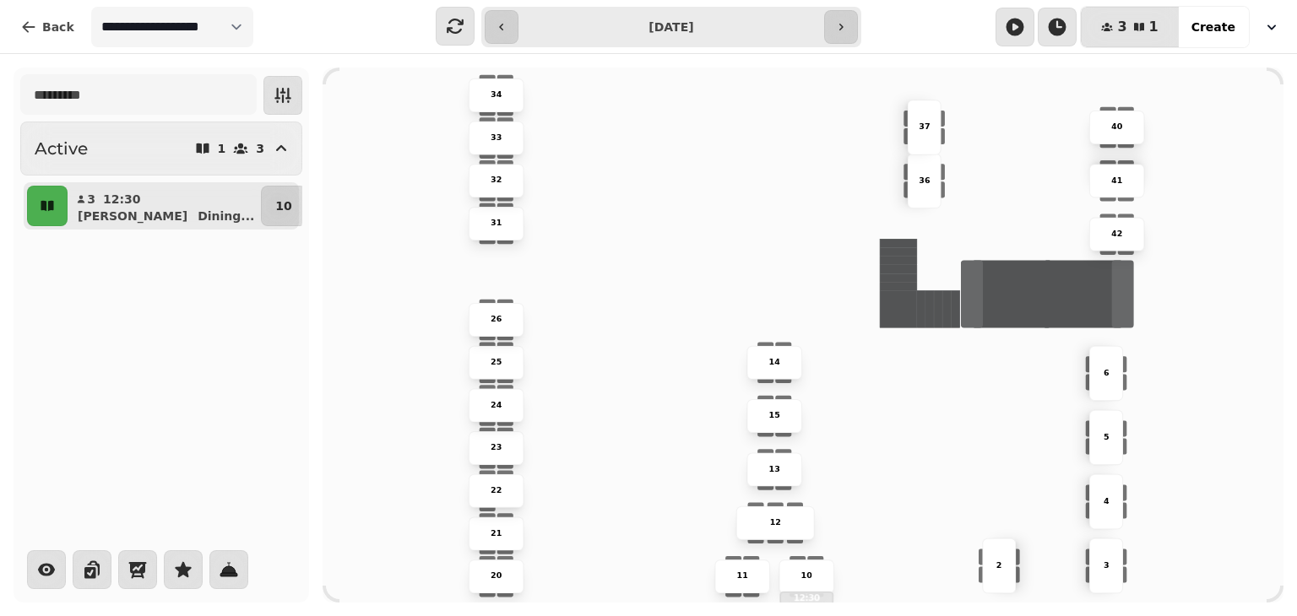
click at [586, 26] on input "**********" at bounding box center [671, 27] width 298 height 27
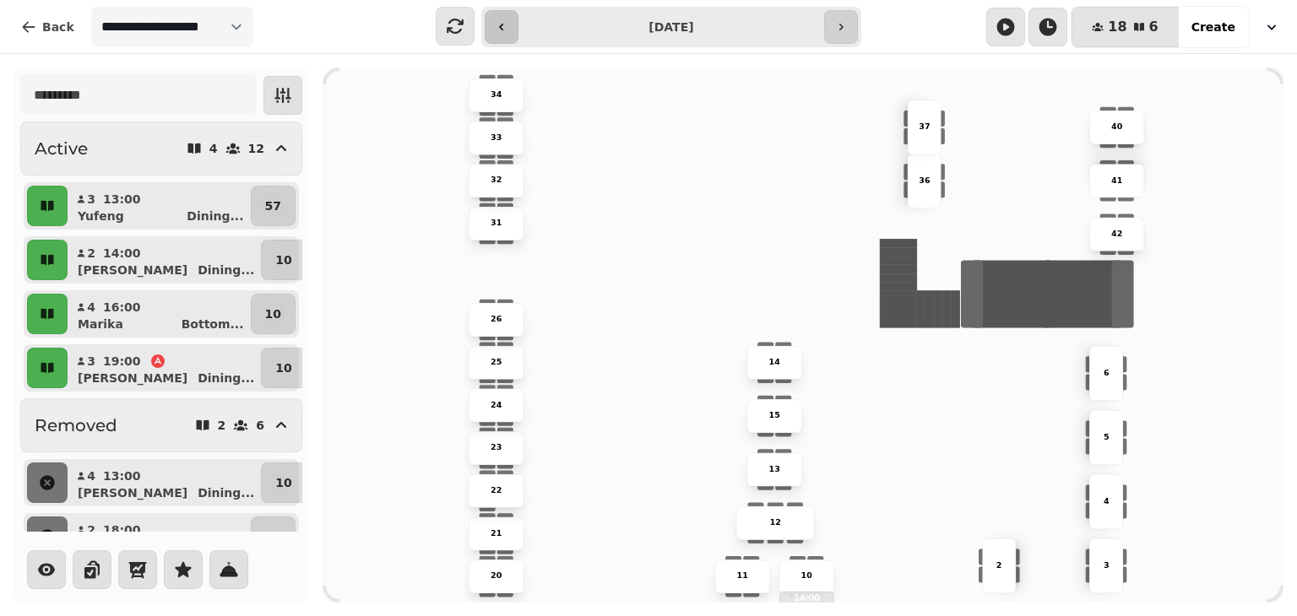
click at [511, 34] on button "button" at bounding box center [502, 27] width 34 height 34
type input "**********"
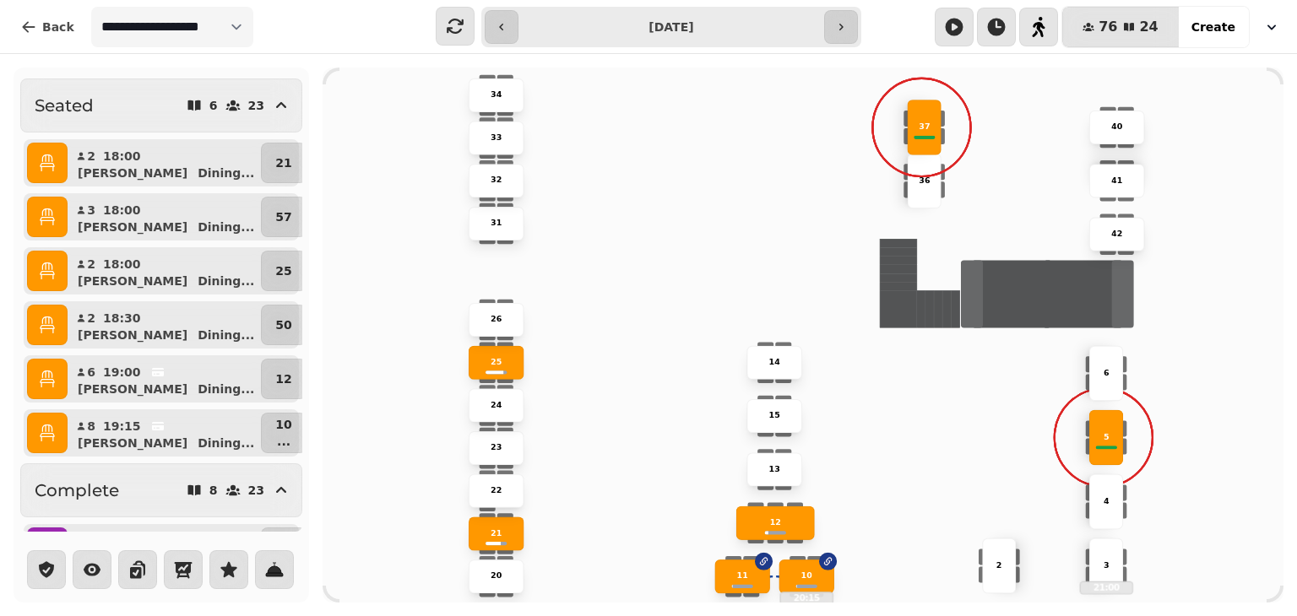
scroll to position [319, 0]
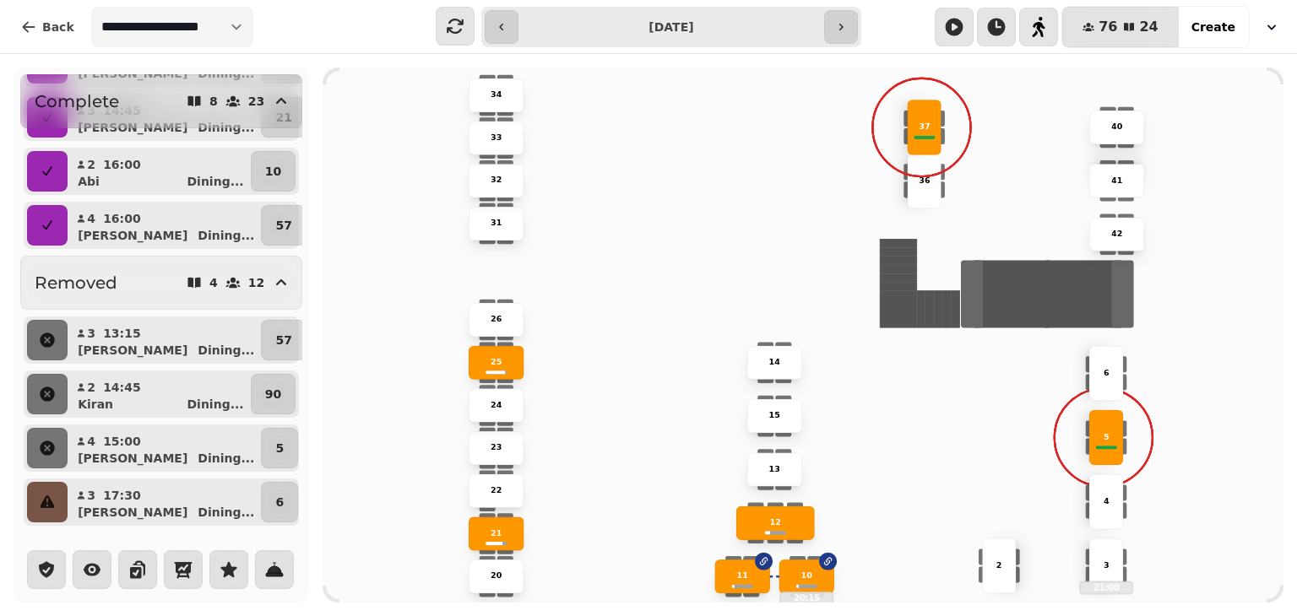
scroll to position [1184, 0]
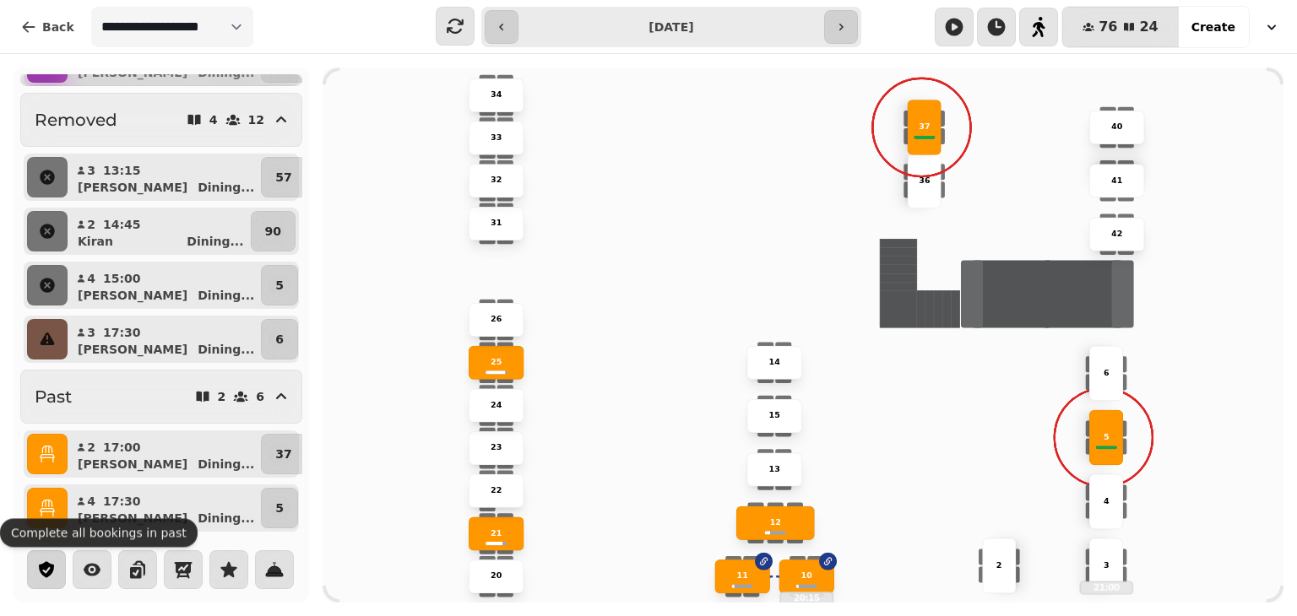
click at [40, 571] on icon "button" at bounding box center [46, 570] width 20 height 20
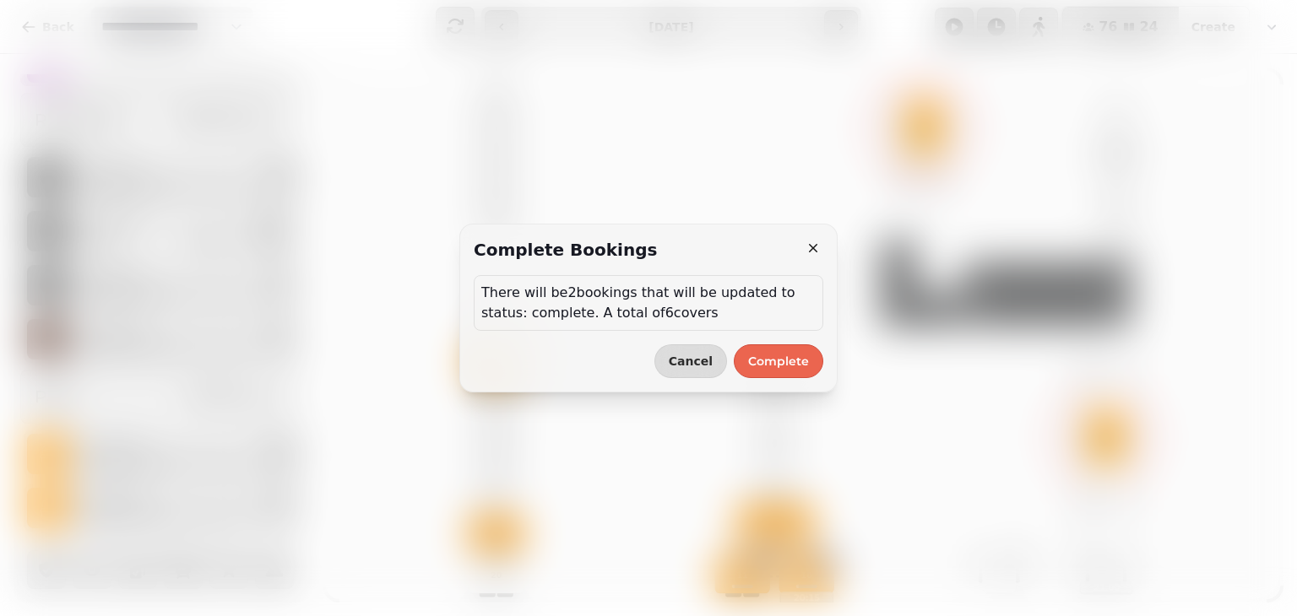
click at [794, 368] on button "Complete" at bounding box center [779, 362] width 90 height 34
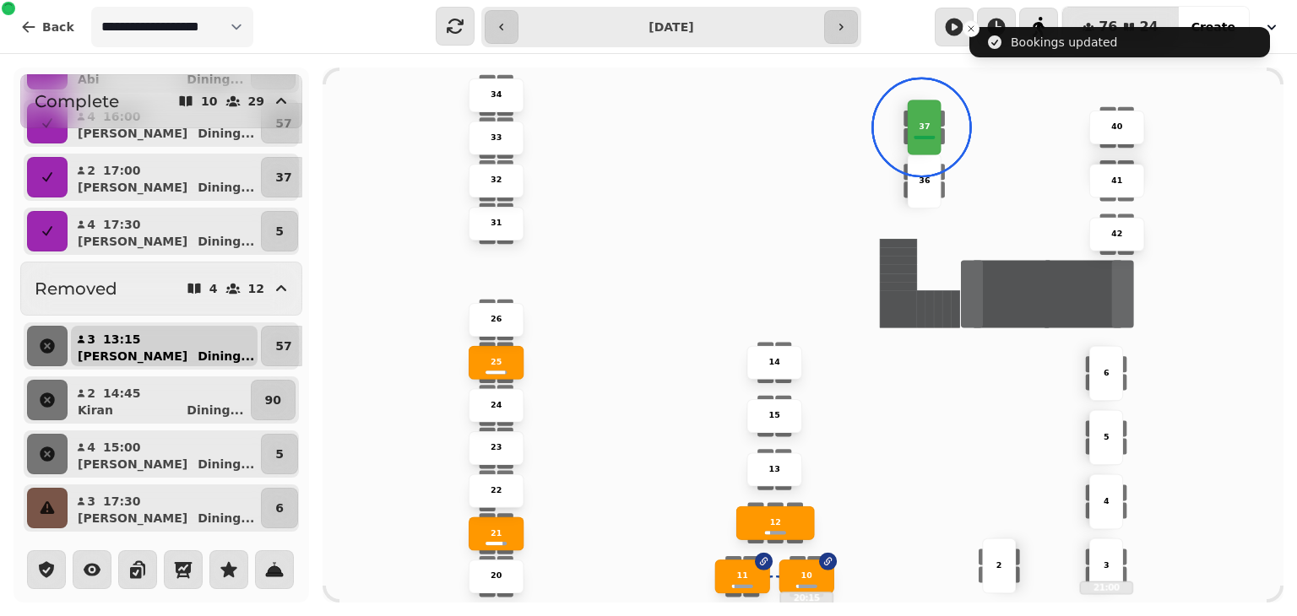
scroll to position [0, 0]
